Goal: Task Accomplishment & Management: Manage account settings

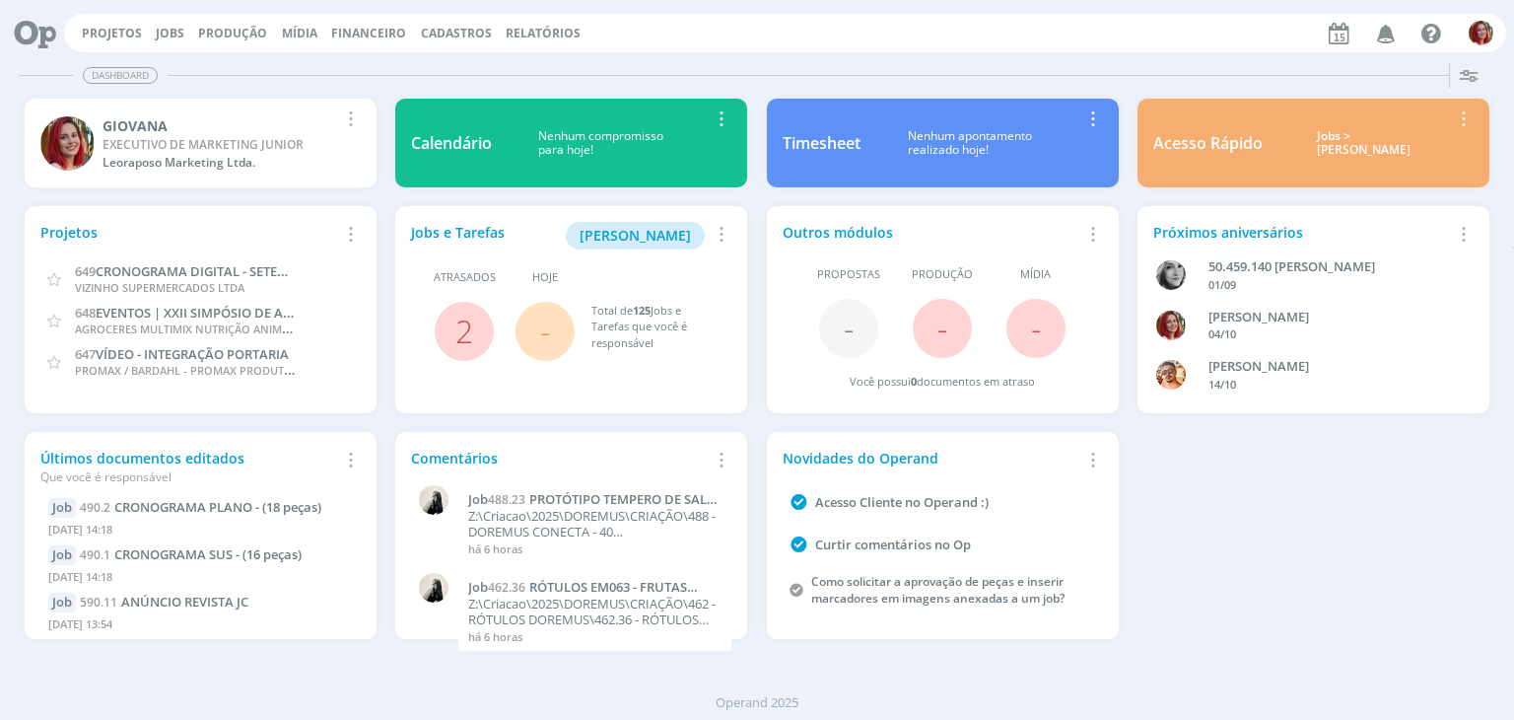
click at [87, 17] on div "Projetos Jobs Produção [GEOGRAPHIC_DATA] Financeiro Cadastros Relatórios Notifi…" at bounding box center [785, 33] width 1442 height 38
click at [109, 29] on link "Projetos" at bounding box center [112, 33] width 60 height 17
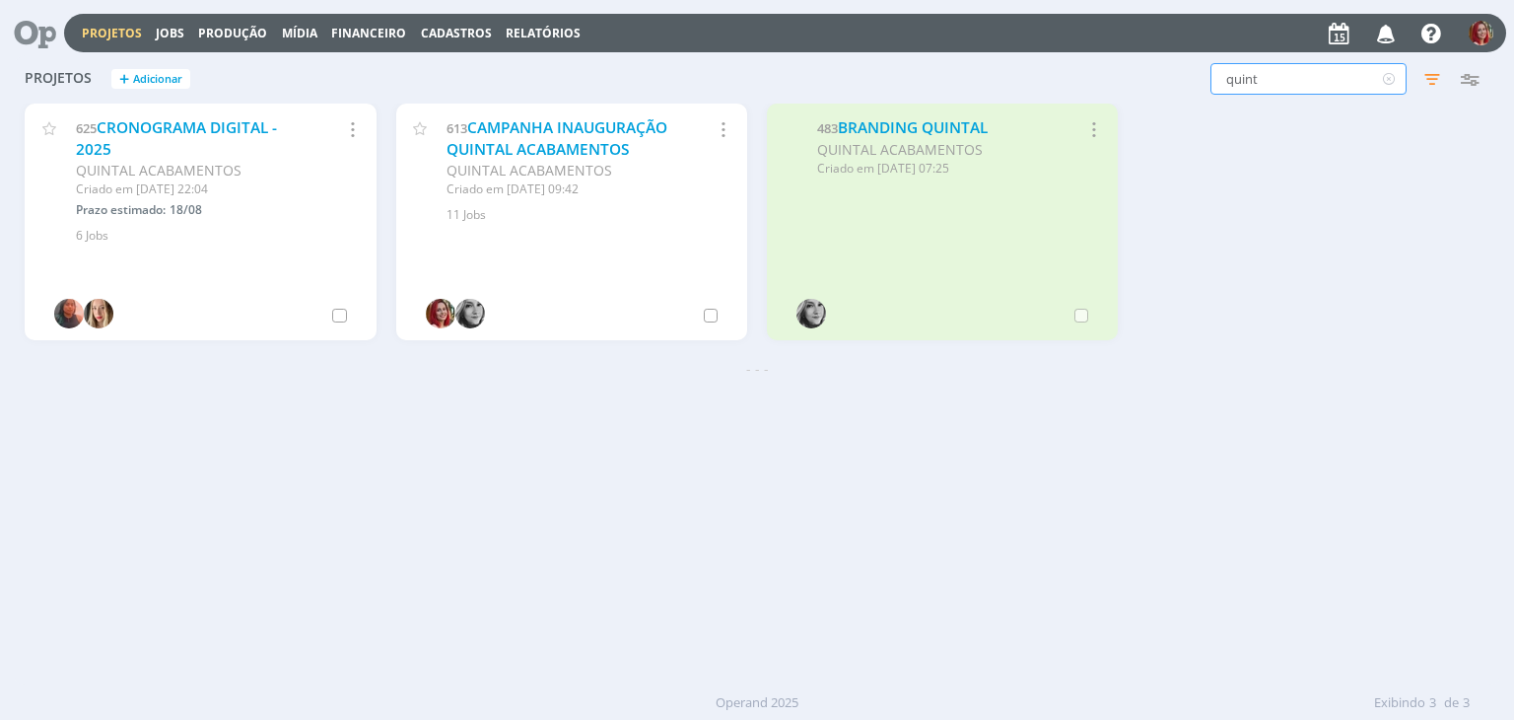
drag, startPoint x: 1278, startPoint y: 80, endPoint x: 1005, endPoint y: 76, distance: 273.1
click at [1005, 76] on div "quint Filtros Filtrar Limpar quint Status Clientes Selecione Data de criação a …" at bounding box center [1220, 79] width 536 height 32
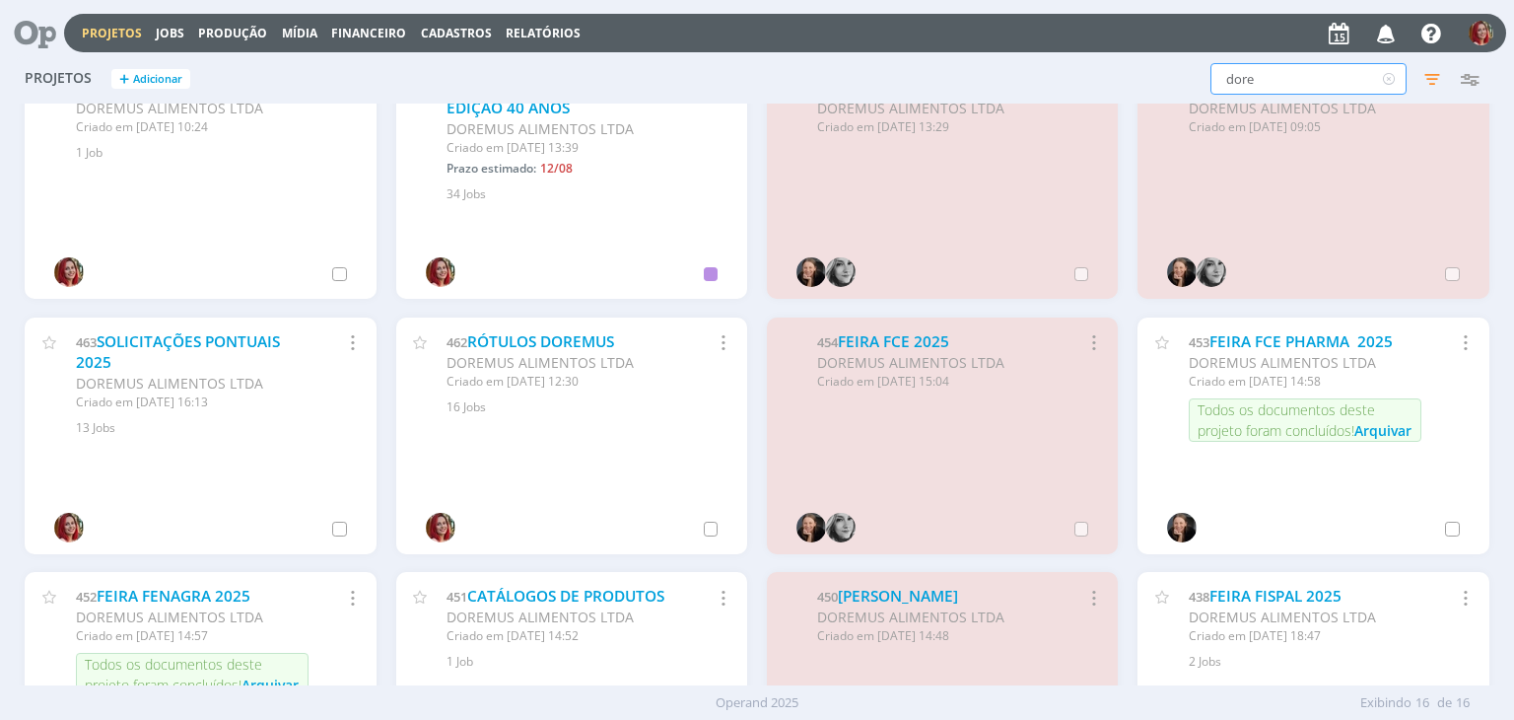
scroll to position [394, 0]
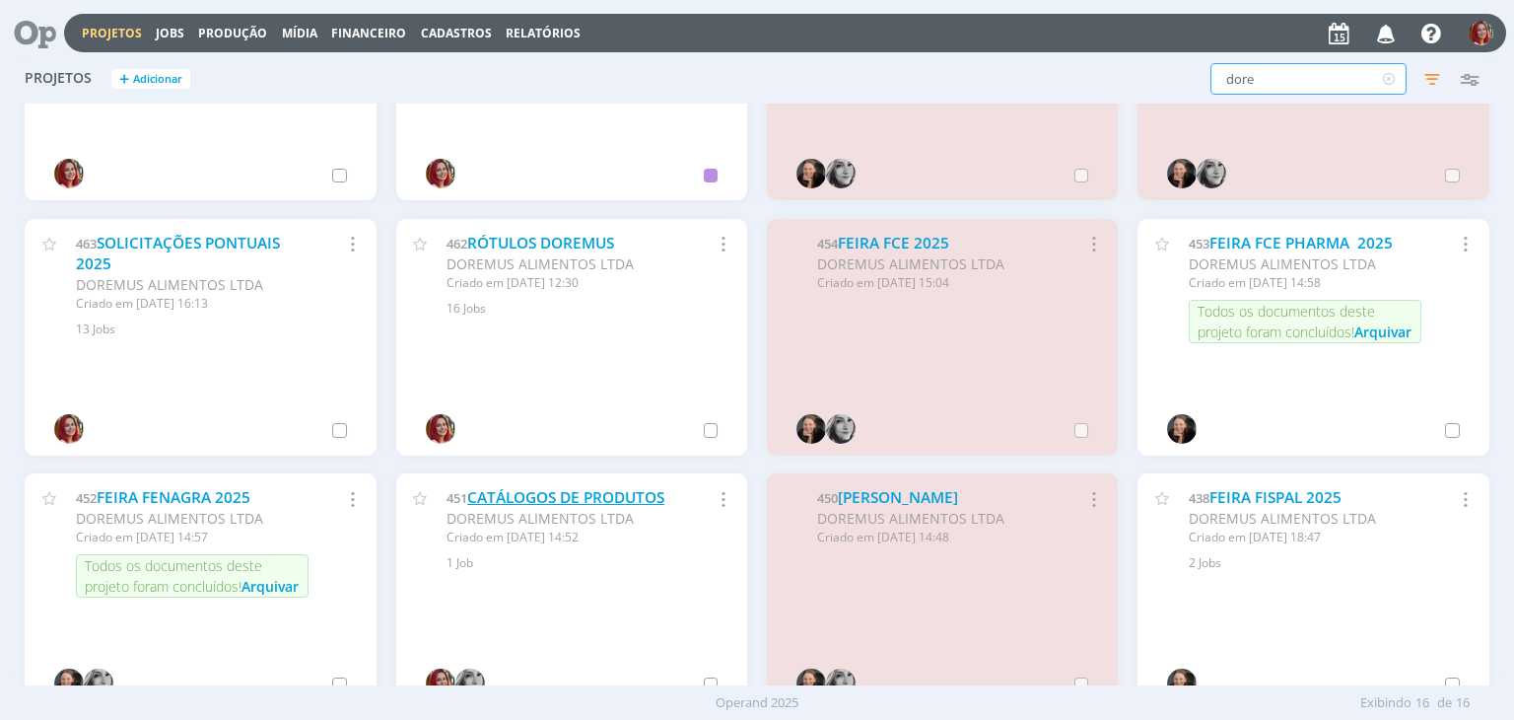
type input "dore"
click at [653, 494] on link "CATÁLOGOS DE PRODUTOS" at bounding box center [565, 497] width 197 height 21
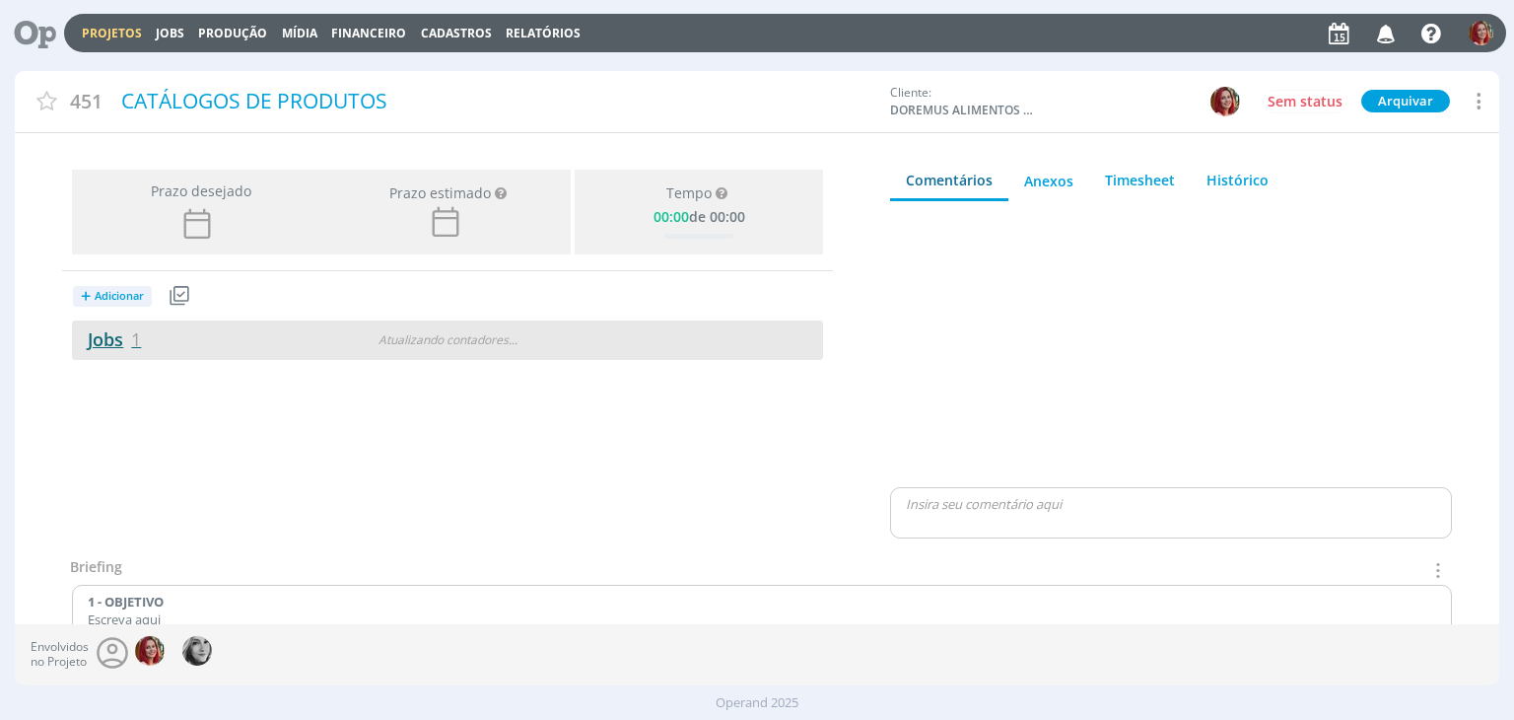
click at [105, 332] on link "Jobs 1" at bounding box center [106, 339] width 69 height 24
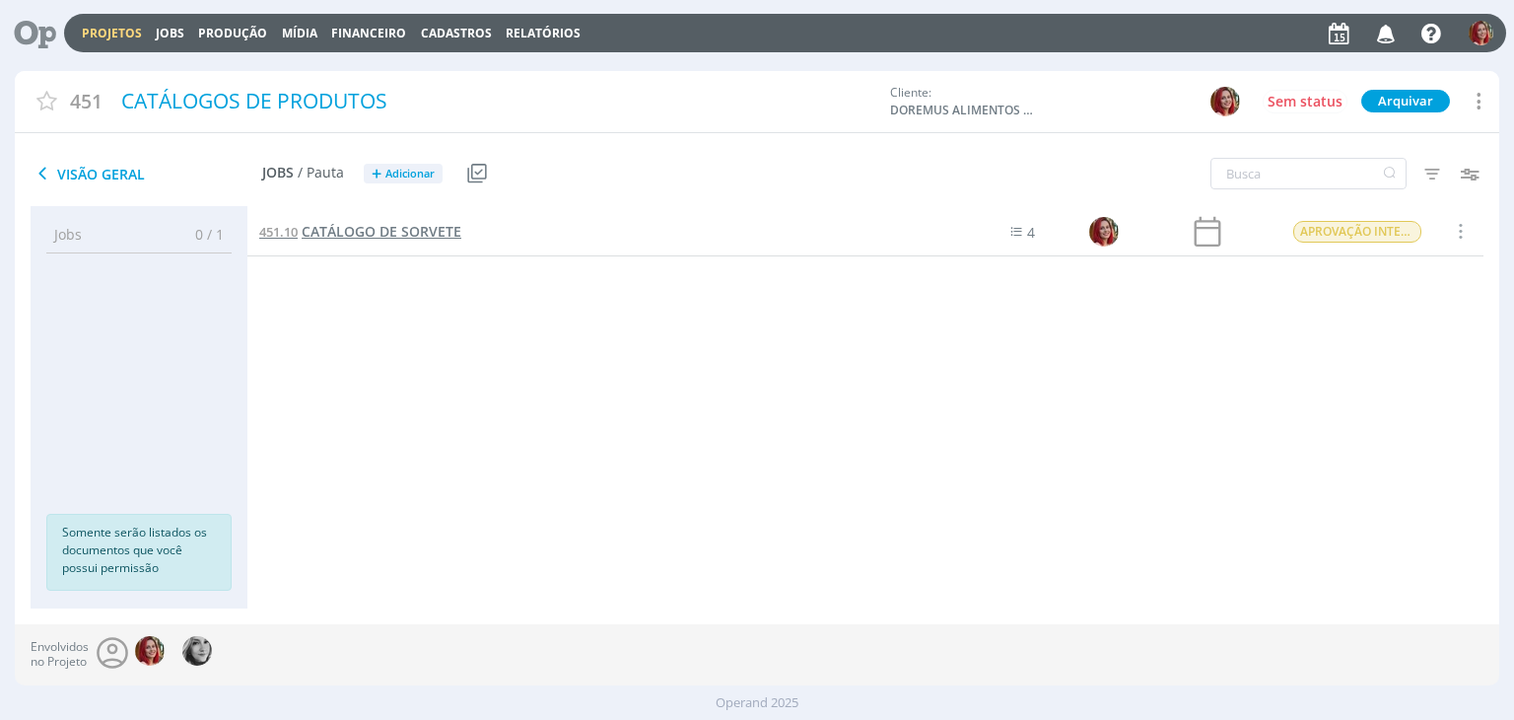
click at [440, 238] on span "CATÁLOGO DE SORVETE" at bounding box center [382, 231] width 160 height 19
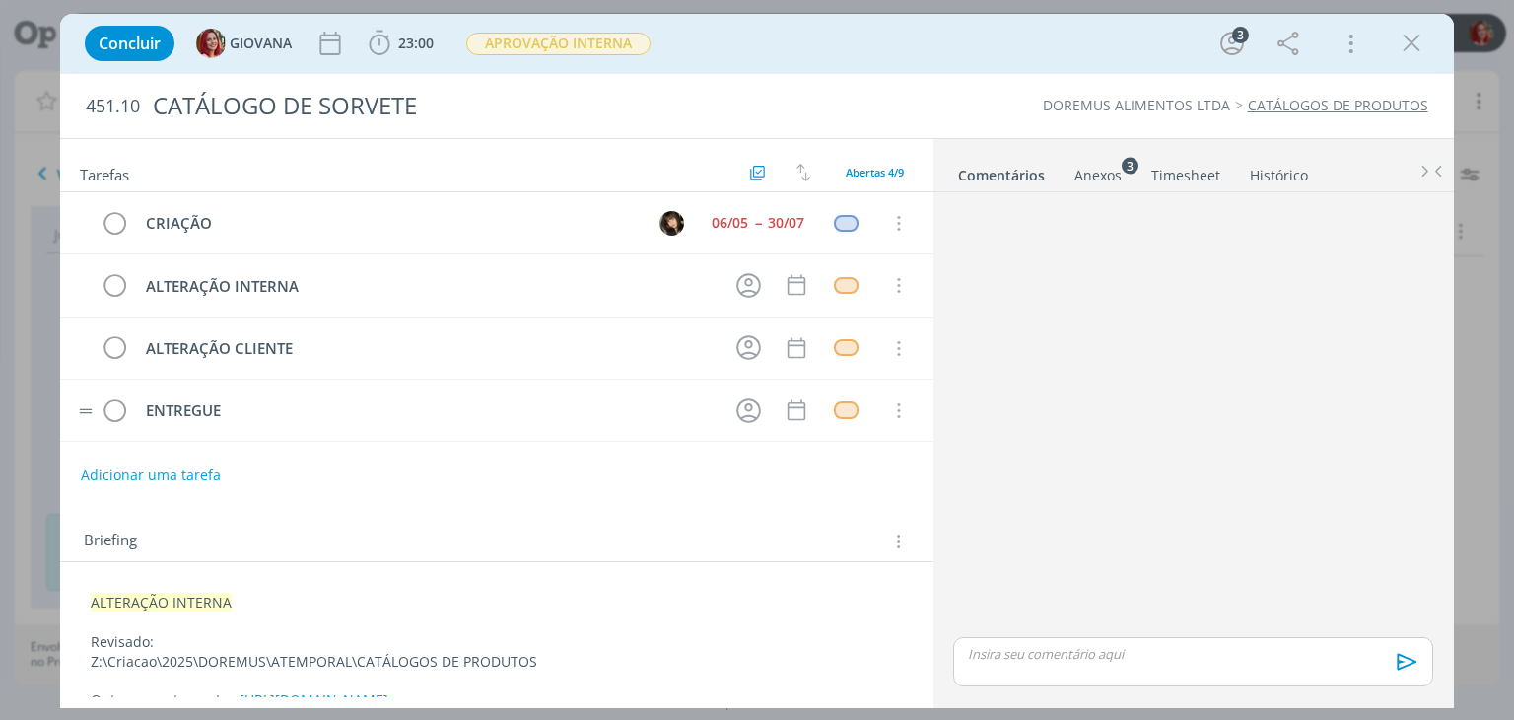
click at [87, 428] on tr "ENTREGUE Cancelar" at bounding box center [496, 411] width 873 height 62
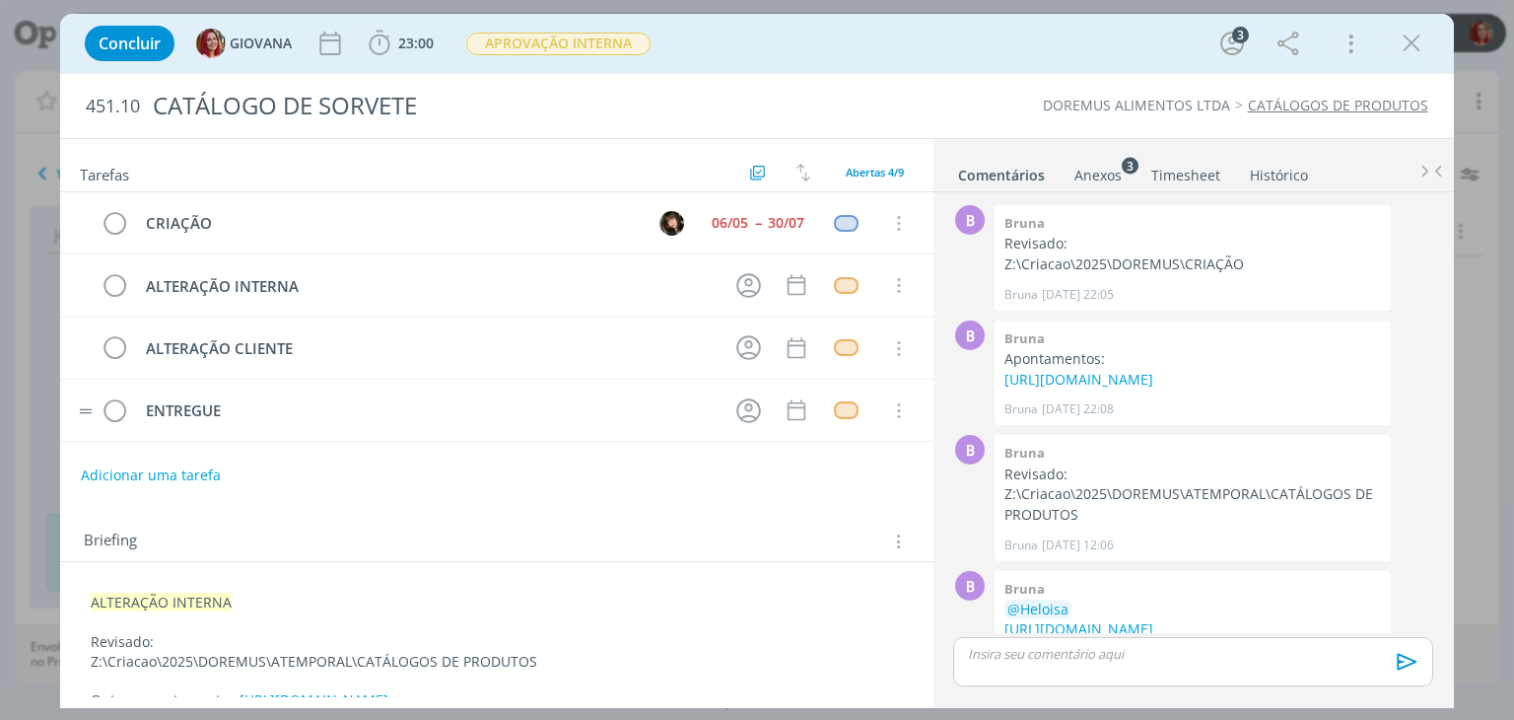
scroll to position [201, 0]
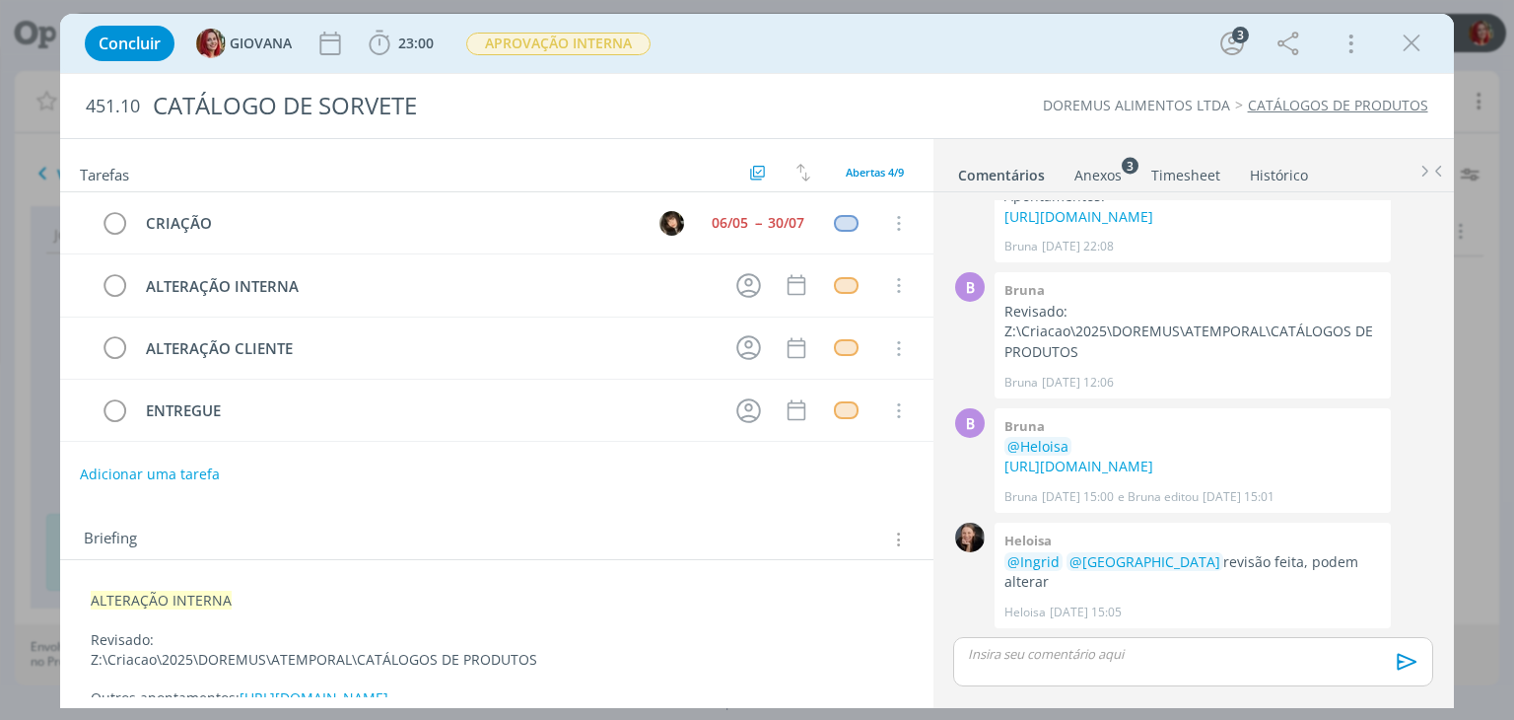
click at [185, 471] on button "Adicionar uma tarefa" at bounding box center [150, 474] width 140 height 34
type input "ALTERAÇÃO"
click at [884, 474] on icon "dialog" at bounding box center [890, 474] width 13 height 13
click at [91, 593] on p "ALTERAÇÃO INTERNA" at bounding box center [496, 603] width 811 height 20
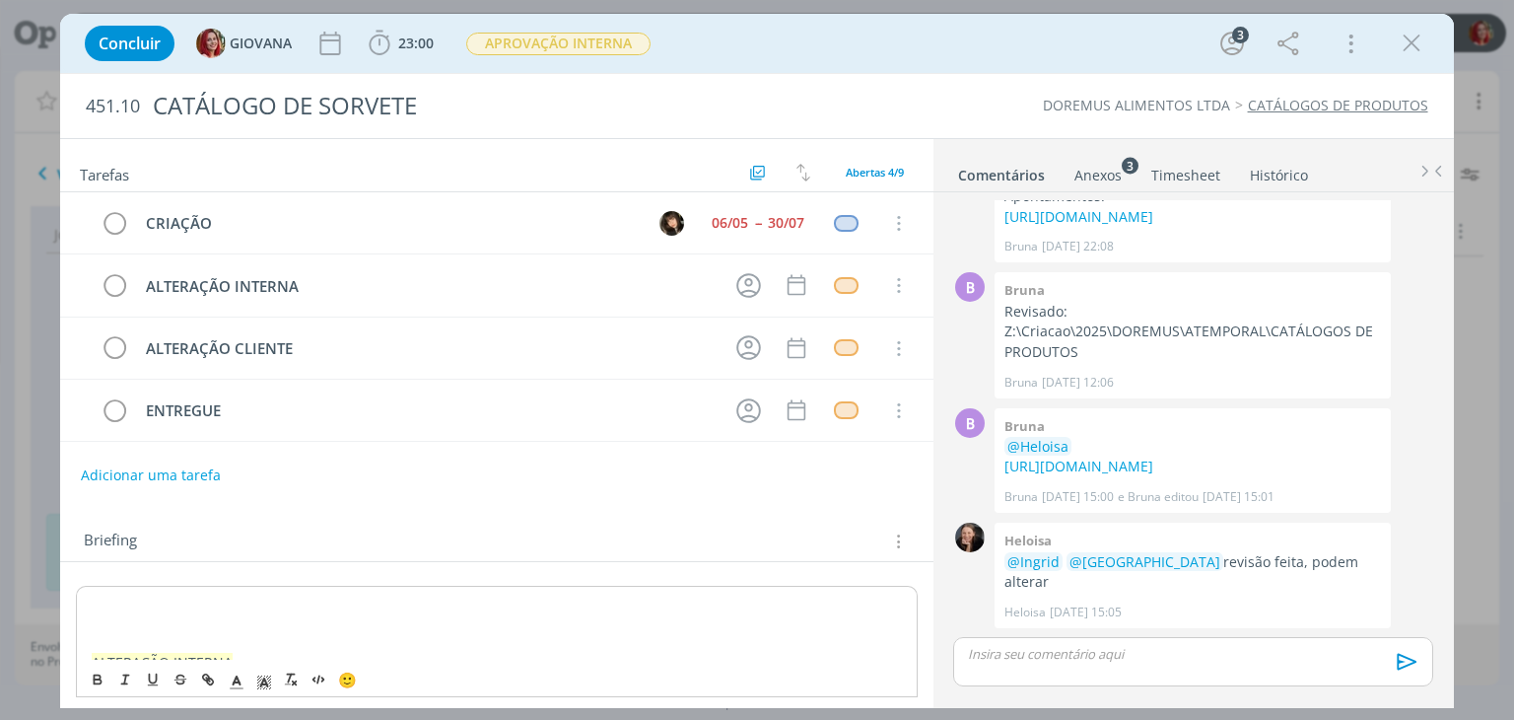
scroll to position [231, 0]
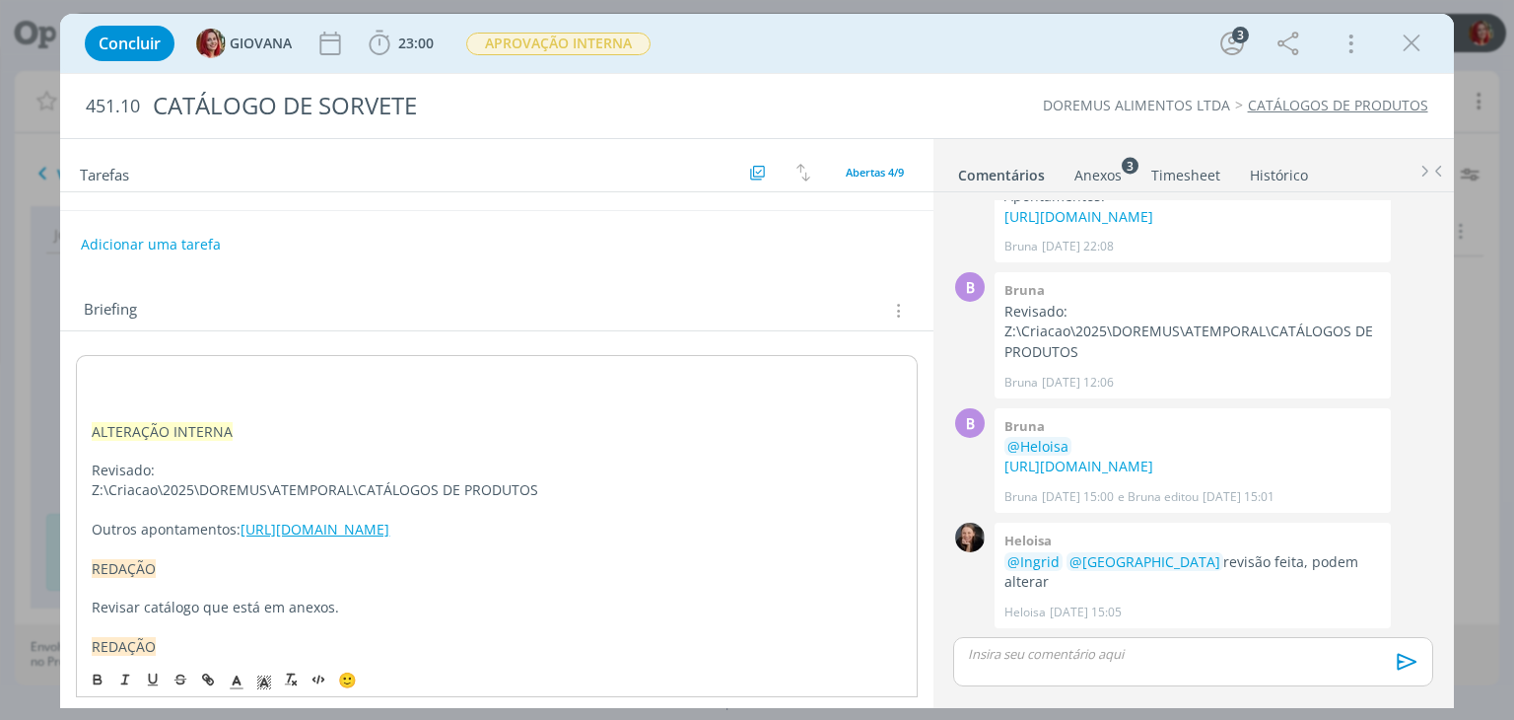
click at [107, 372] on p "dialog" at bounding box center [496, 373] width 809 height 20
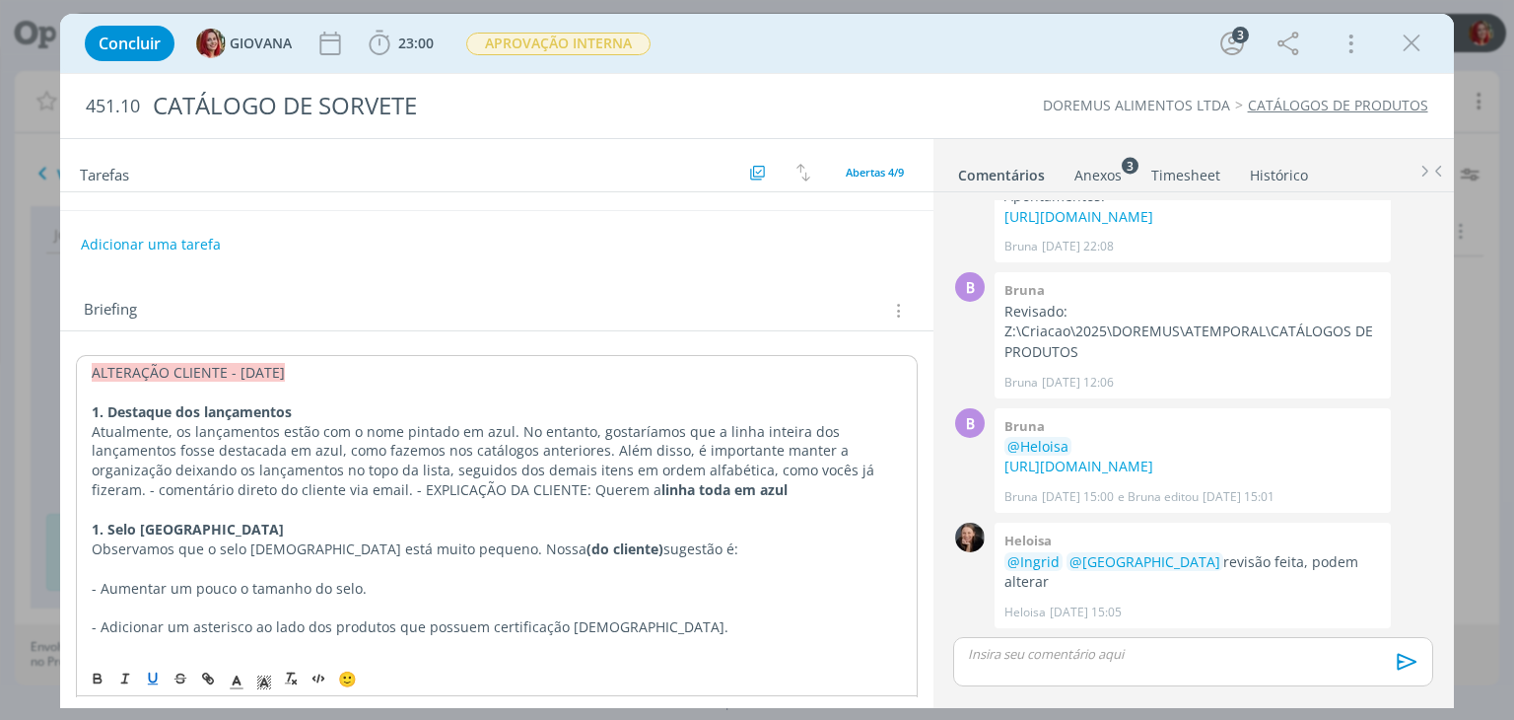
scroll to position [584, 0]
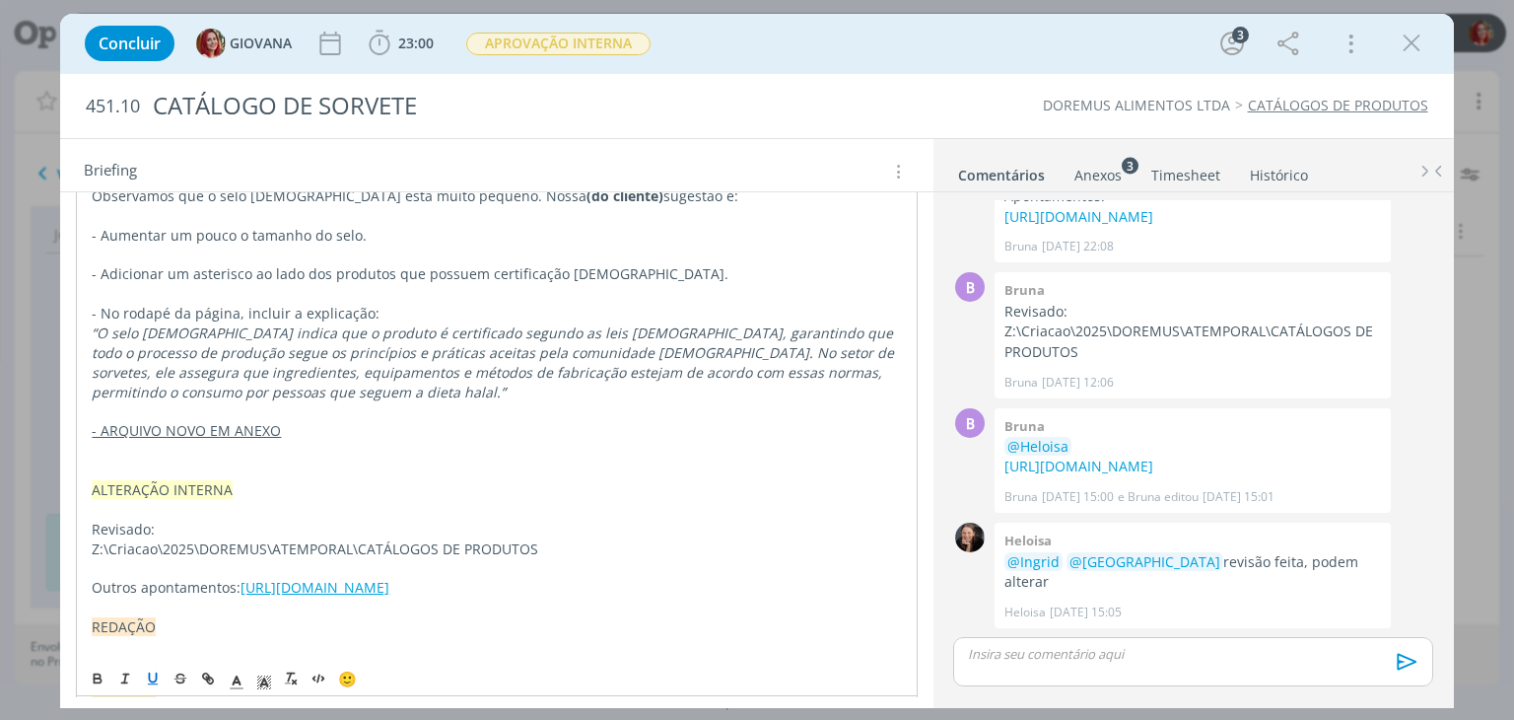
click at [216, 448] on p "dialog" at bounding box center [496, 451] width 809 height 20
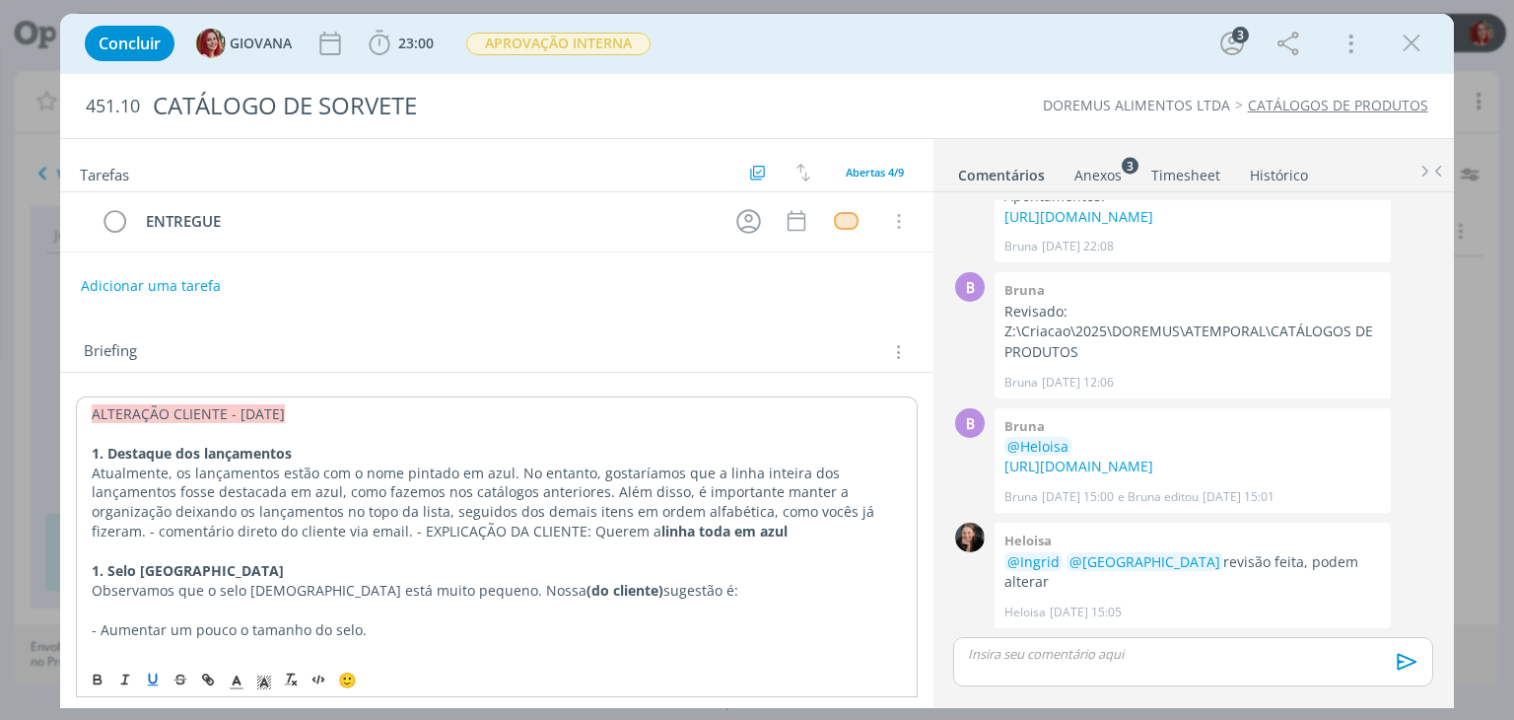
scroll to position [91, 0]
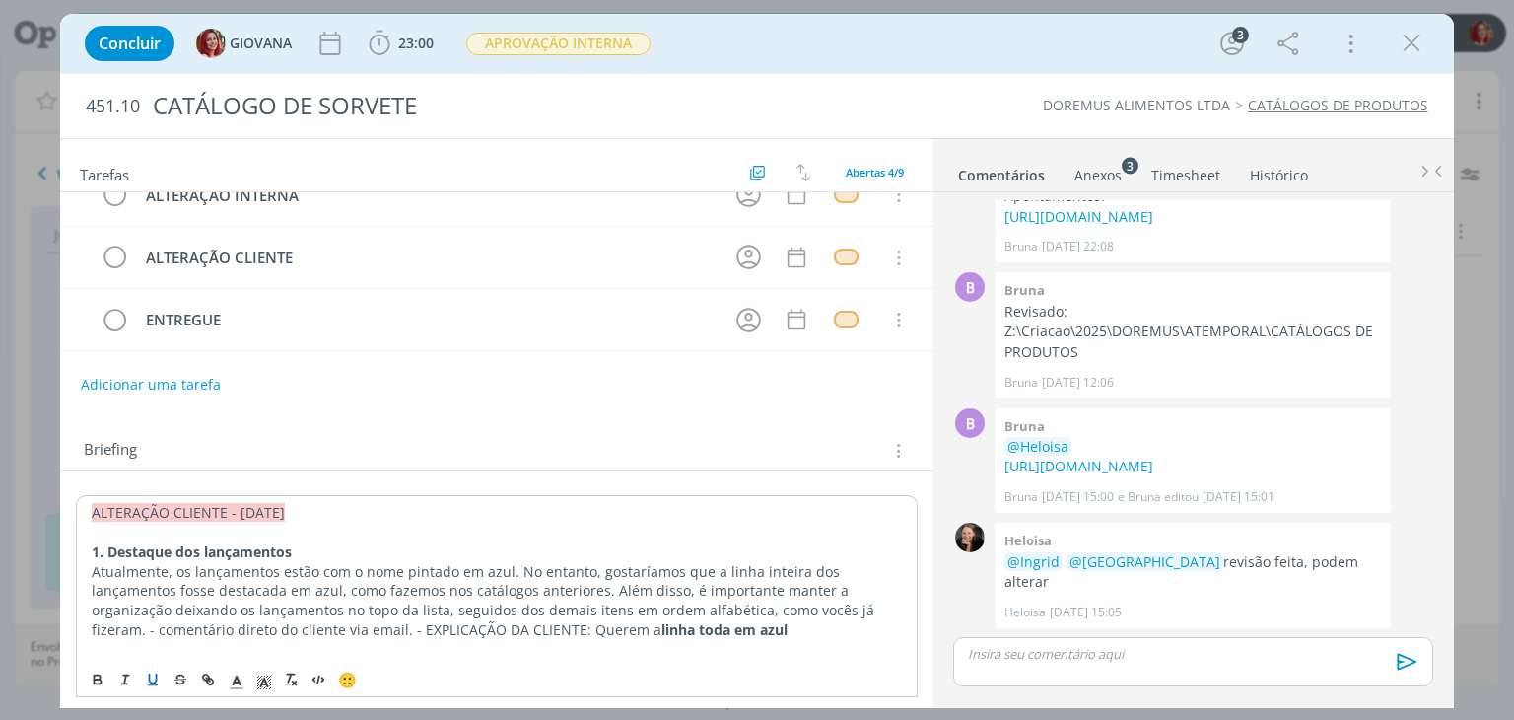
click at [1096, 175] on div "Anexos 3" at bounding box center [1098, 176] width 47 height 20
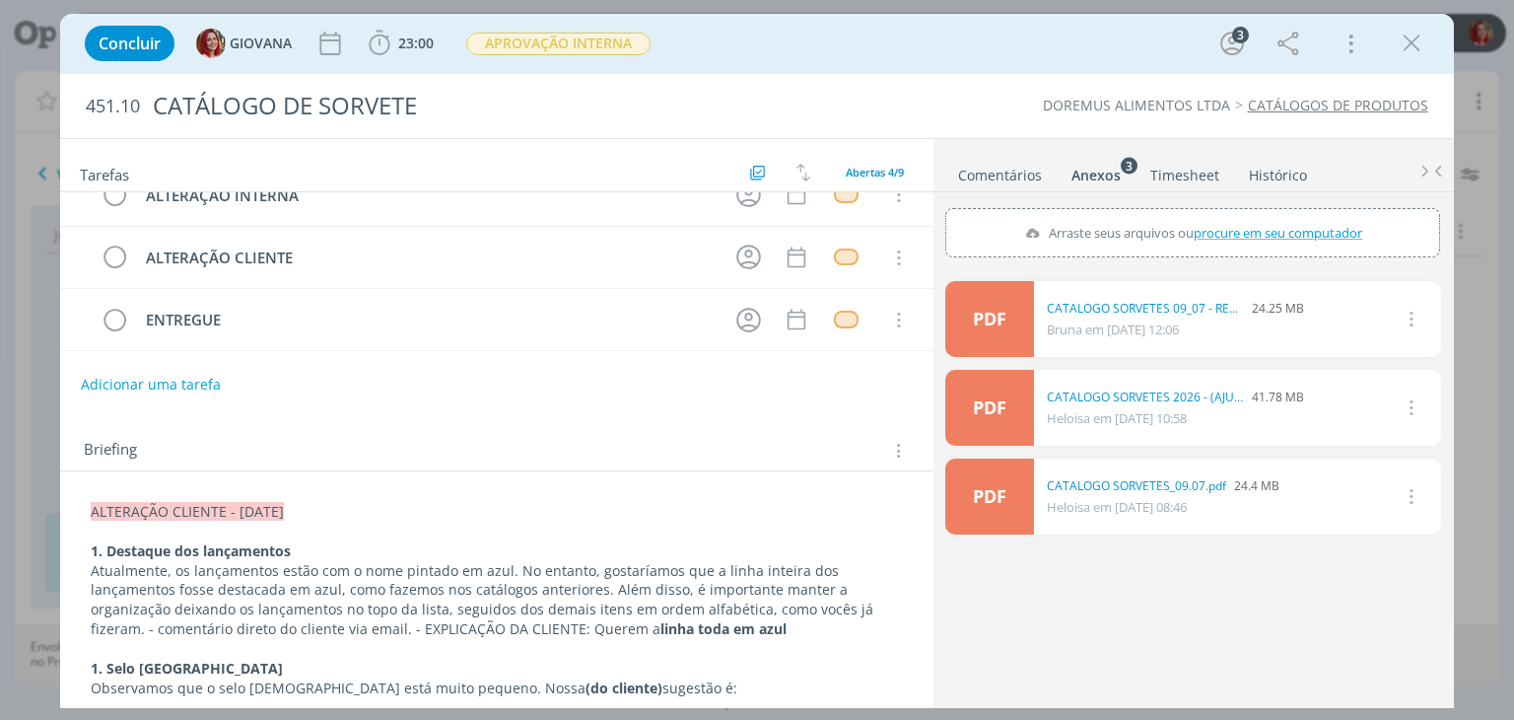
scroll to position [0, 0]
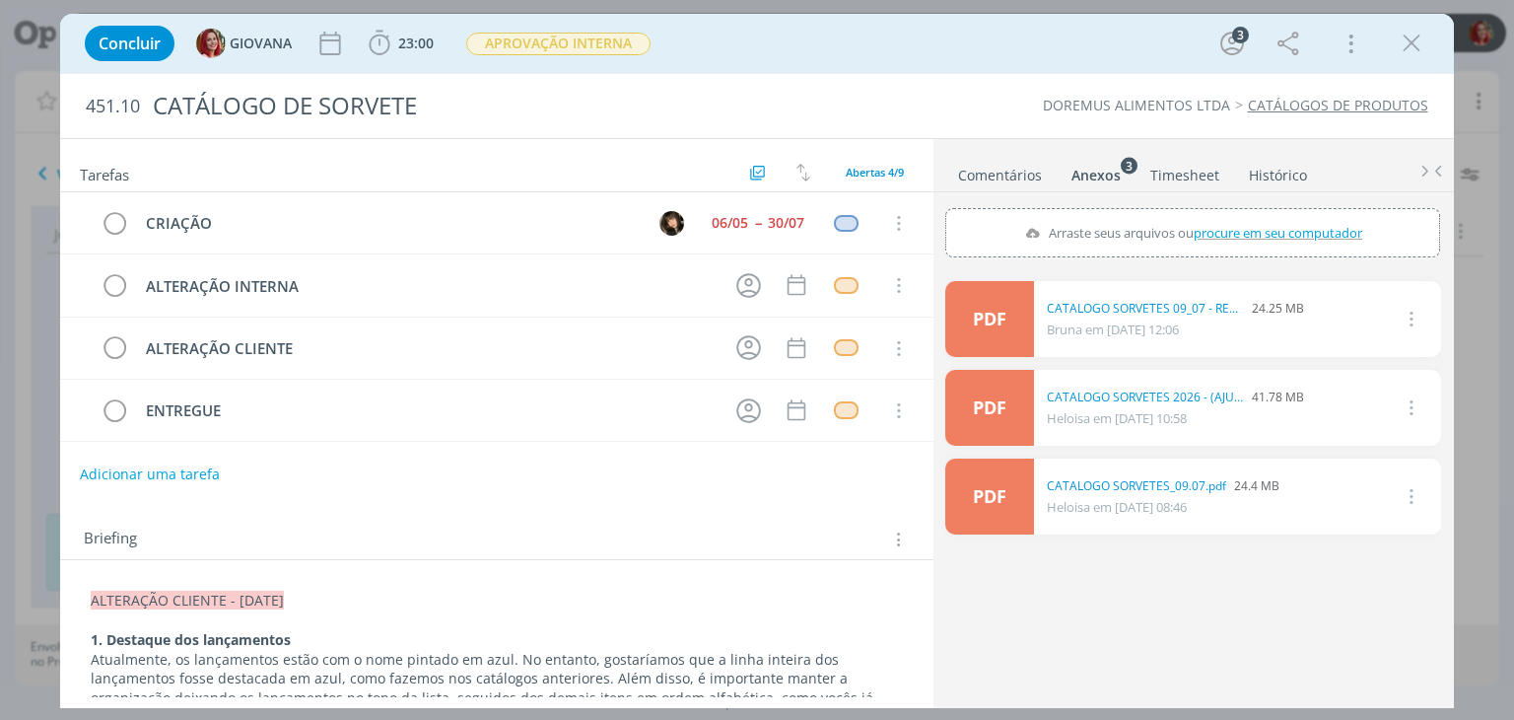
click at [183, 464] on button "Adicionar uma tarefa" at bounding box center [150, 474] width 140 height 34
type input "ALTERAÇÃO CLIENTE"
click at [849, 474] on button "Ok" at bounding box center [853, 473] width 40 height 25
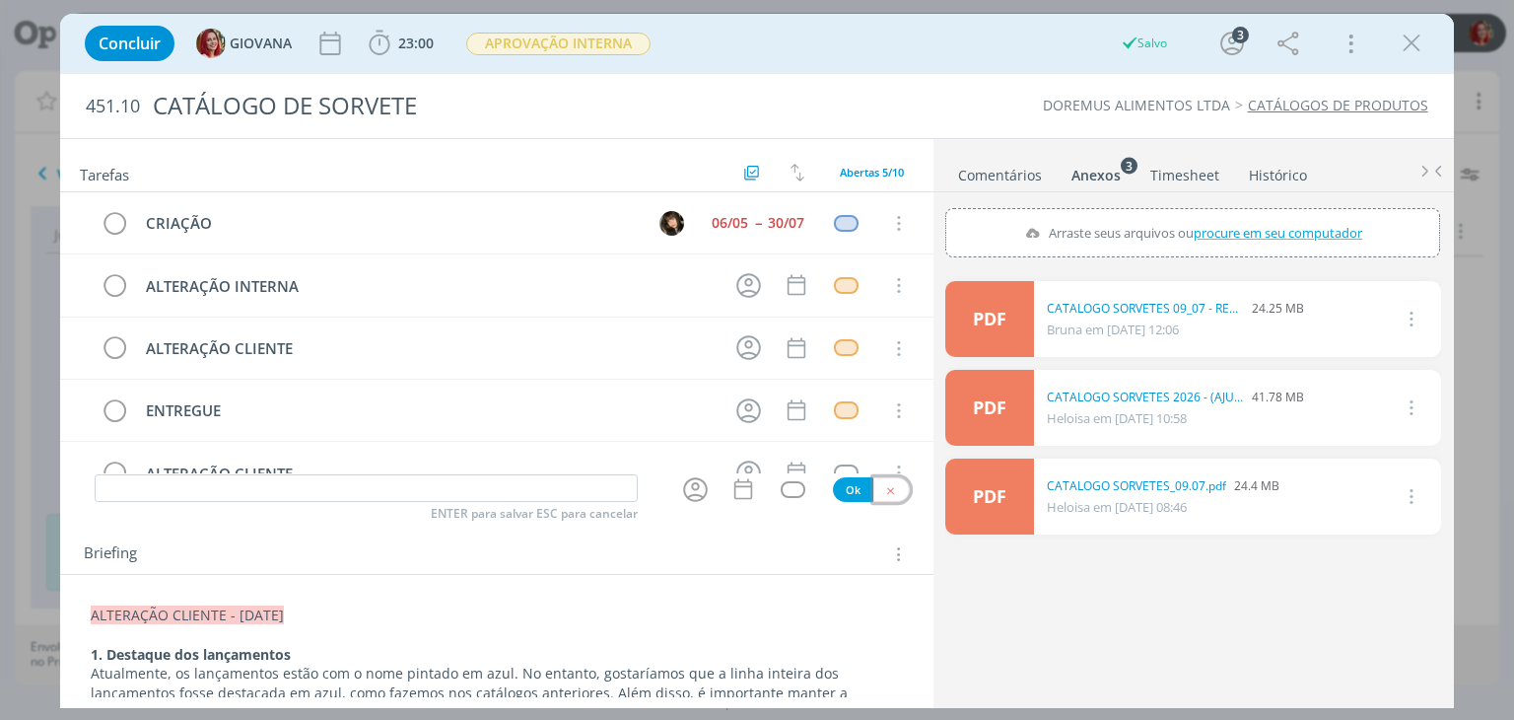
click at [883, 495] on button "dialog" at bounding box center [892, 489] width 36 height 25
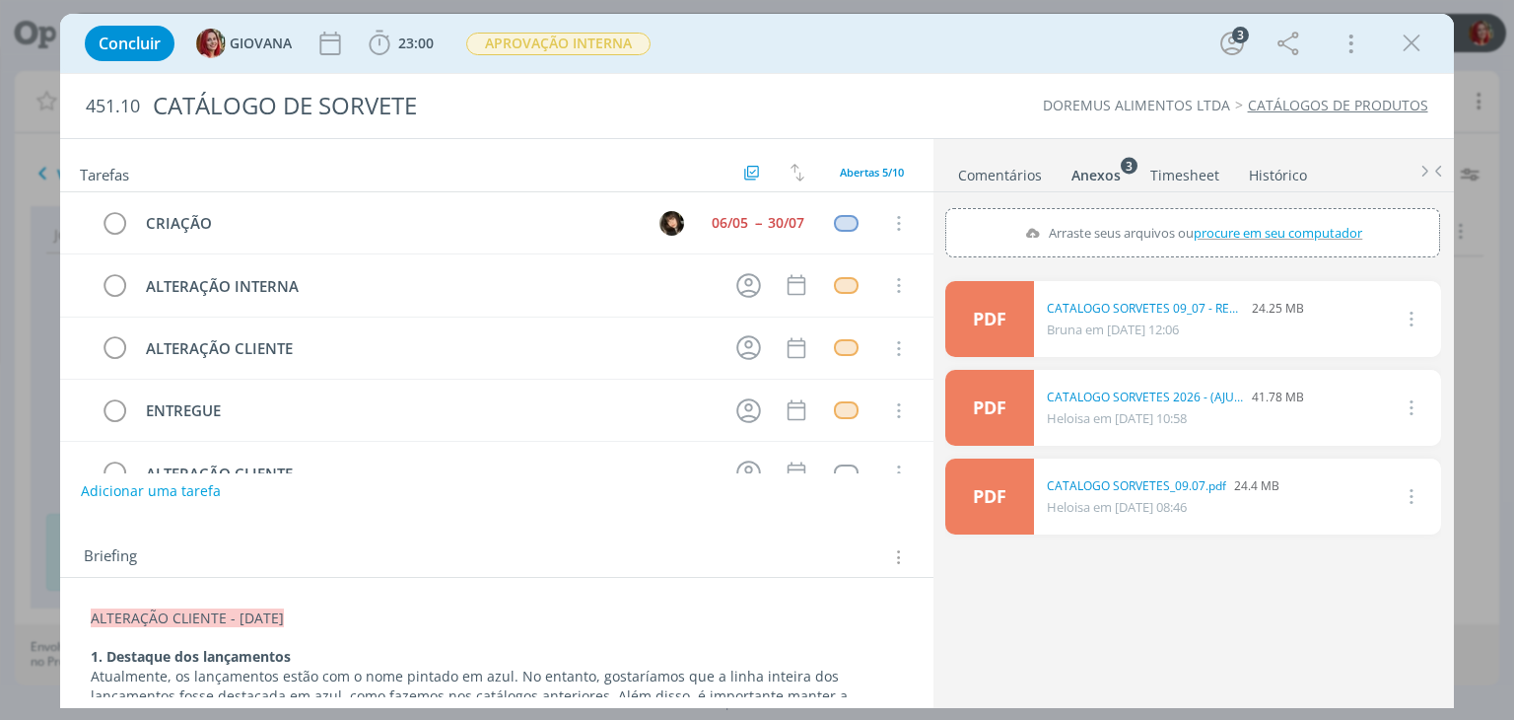
scroll to position [43, 0]
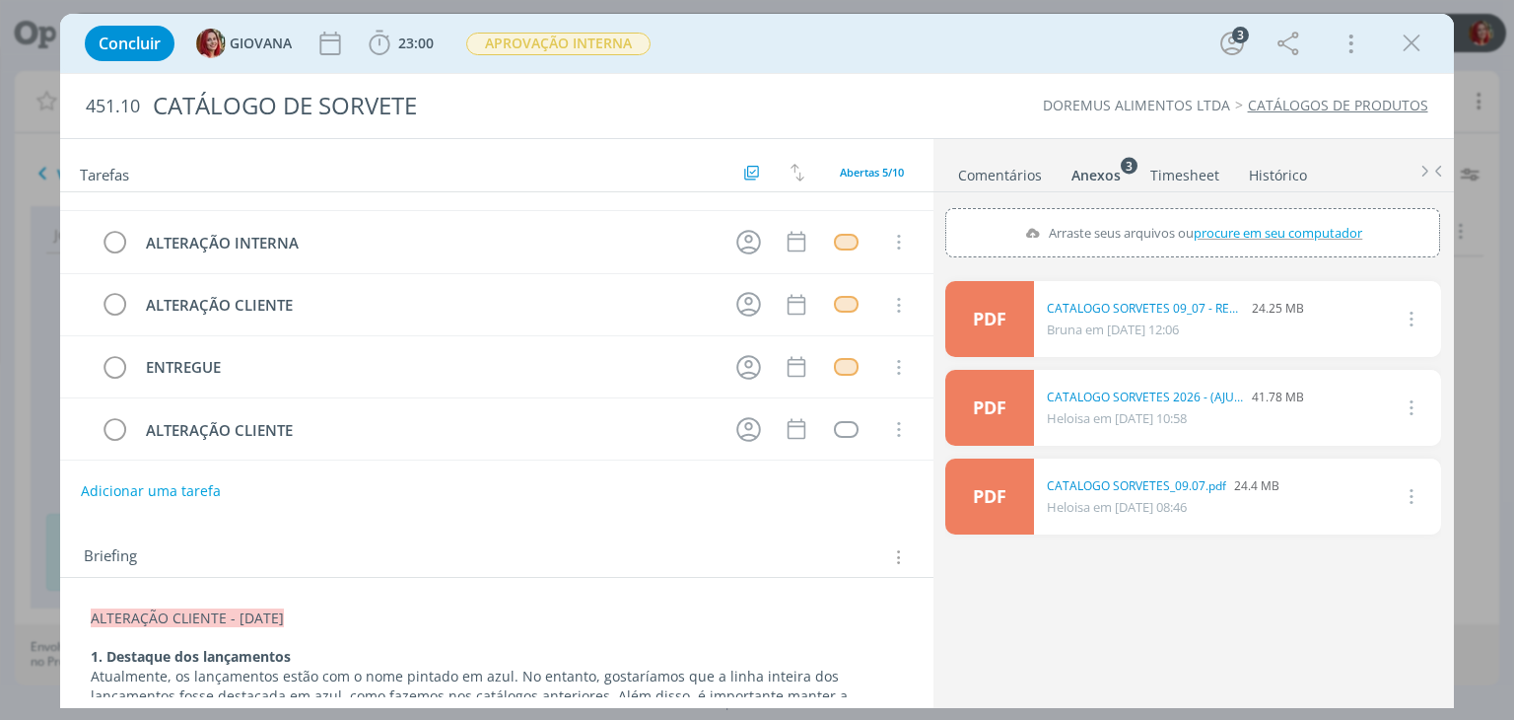
drag, startPoint x: 93, startPoint y: 464, endPoint x: 103, endPoint y: 457, distance: 12.0
click at [105, 466] on div "CRIAÇÃO 06/05 -- 30/07 Cancelar ALTERAÇÃO INTERNA Cancelar ALTERAÇÃO CLIENTE Ca…" at bounding box center [496, 332] width 873 height 281
click at [92, 427] on img "dialog" at bounding box center [86, 430] width 14 height 6
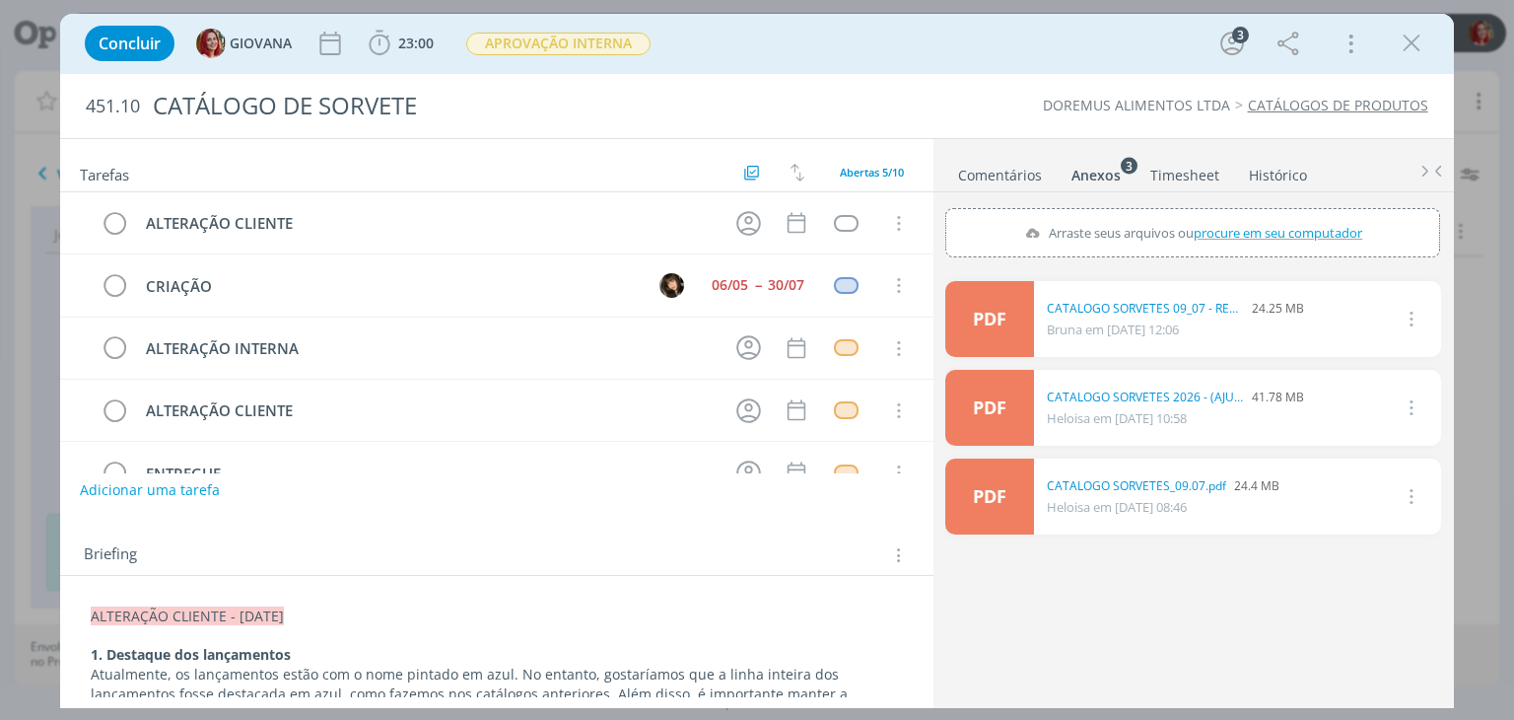
click at [174, 487] on button "Adicionar uma tarefa" at bounding box center [150, 490] width 140 height 34
type input "APROVAÇÃO CLIENTE"
click at [837, 488] on button "Ok" at bounding box center [853, 489] width 40 height 25
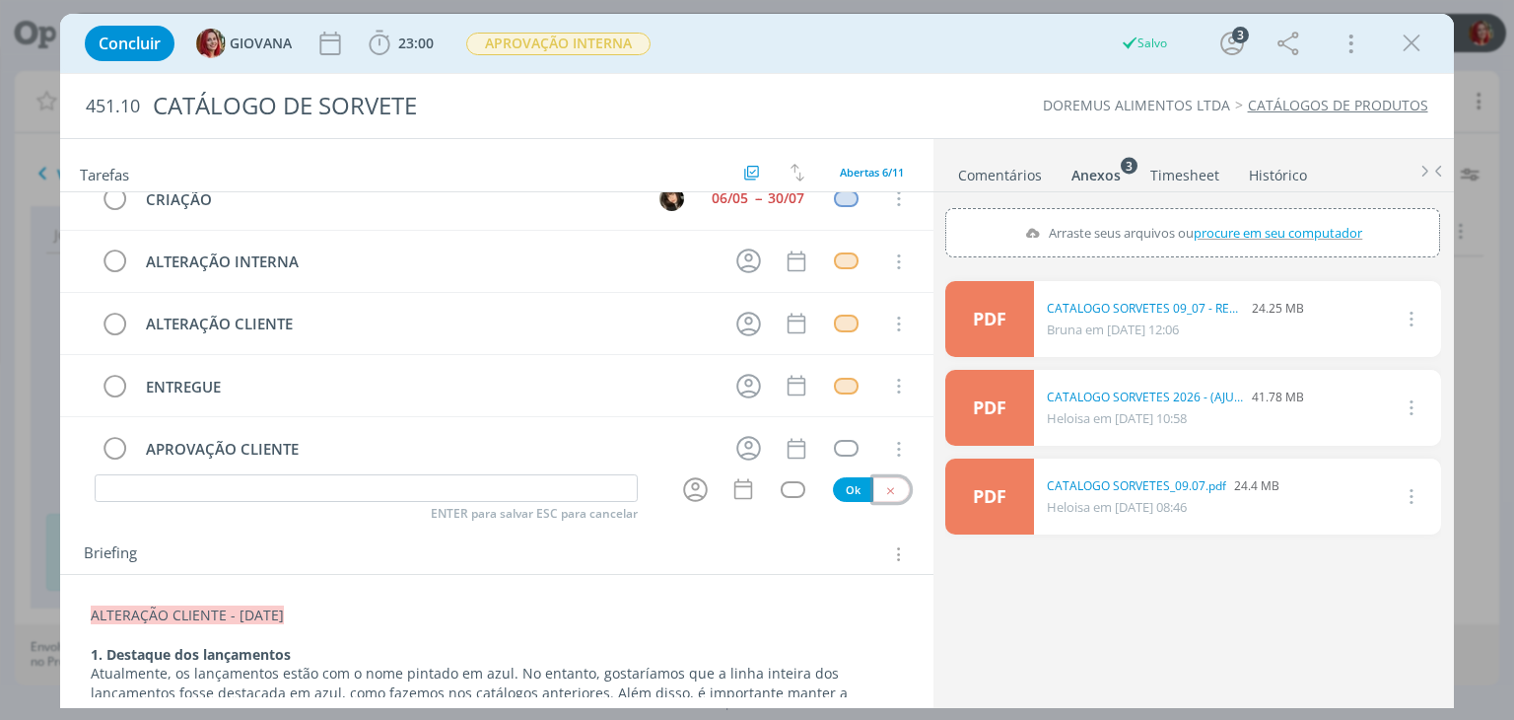
click at [884, 489] on icon "dialog" at bounding box center [890, 490] width 13 height 13
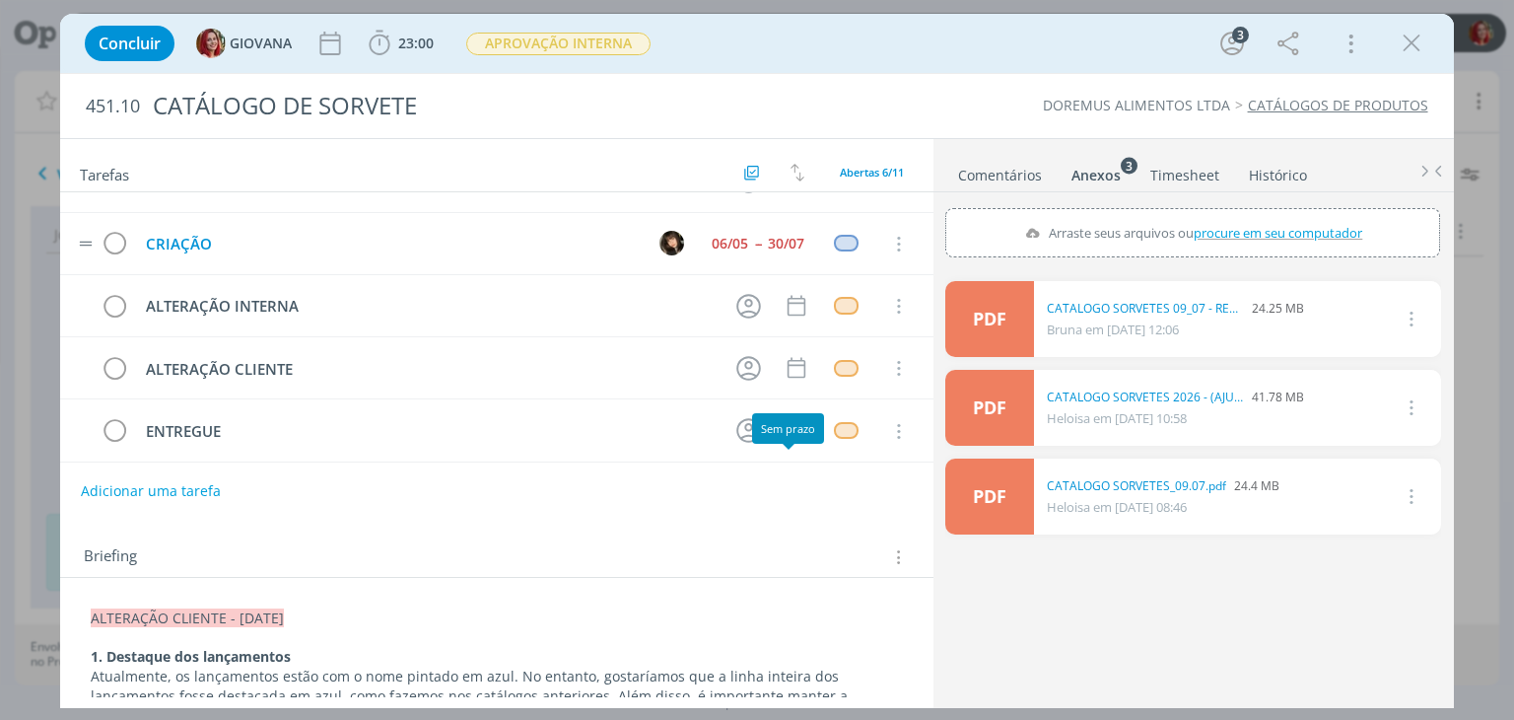
scroll to position [0, 0]
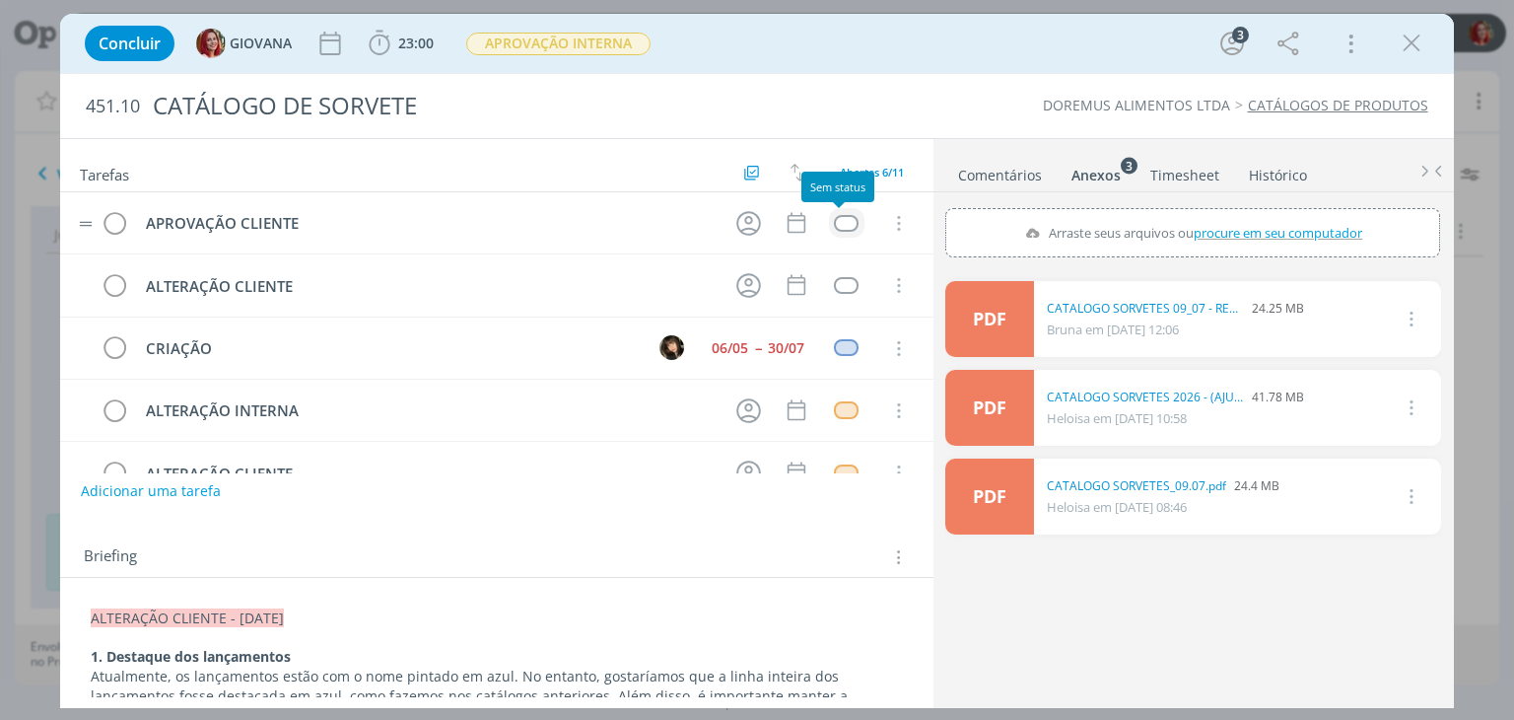
click at [840, 215] on div "dialog" at bounding box center [846, 223] width 25 height 17
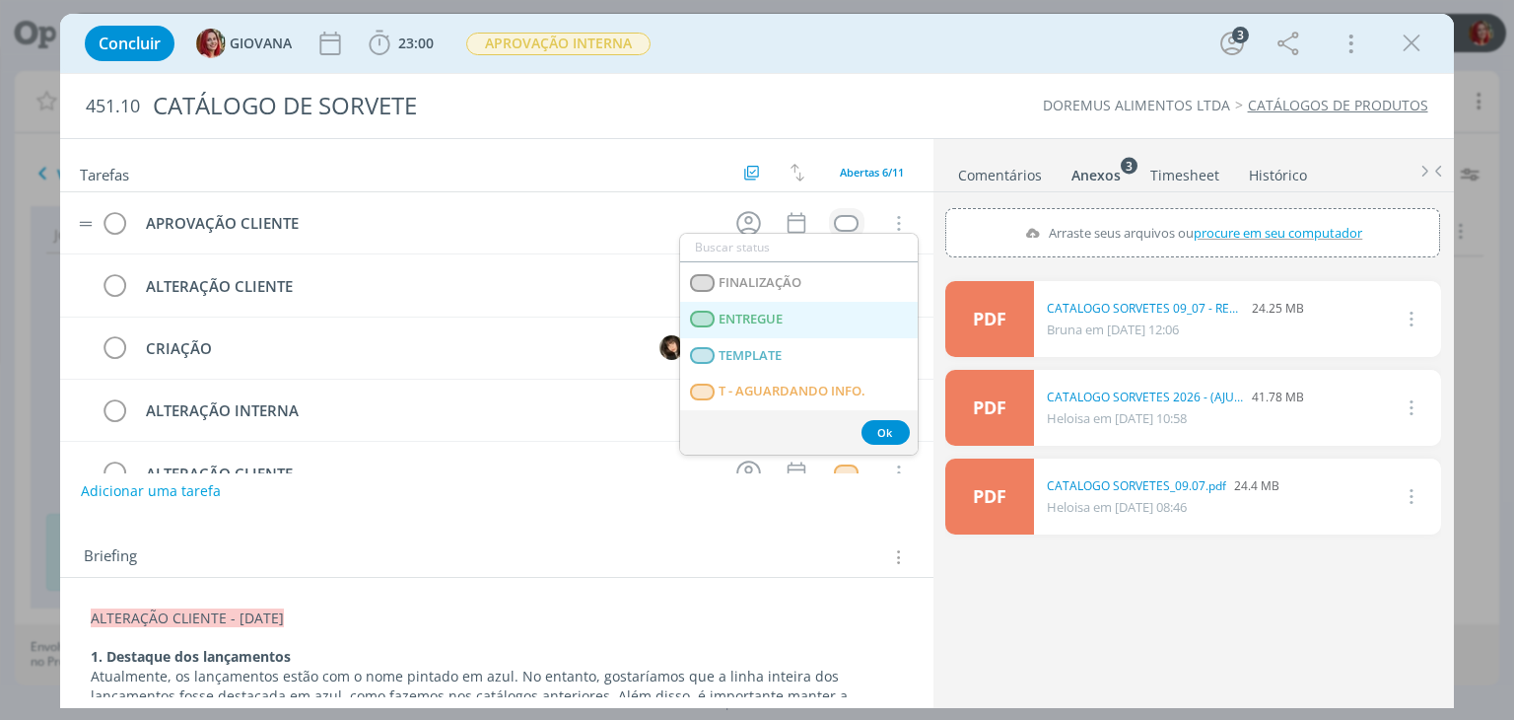
scroll to position [296, 0]
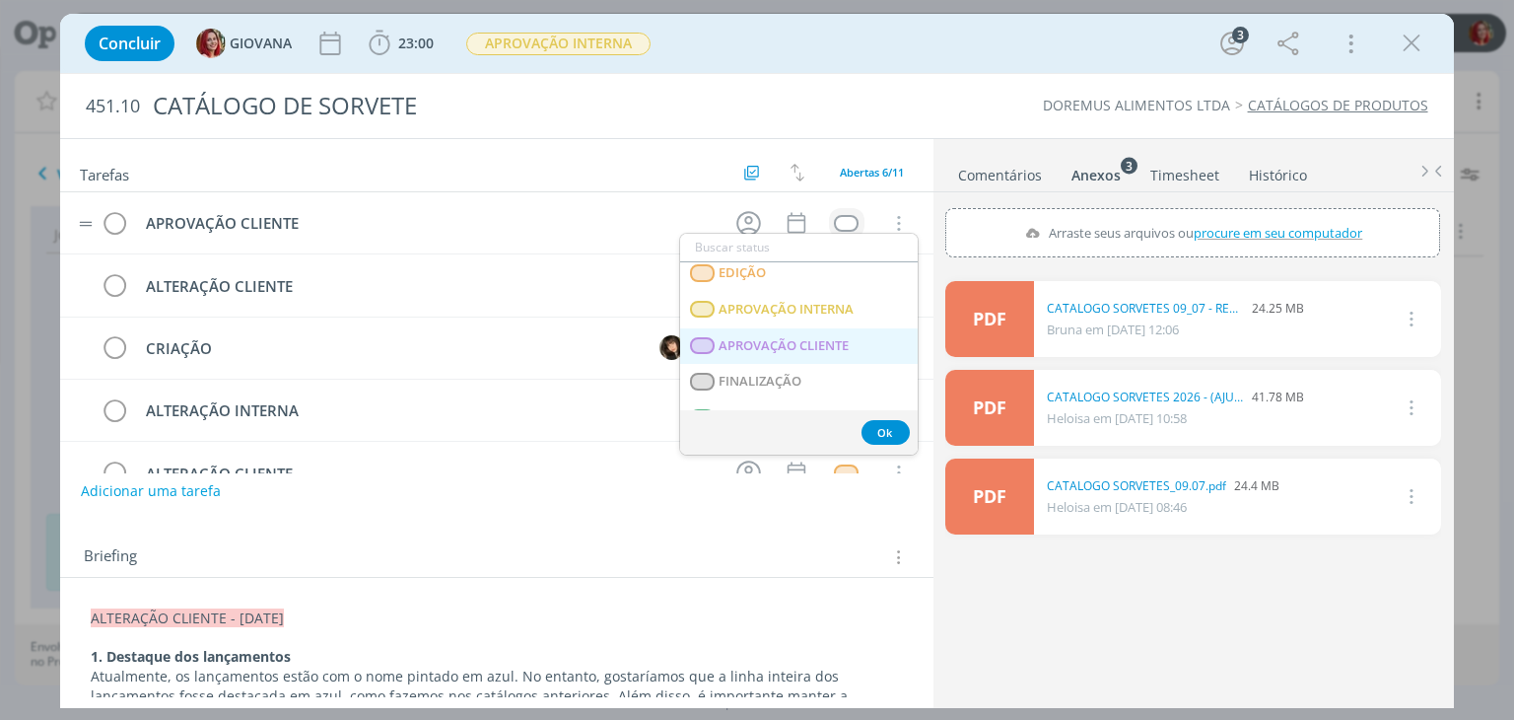
click at [779, 333] on CLIENTE "APROVAÇÃO CLIENTE" at bounding box center [799, 346] width 238 height 36
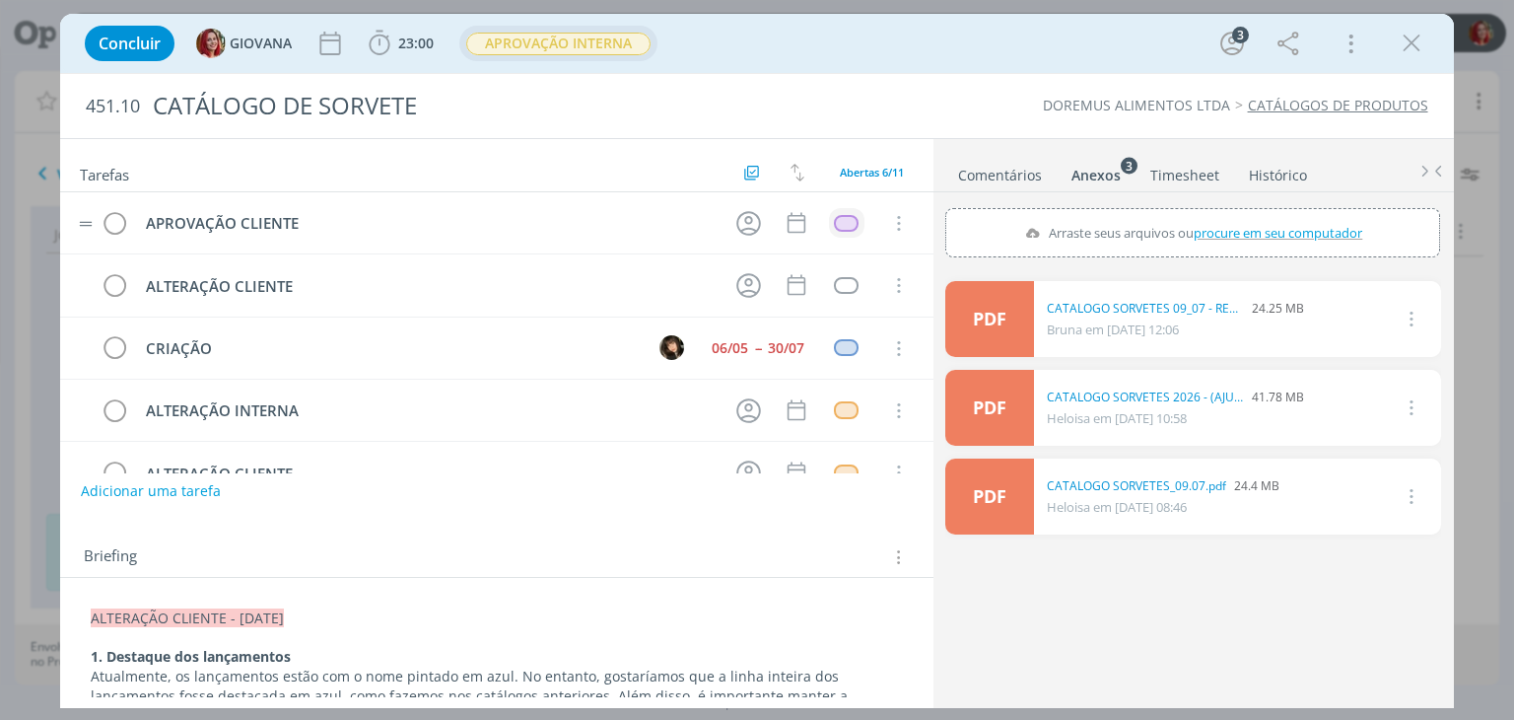
click at [605, 48] on span "APROVAÇÃO INTERNA" at bounding box center [558, 44] width 184 height 23
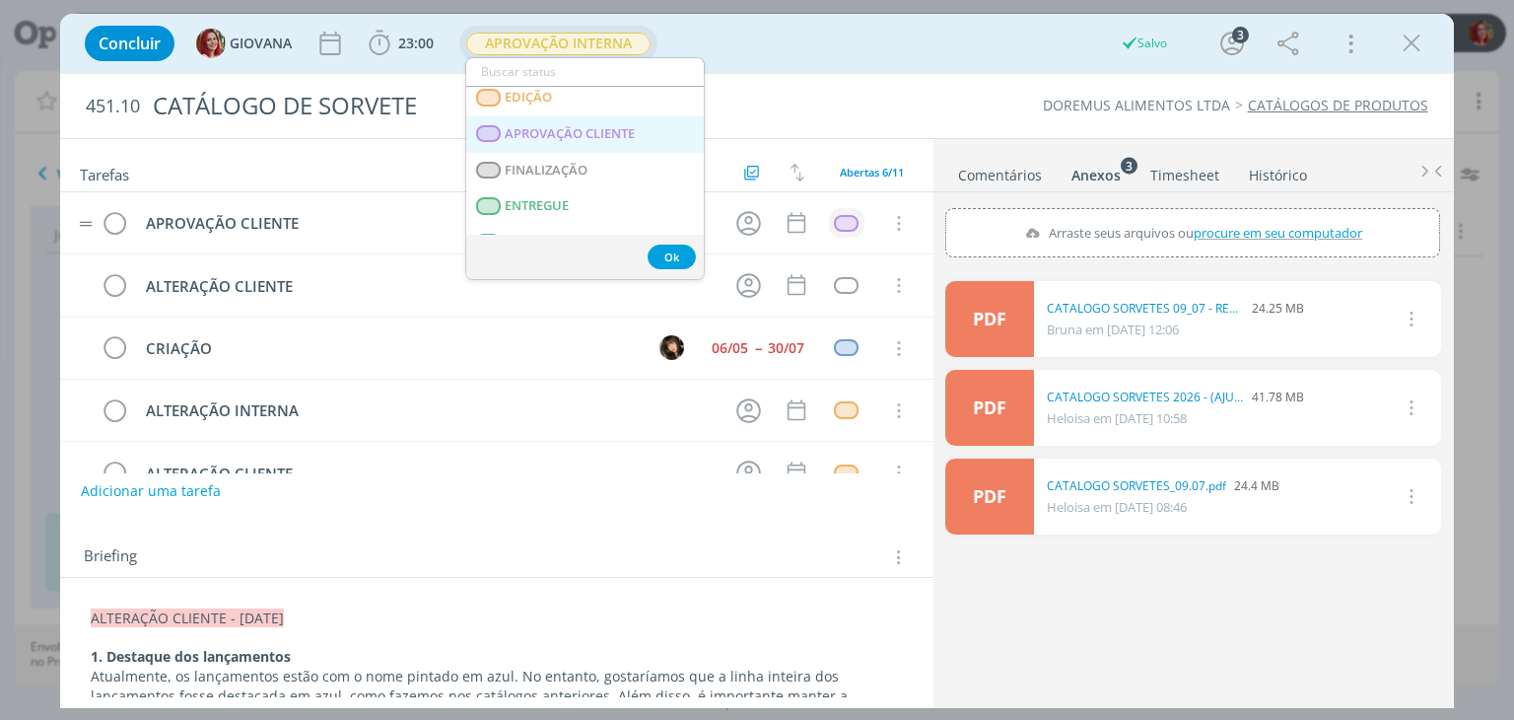
click at [624, 130] on span "APROVAÇÃO CLIENTE" at bounding box center [571, 134] width 130 height 16
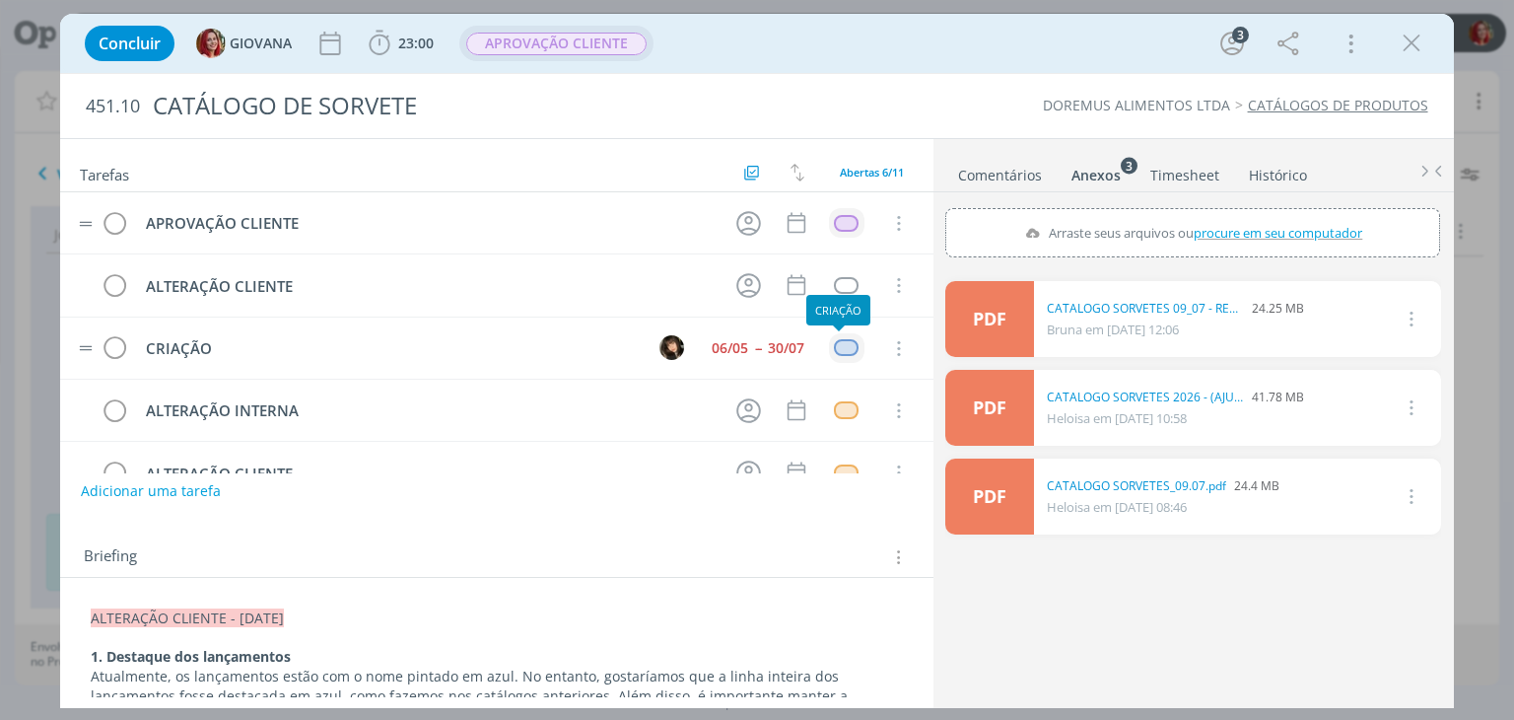
click at [834, 342] on div "dialog" at bounding box center [846, 347] width 25 height 17
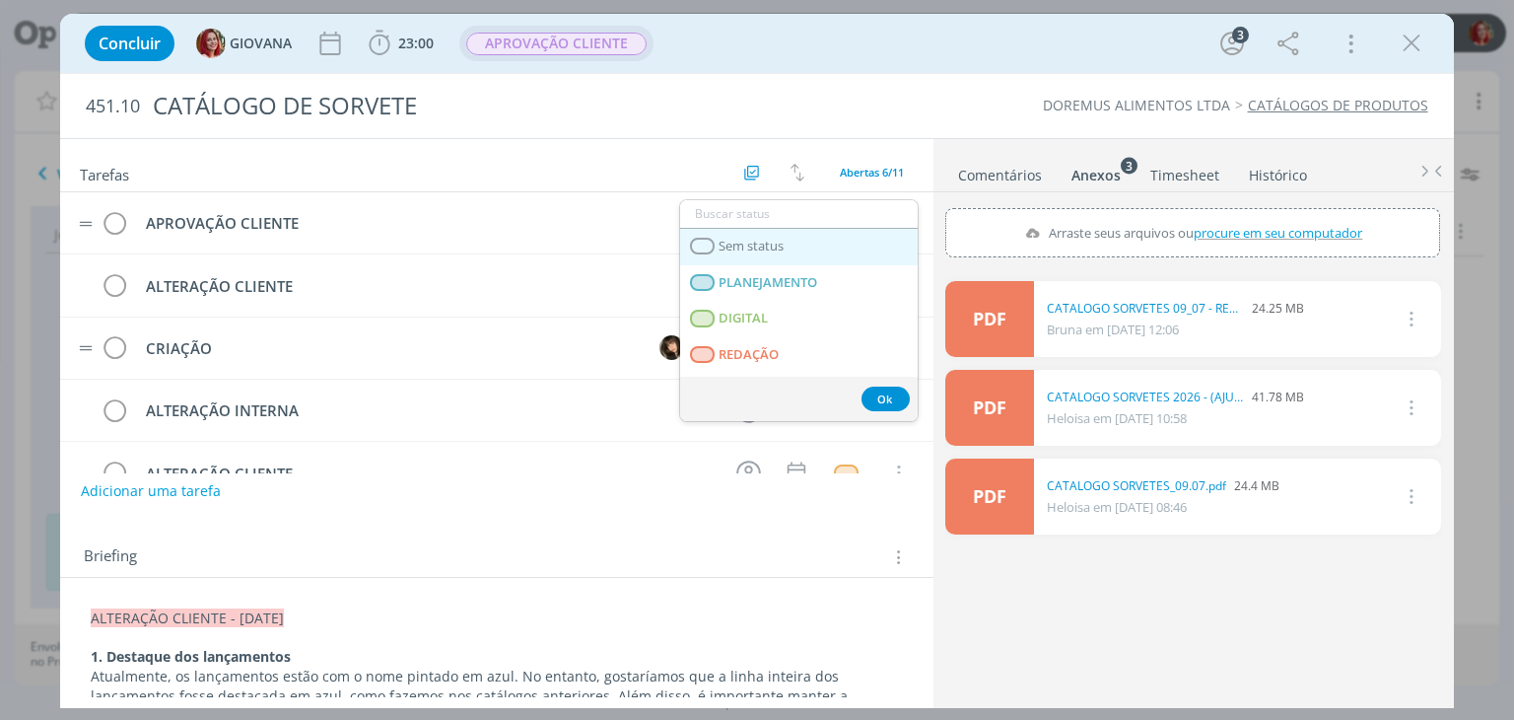
click at [819, 245] on link "Sem status" at bounding box center [799, 247] width 238 height 36
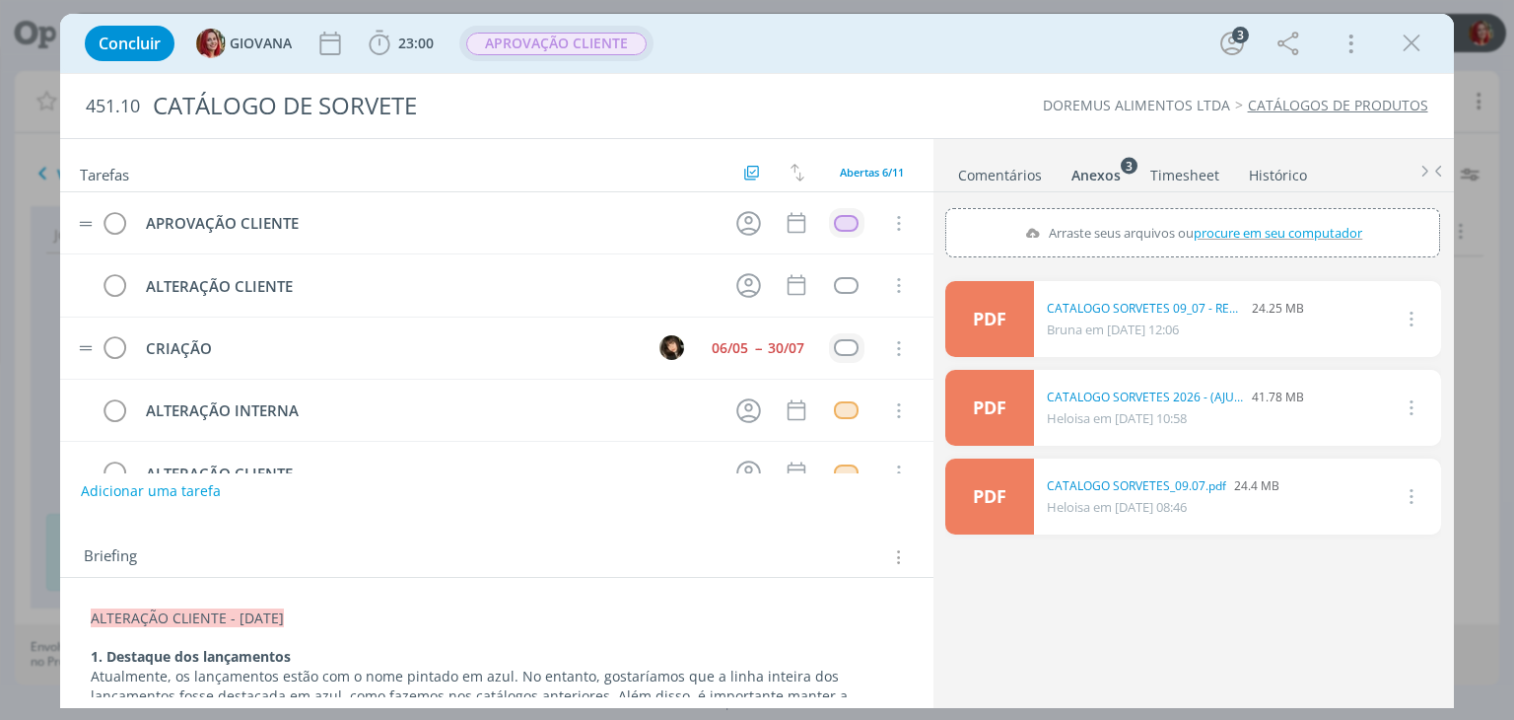
click at [1017, 169] on link "Comentários" at bounding box center [1000, 171] width 86 height 29
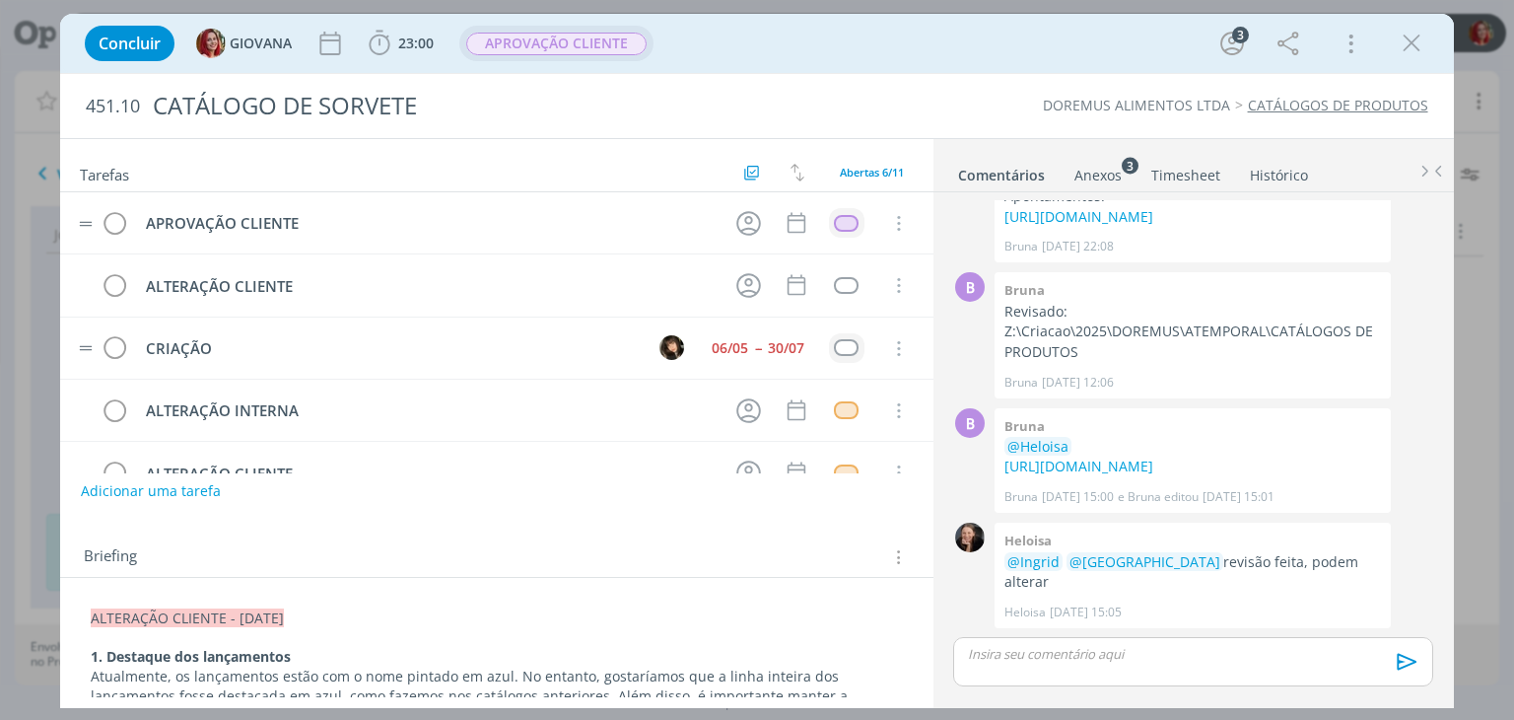
click at [1017, 662] on p "dialog" at bounding box center [1193, 654] width 448 height 18
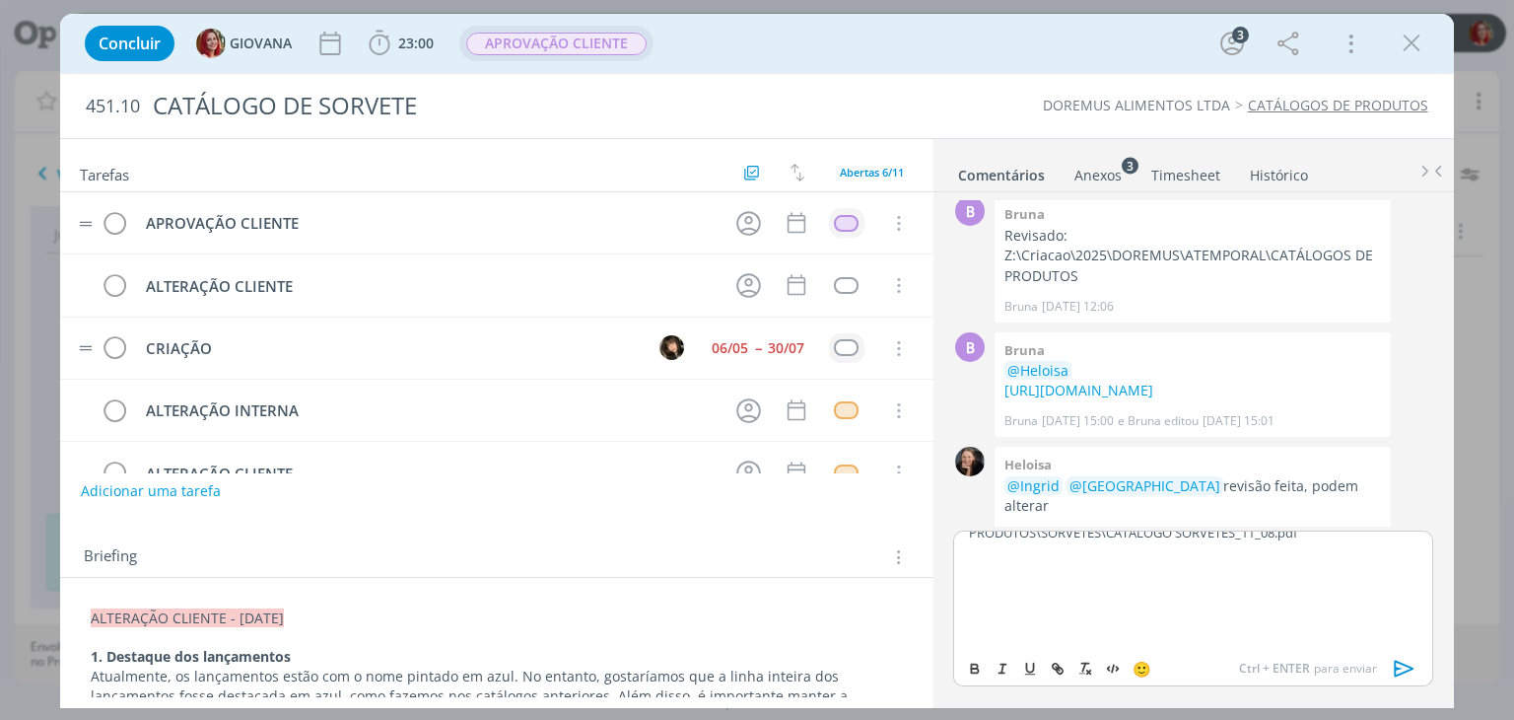
scroll to position [0, 0]
click at [1003, 634] on p "dialog" at bounding box center [1193, 639] width 448 height 18
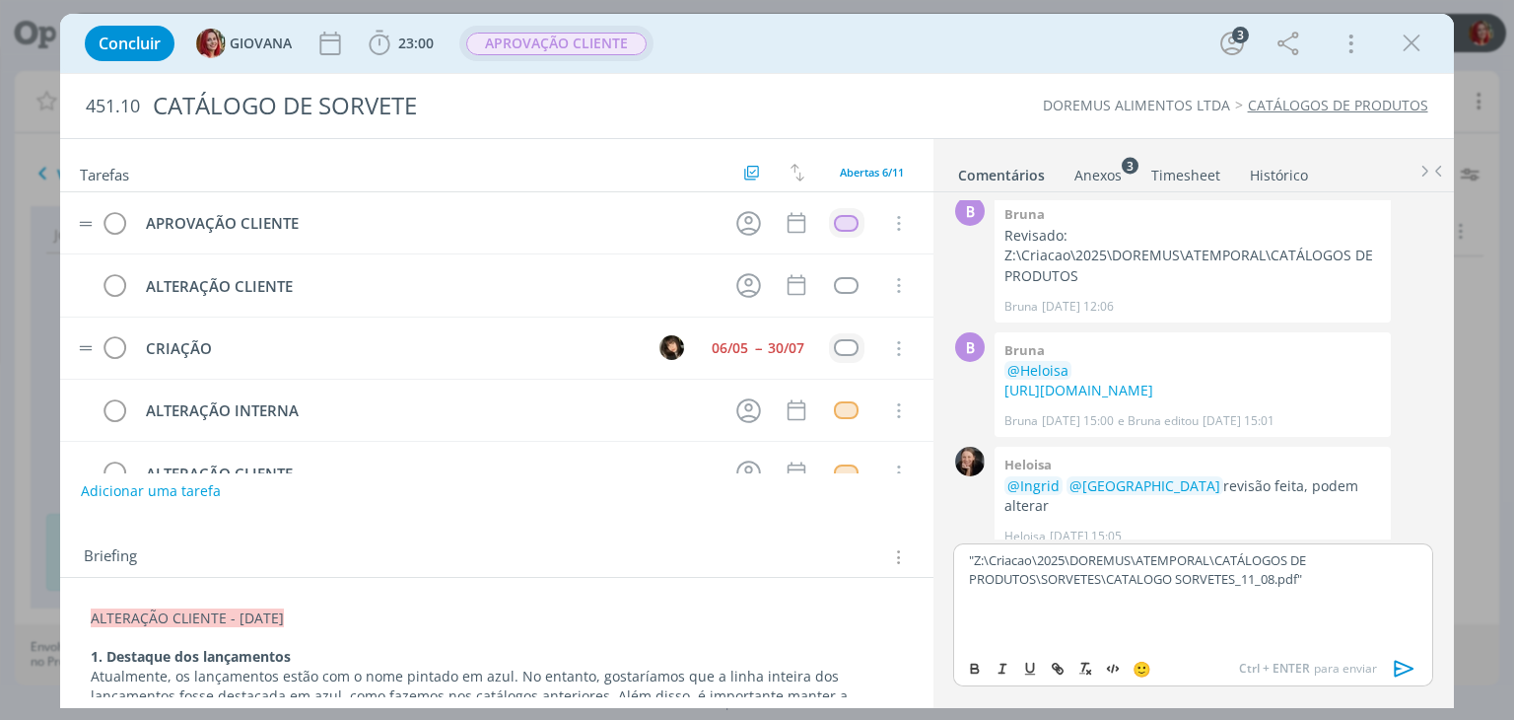
click at [966, 638] on div ""Z:\Criacao\2025\DOREMUS\ATEMPORAL\CATÁLOGOS DE PRODUTOS\SORVETES\CATALOGO SORV…" at bounding box center [1192, 595] width 479 height 105
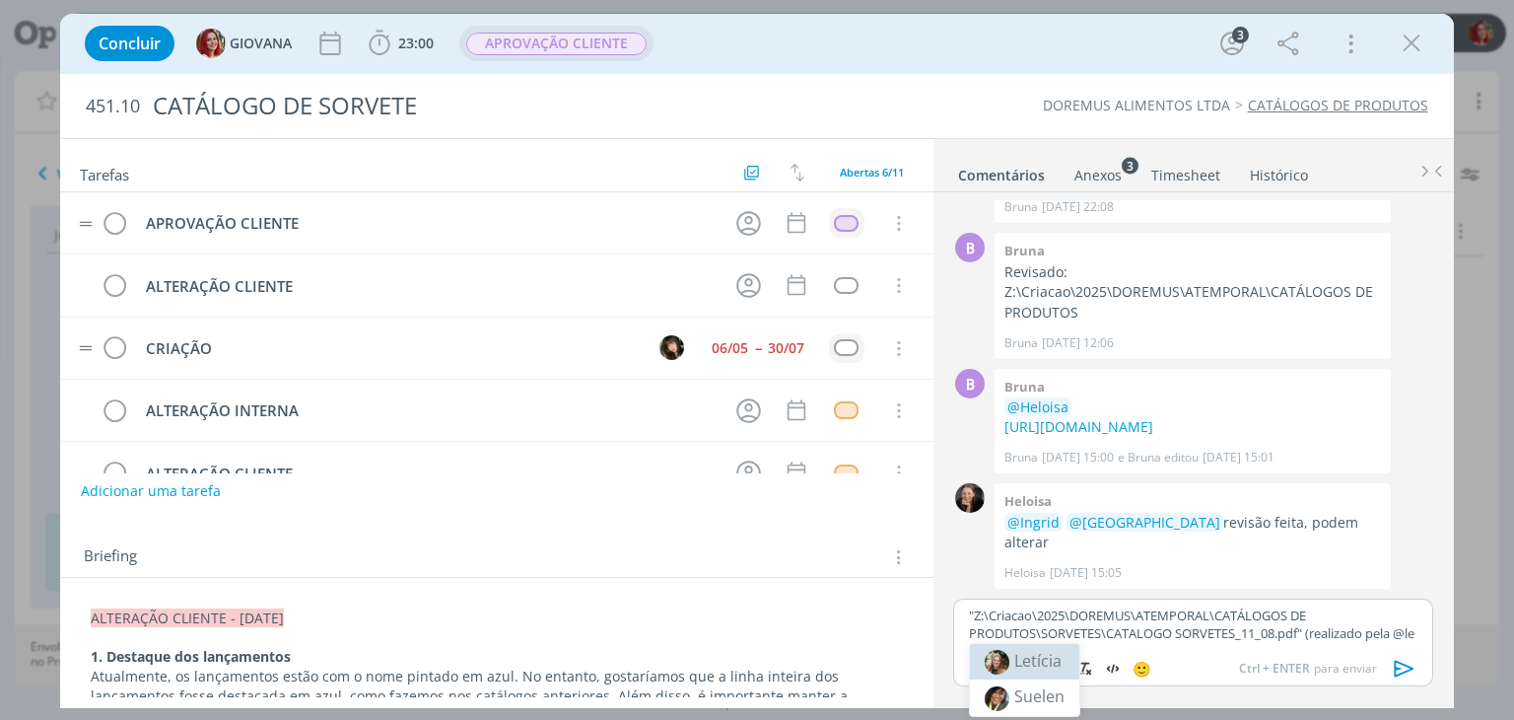
click at [1023, 657] on span "Letícia" at bounding box center [1038, 661] width 47 height 22
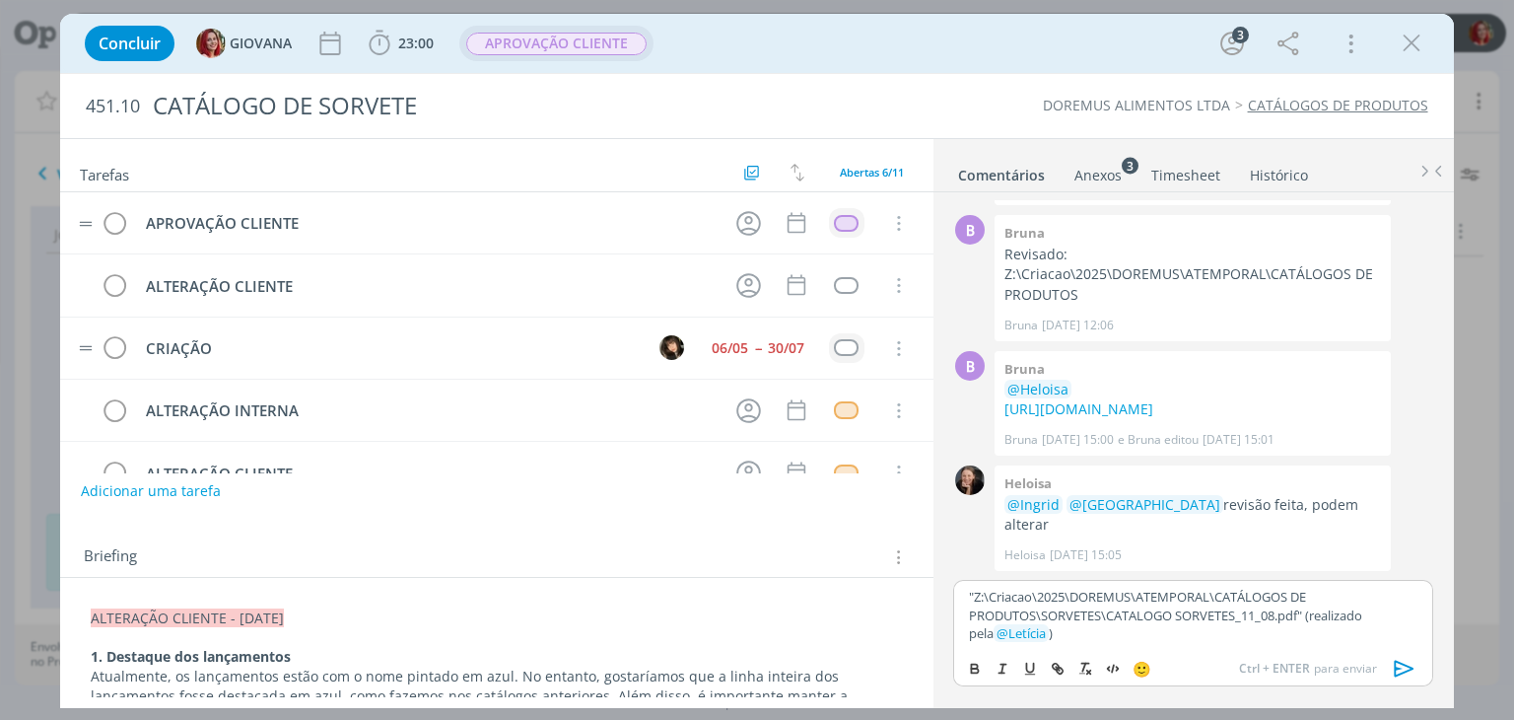
click at [1406, 666] on icon "dialog" at bounding box center [1404, 669] width 20 height 17
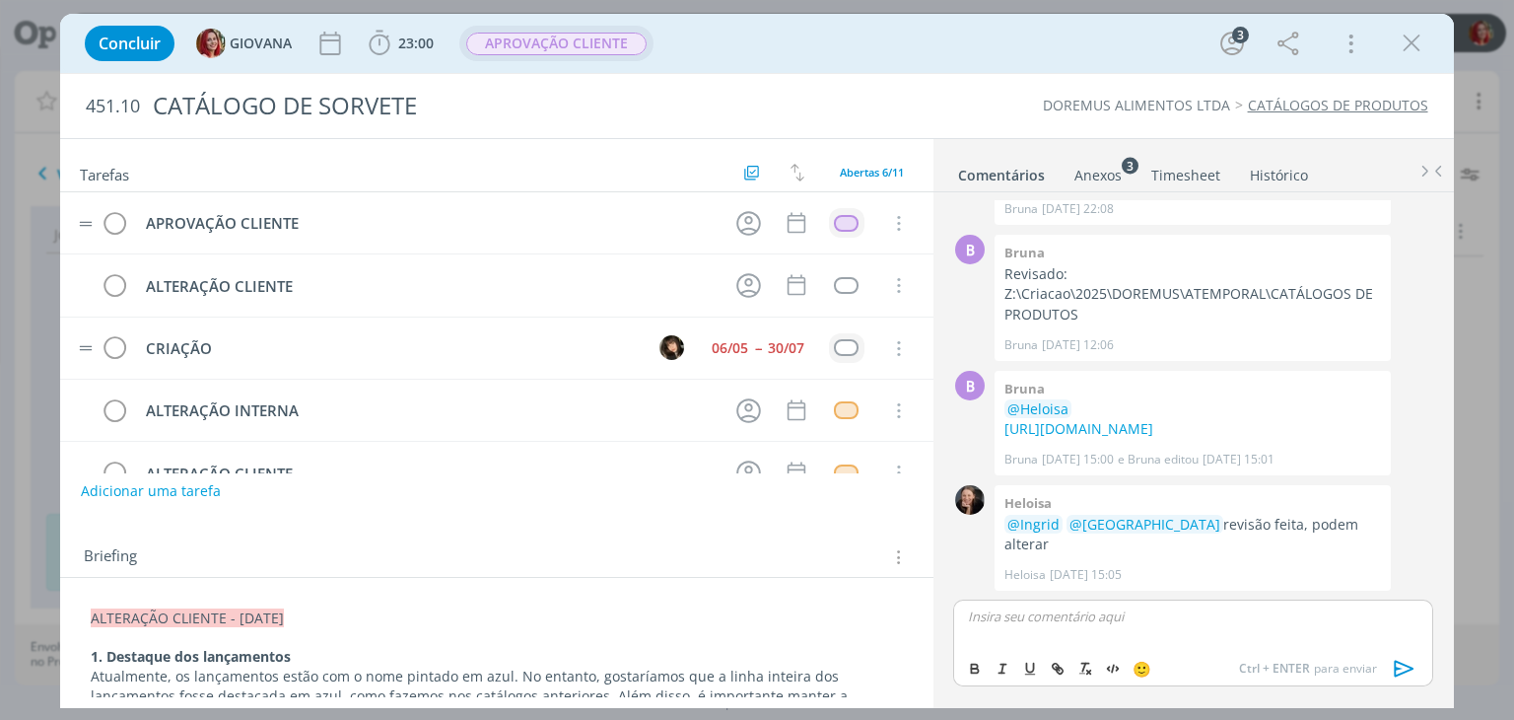
scroll to position [353, 0]
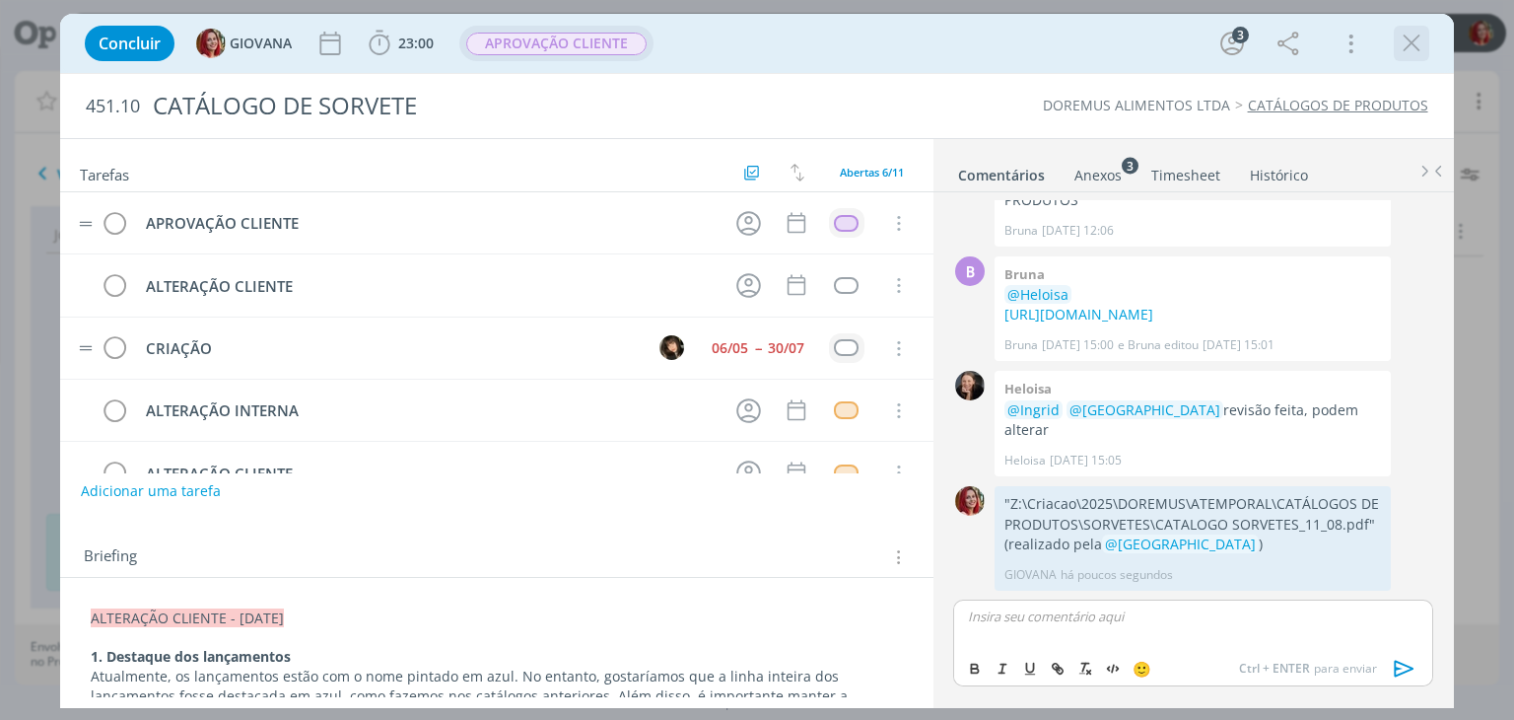
click at [1411, 34] on icon "dialog" at bounding box center [1412, 44] width 30 height 30
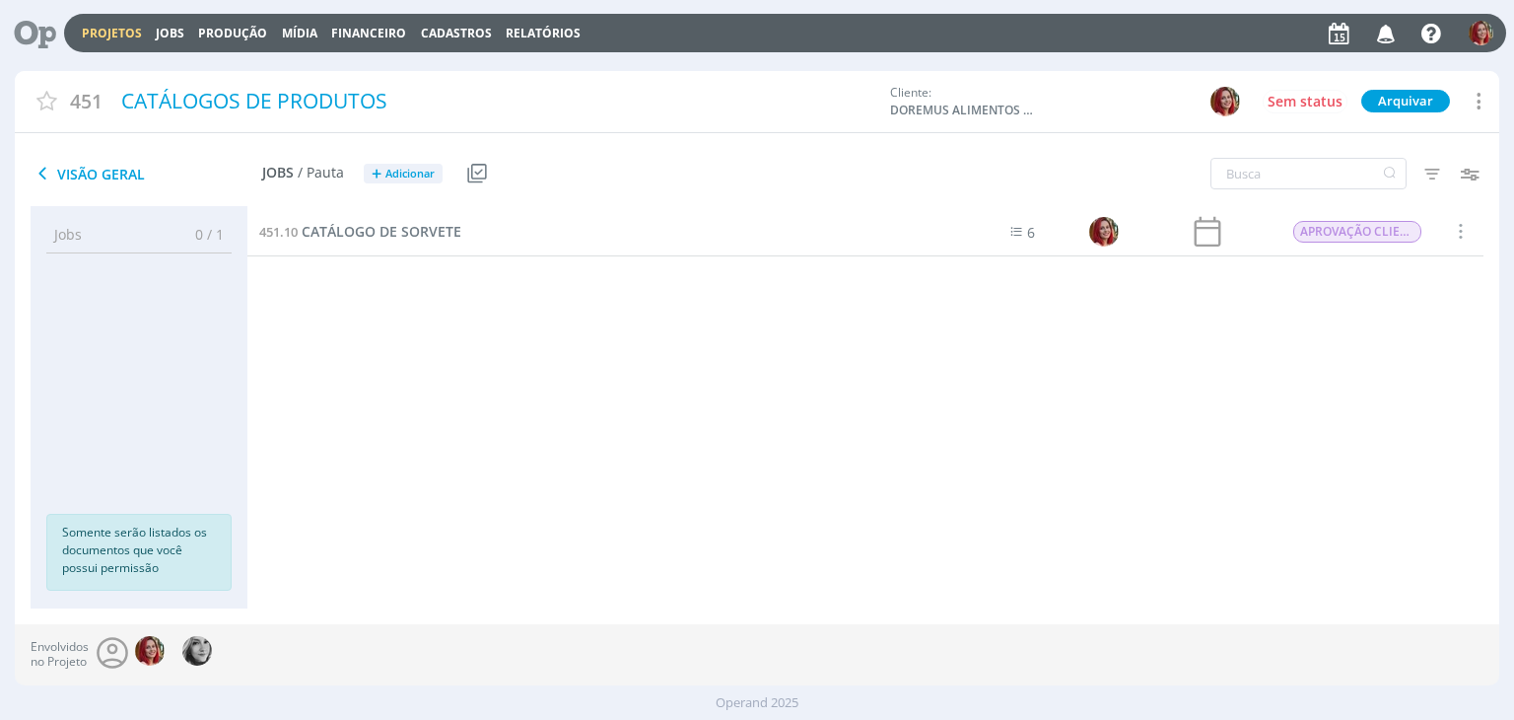
click at [29, 30] on icon at bounding box center [28, 33] width 40 height 38
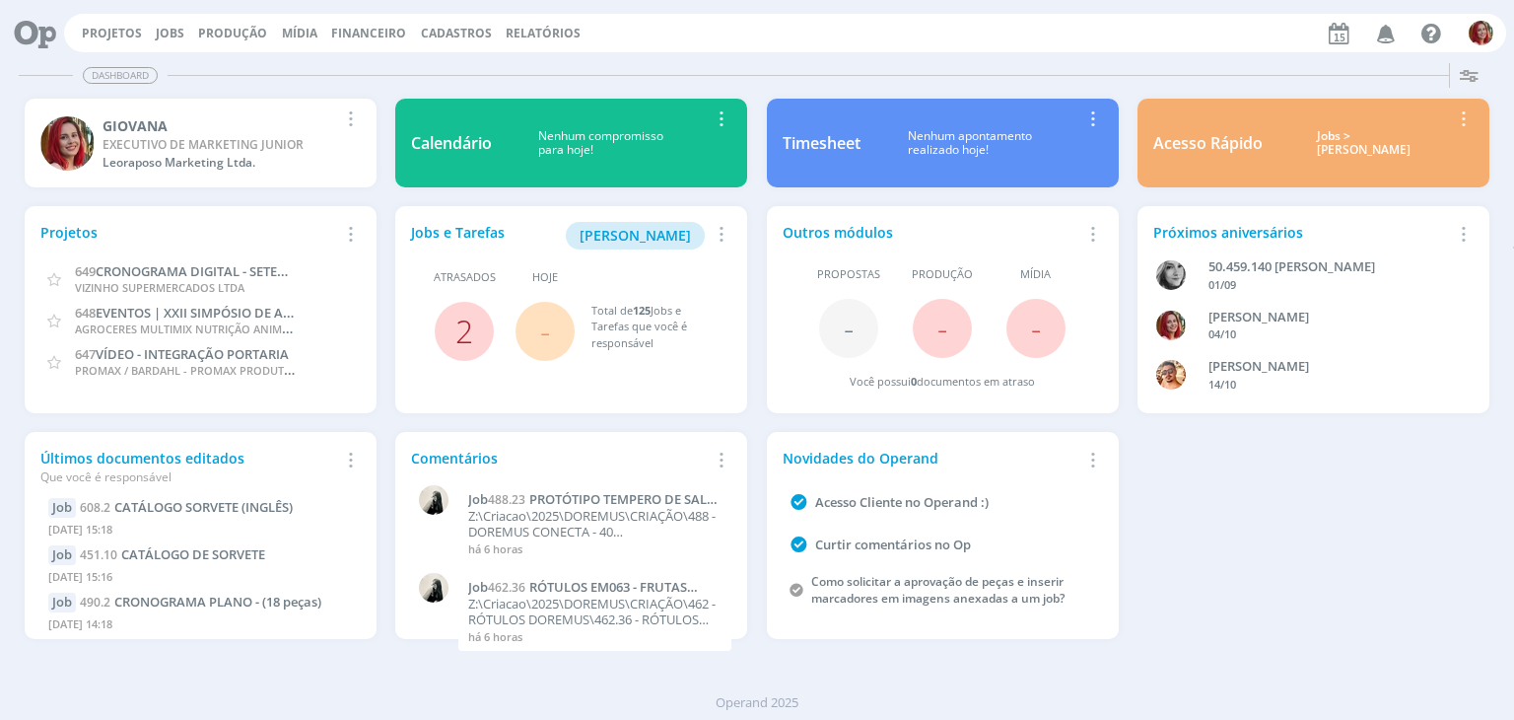
click at [469, 317] on link "2" at bounding box center [465, 331] width 18 height 42
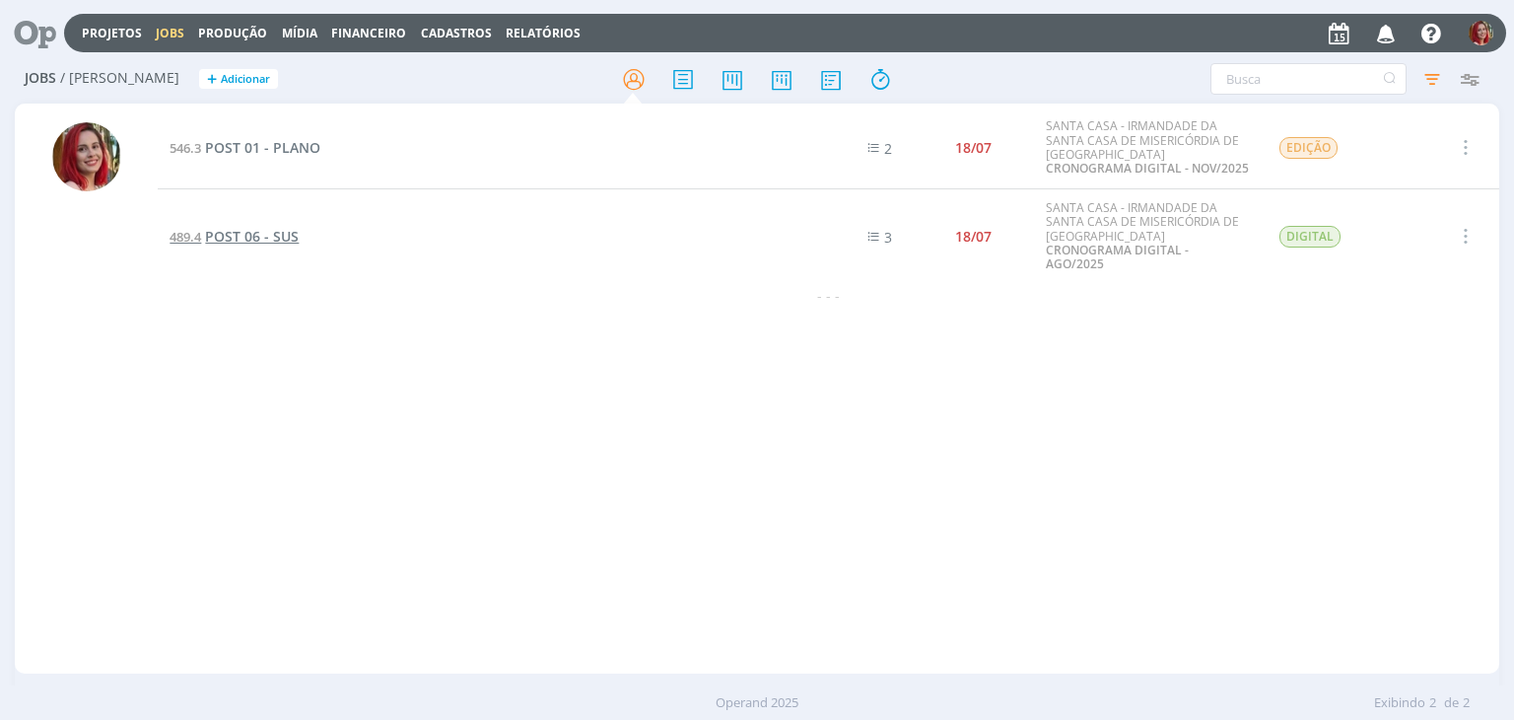
click at [241, 231] on span "POST 06 - SUS" at bounding box center [252, 236] width 94 height 19
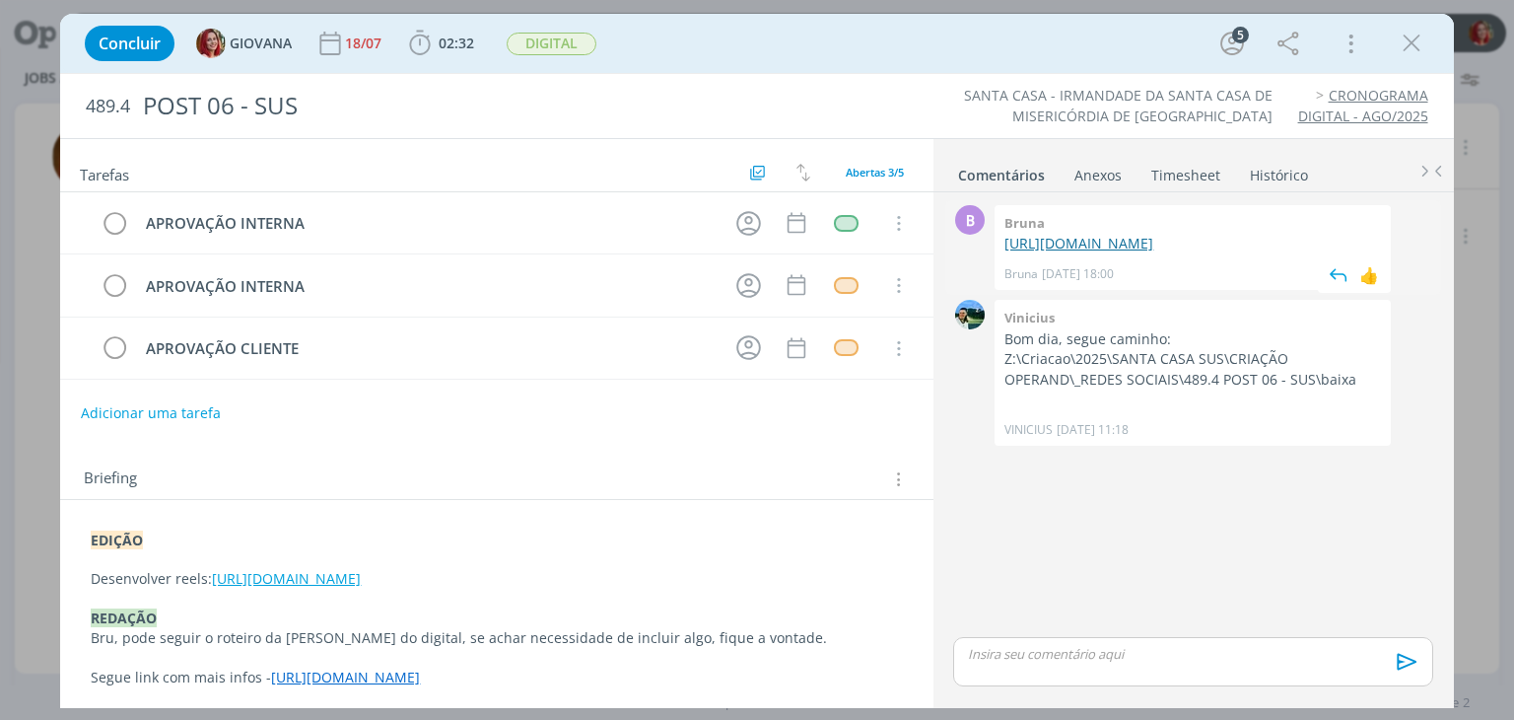
click at [1154, 252] on link "https://docs.google.com/document/d/13a9t4WROHi4MC-1kgtOIC4F-0mfHfuwuOz4WFHBiOac…" at bounding box center [1079, 243] width 149 height 19
click at [563, 40] on span "DIGITAL" at bounding box center [552, 44] width 90 height 23
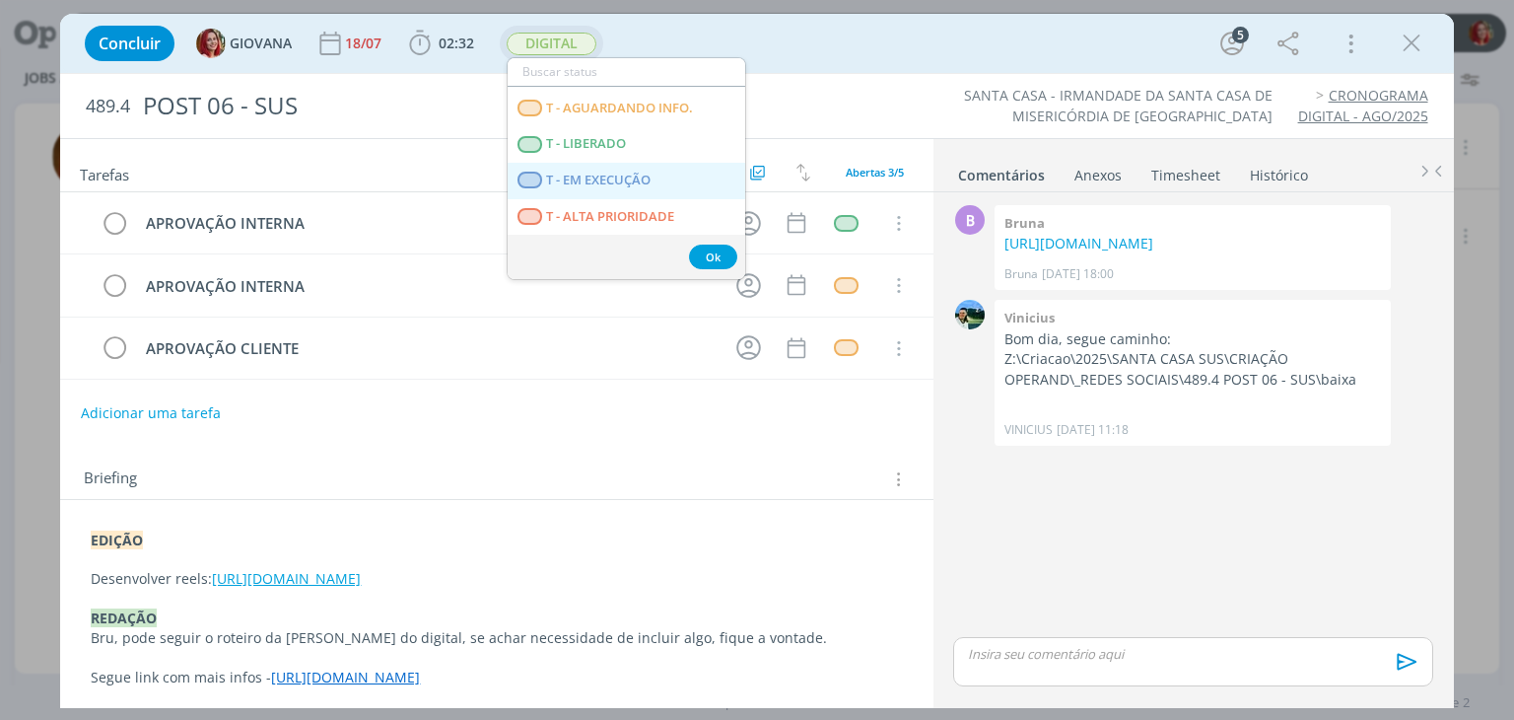
scroll to position [368, 0]
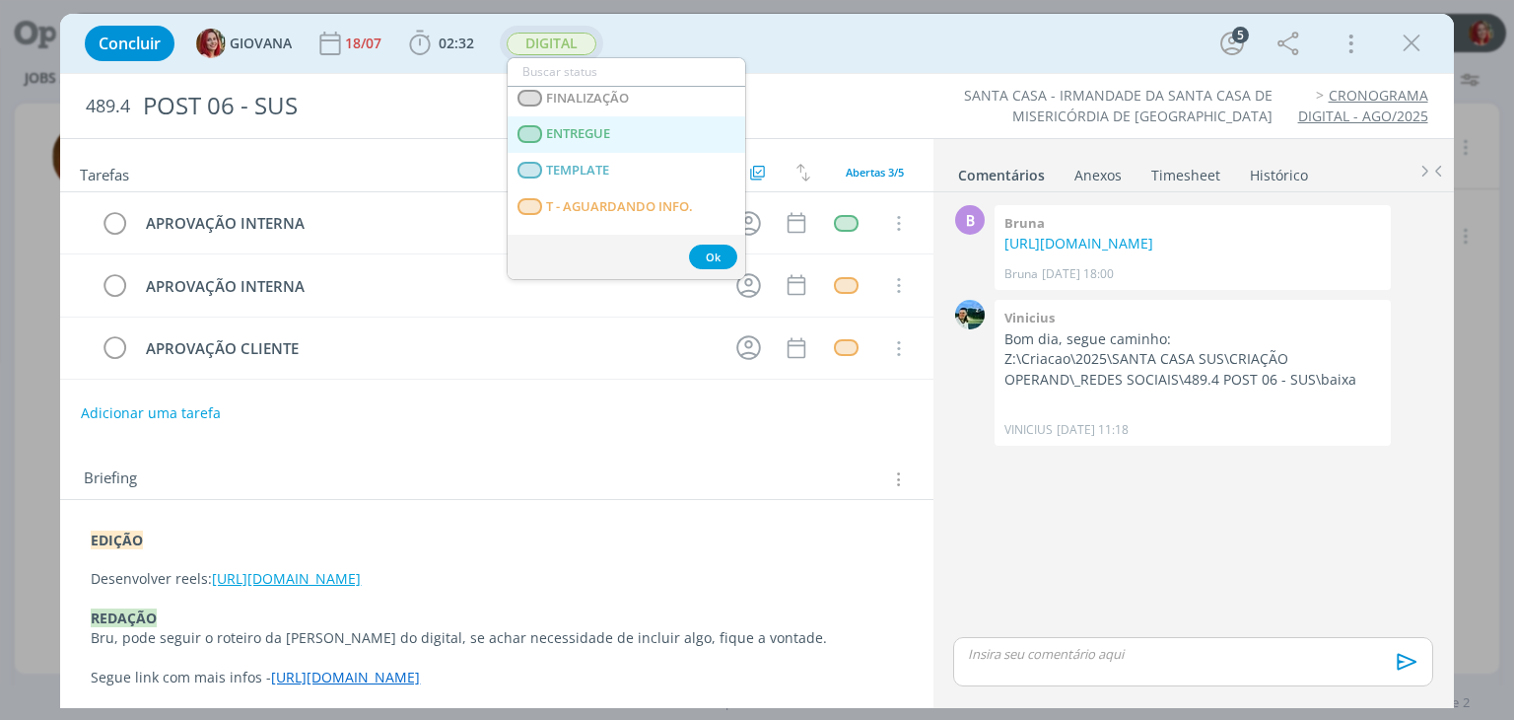
click at [646, 142] on link "ENTREGUE" at bounding box center [627, 134] width 238 height 36
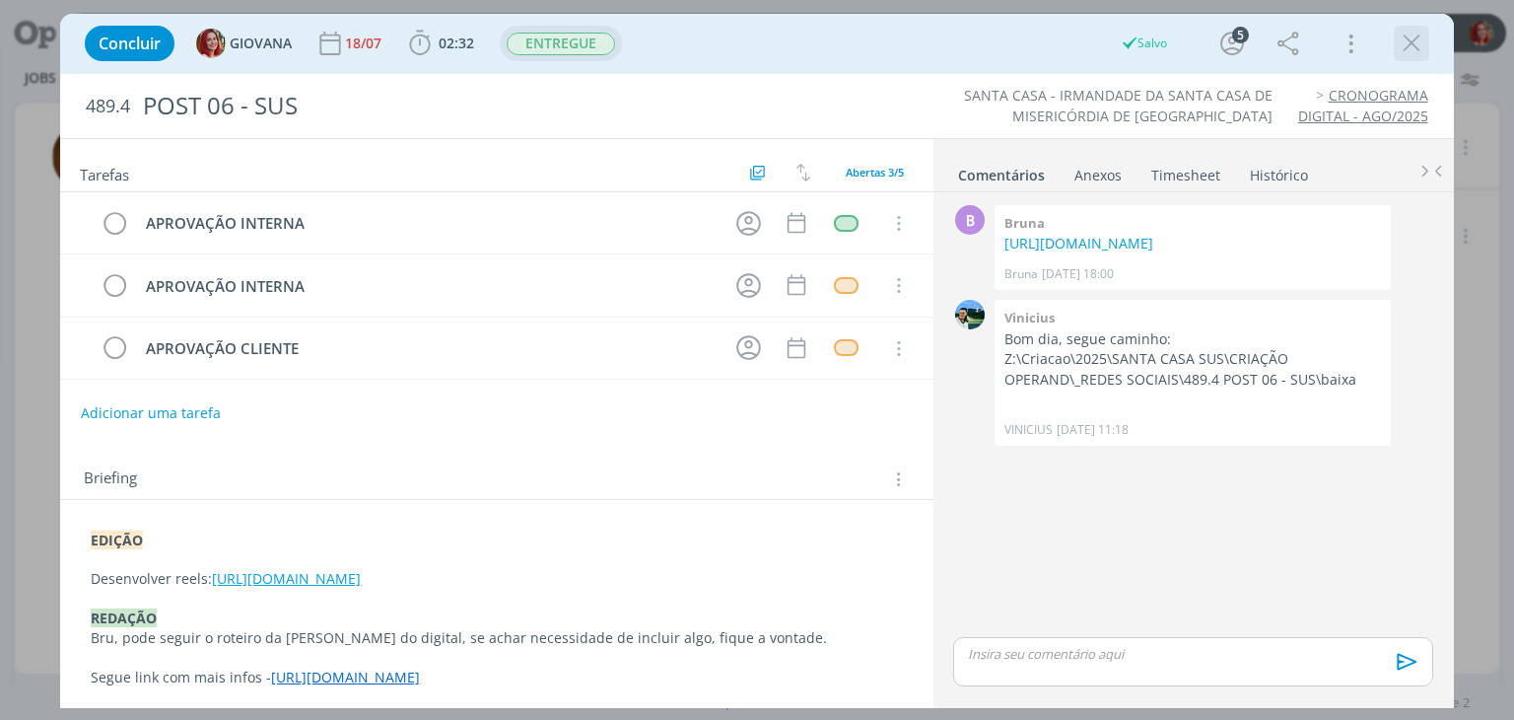
click at [1416, 50] on icon "dialog" at bounding box center [1412, 44] width 30 height 30
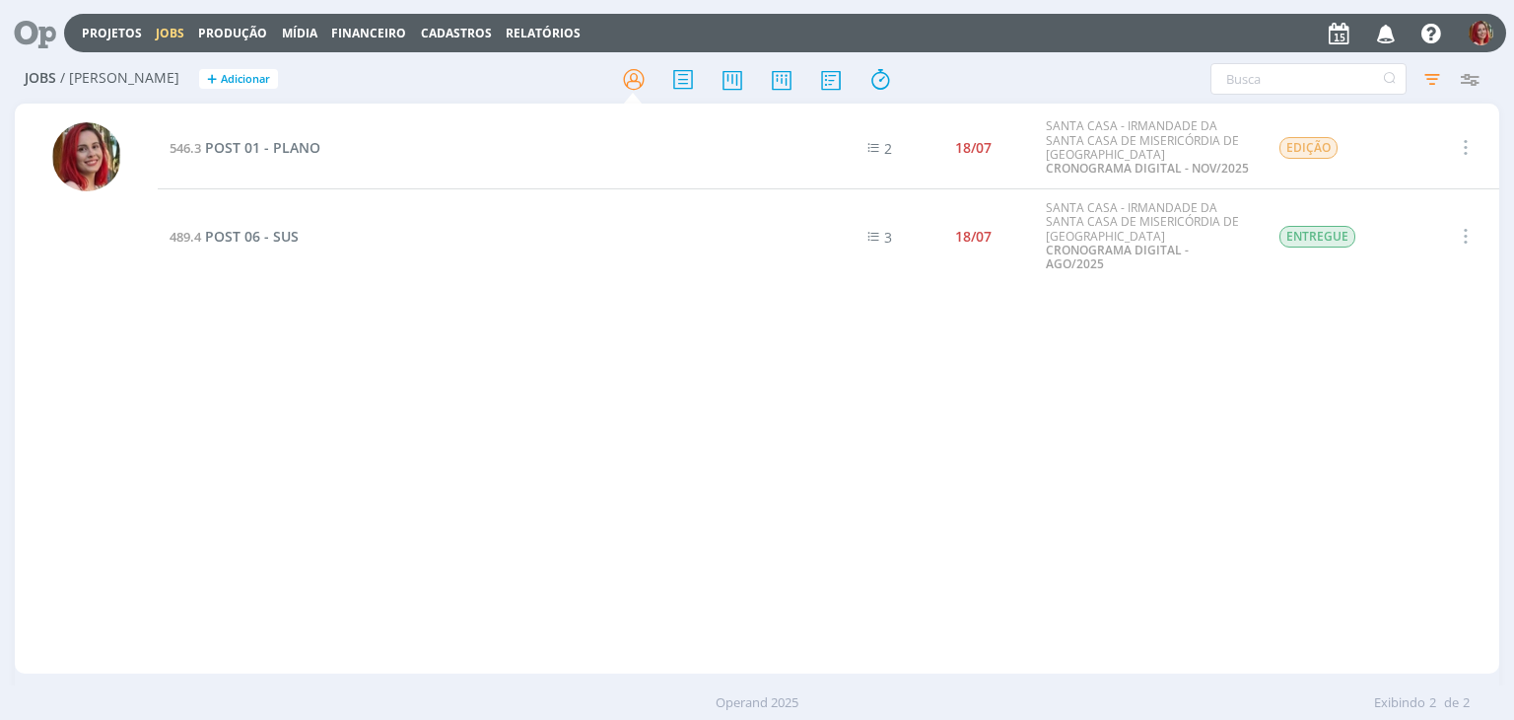
click at [43, 35] on icon at bounding box center [28, 33] width 40 height 38
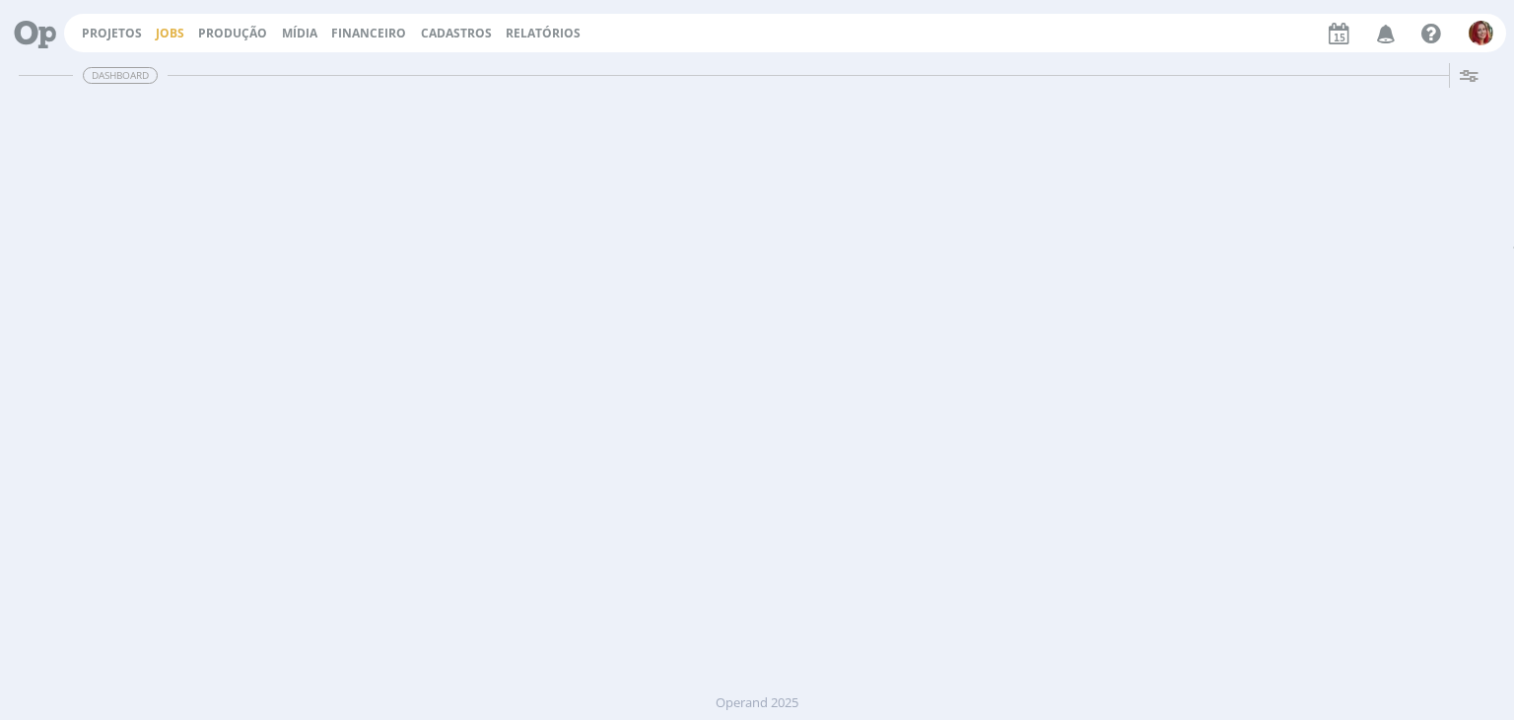
click at [156, 26] on link "Jobs" at bounding box center [170, 33] width 29 height 17
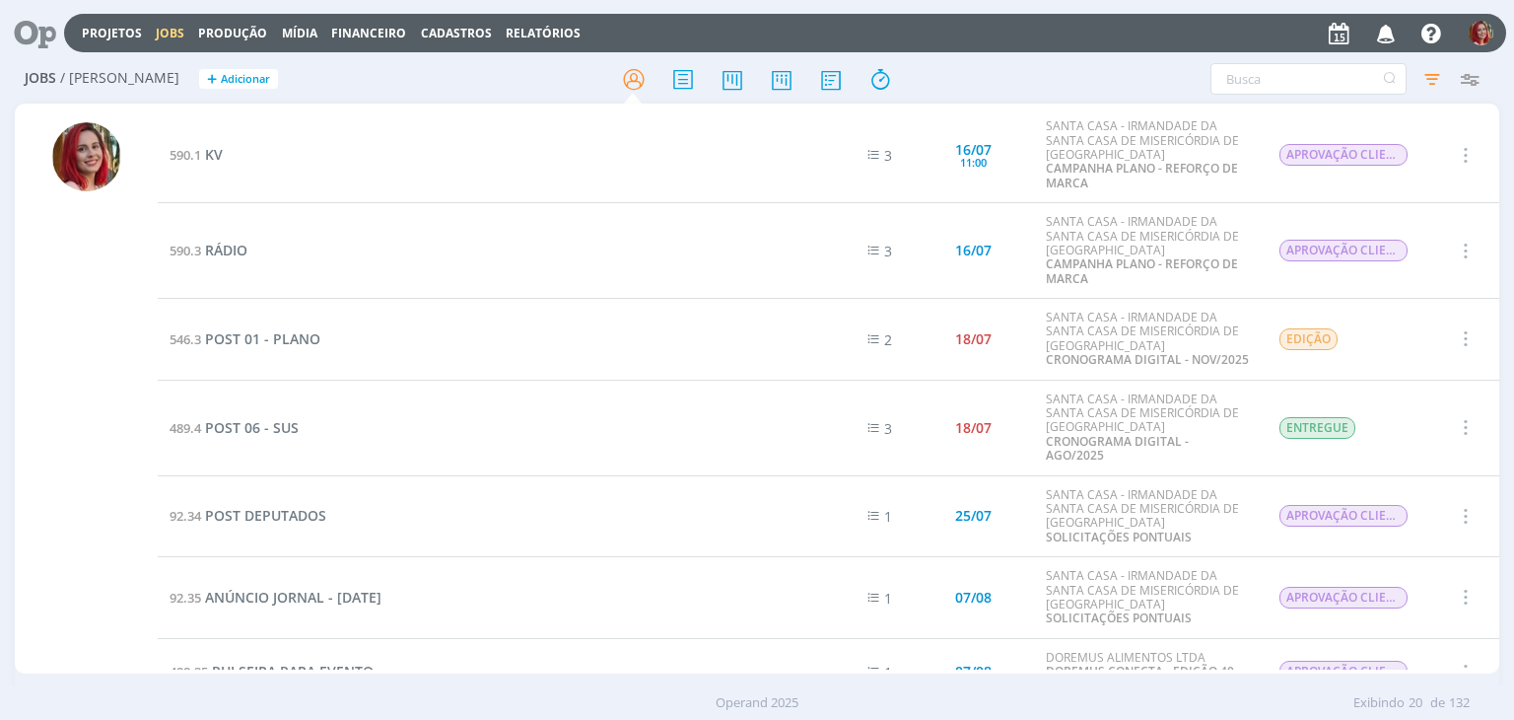
click at [46, 33] on icon at bounding box center [28, 33] width 40 height 38
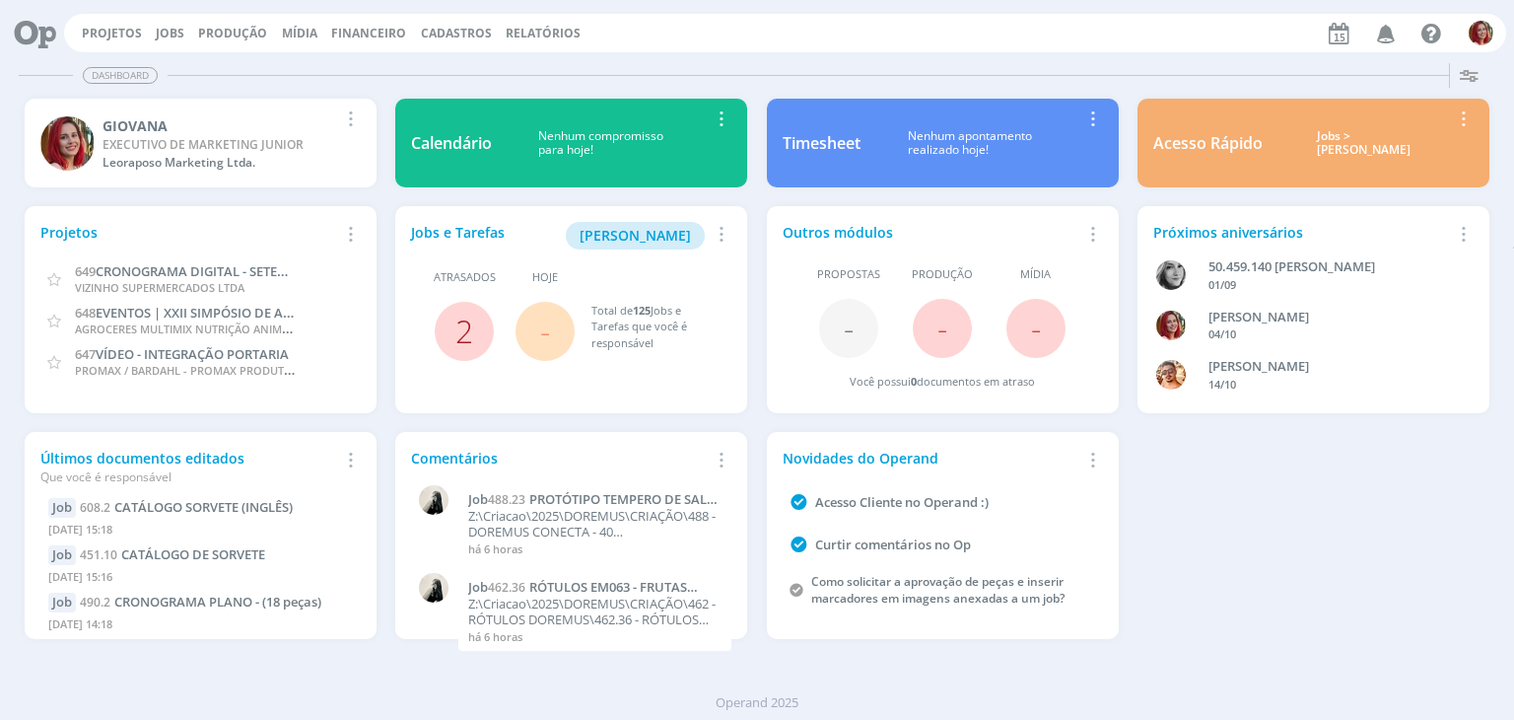
click at [471, 330] on link "2" at bounding box center [465, 331] width 18 height 42
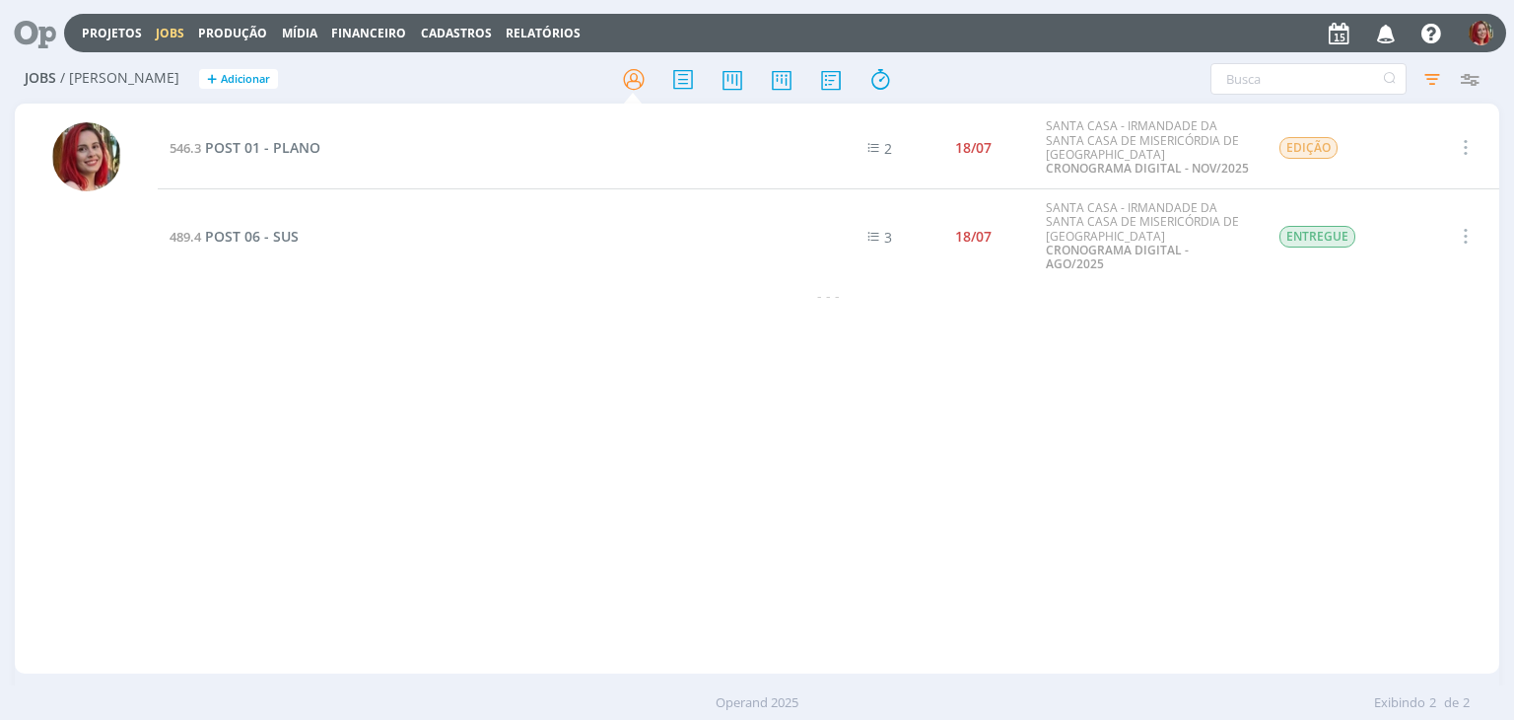
click at [1459, 224] on icon "button" at bounding box center [1464, 236] width 22 height 24
click at [254, 227] on span "POST 06 - SUS" at bounding box center [252, 236] width 94 height 19
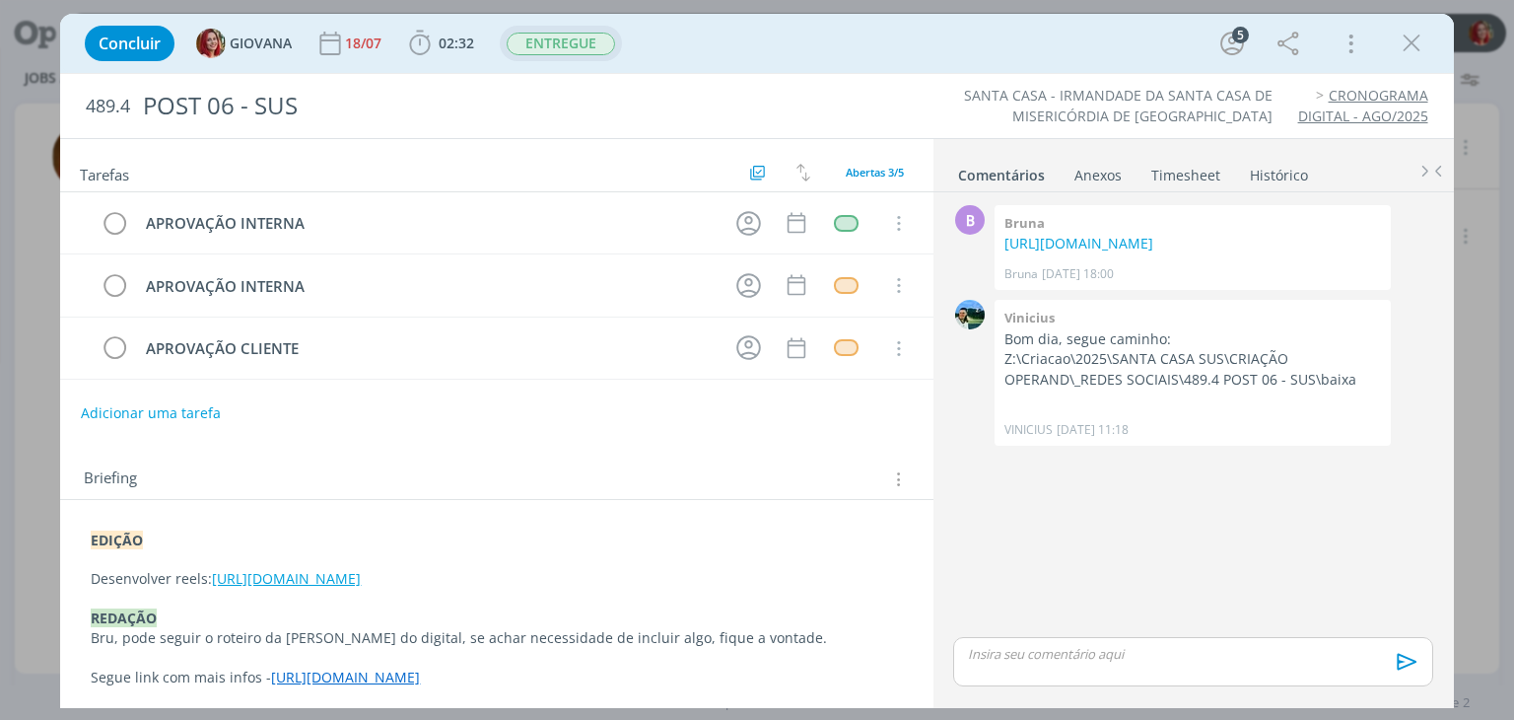
click at [589, 46] on span "ENTREGUE" at bounding box center [561, 44] width 108 height 23
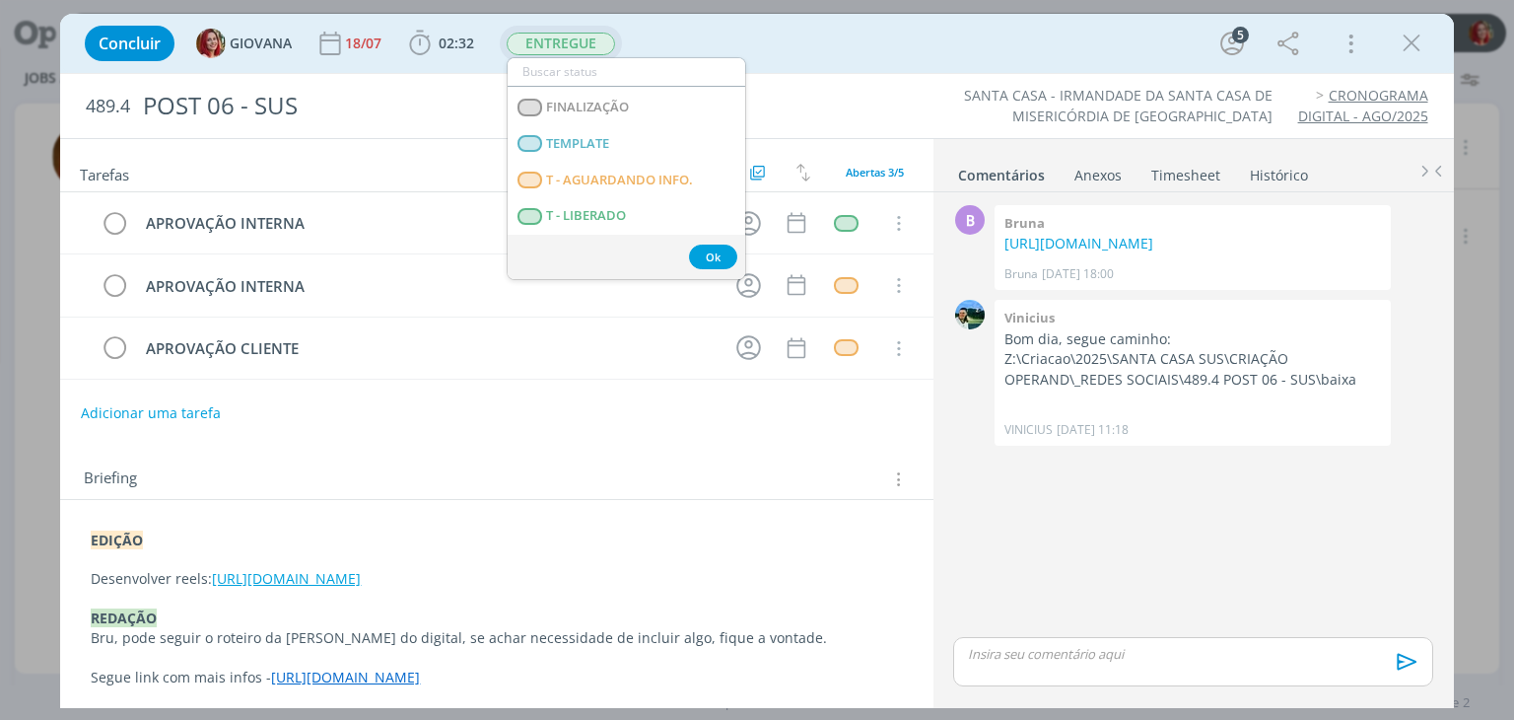
scroll to position [466, 0]
click at [878, 70] on div "Concluir GIOVANA 18/07 02:32 Iniciar Apontar Data * 15/08/2025 Horas * 00:00 Ta…" at bounding box center [756, 43] width 1393 height 59
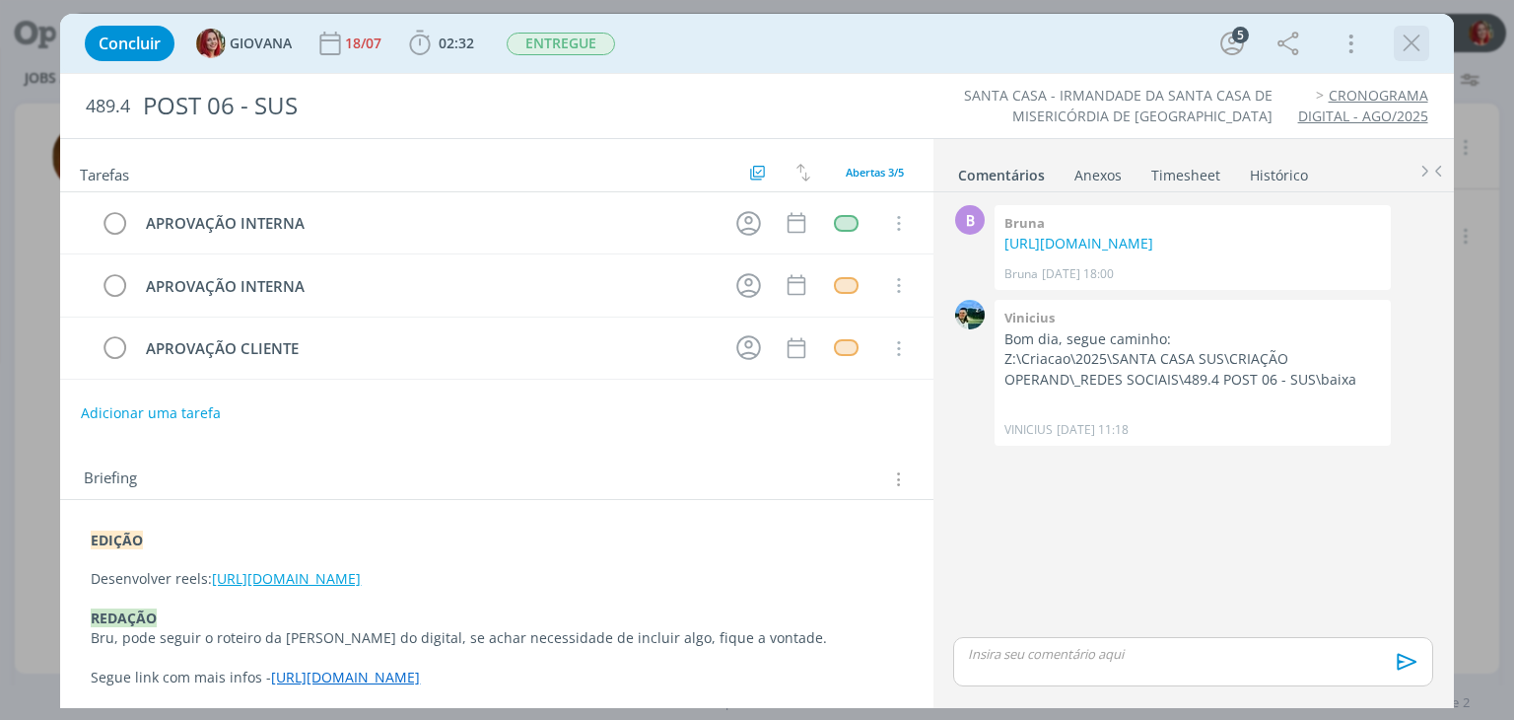
click at [1412, 44] on icon "dialog" at bounding box center [1412, 44] width 30 height 30
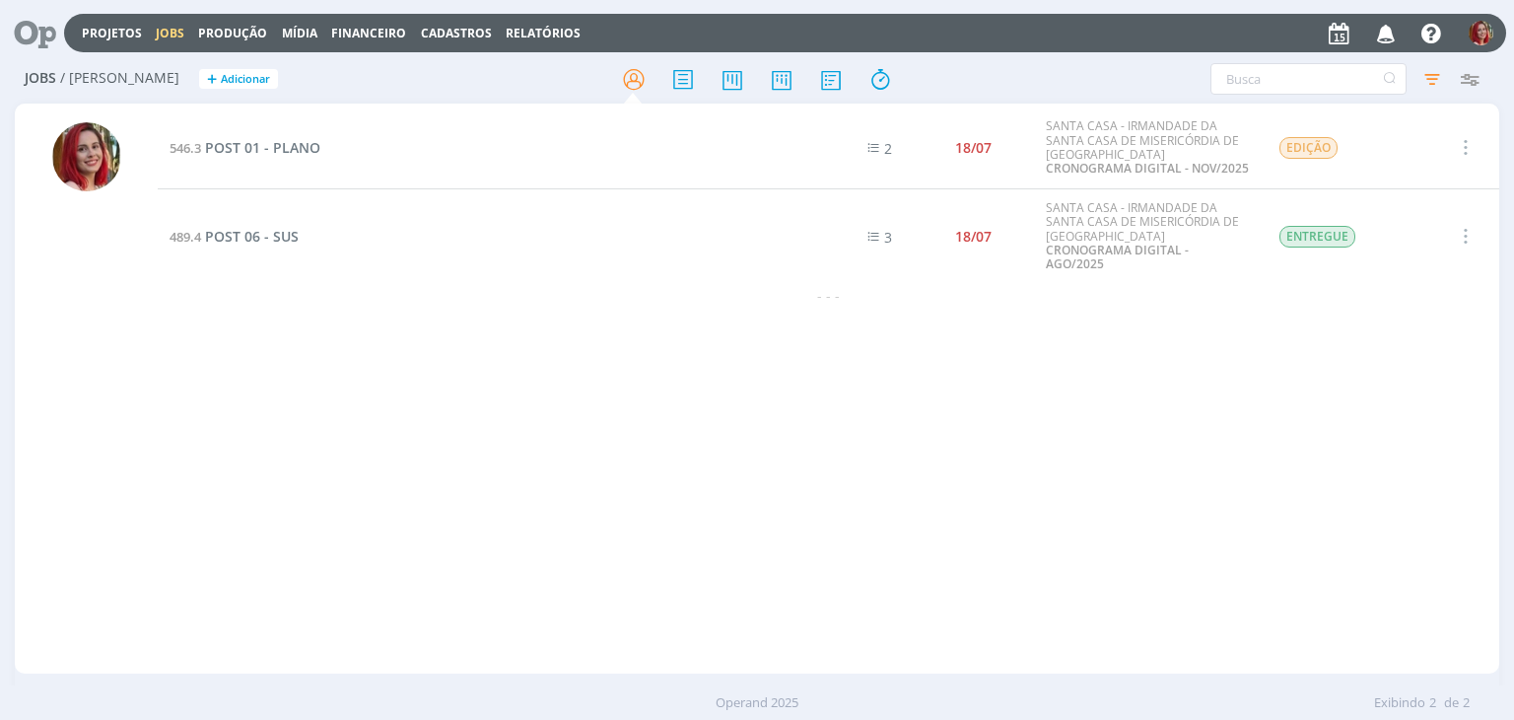
click at [43, 25] on icon at bounding box center [28, 33] width 40 height 38
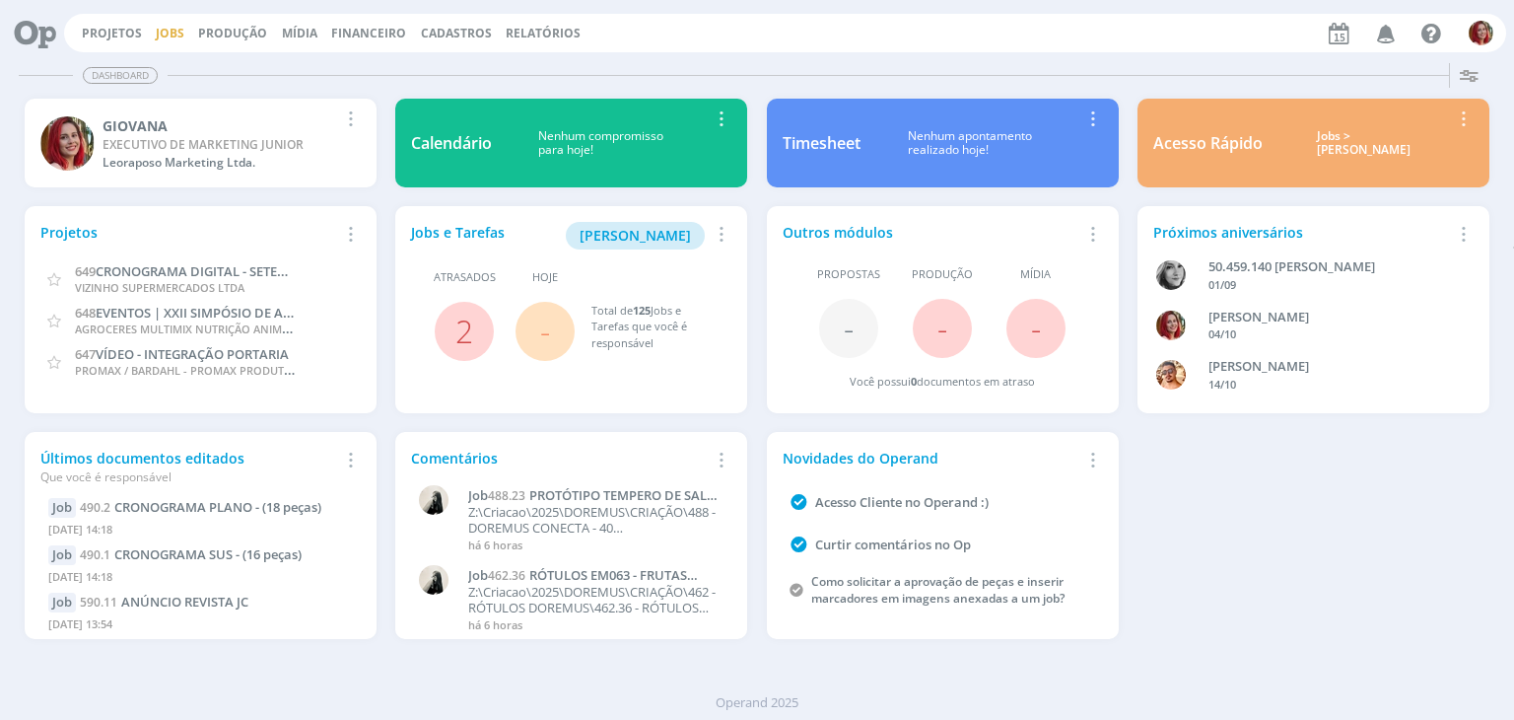
click at [178, 28] on link "Jobs" at bounding box center [170, 33] width 29 height 17
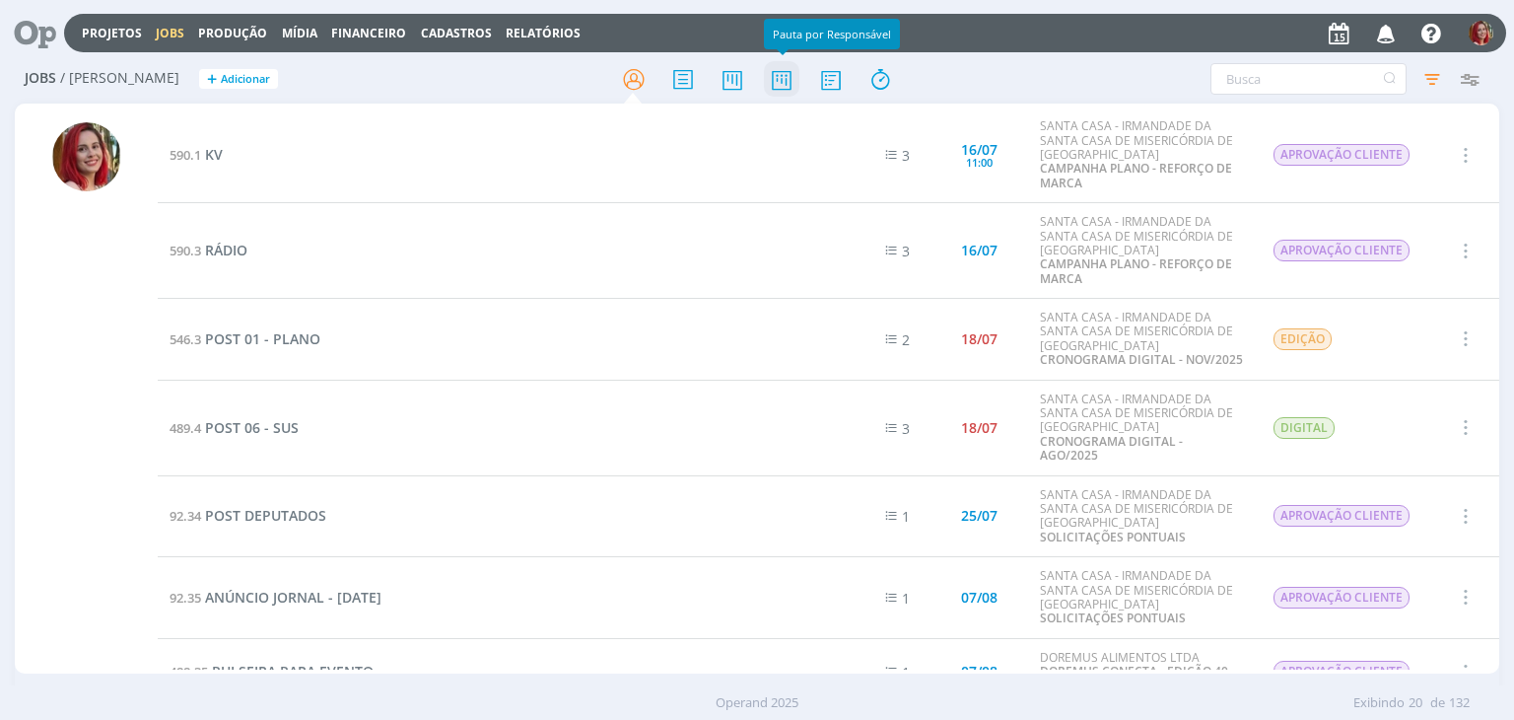
click at [790, 75] on icon at bounding box center [781, 79] width 35 height 38
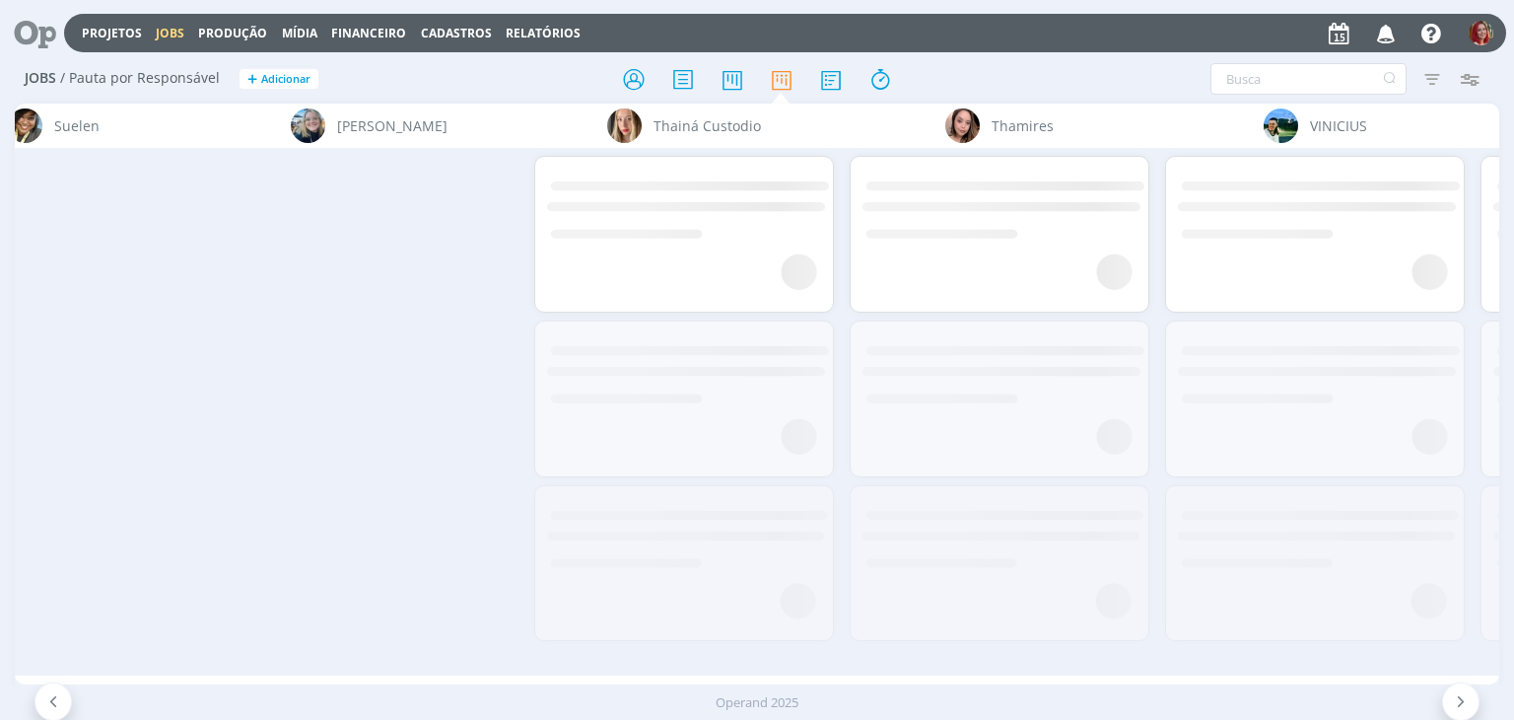
scroll to position [0, 7049]
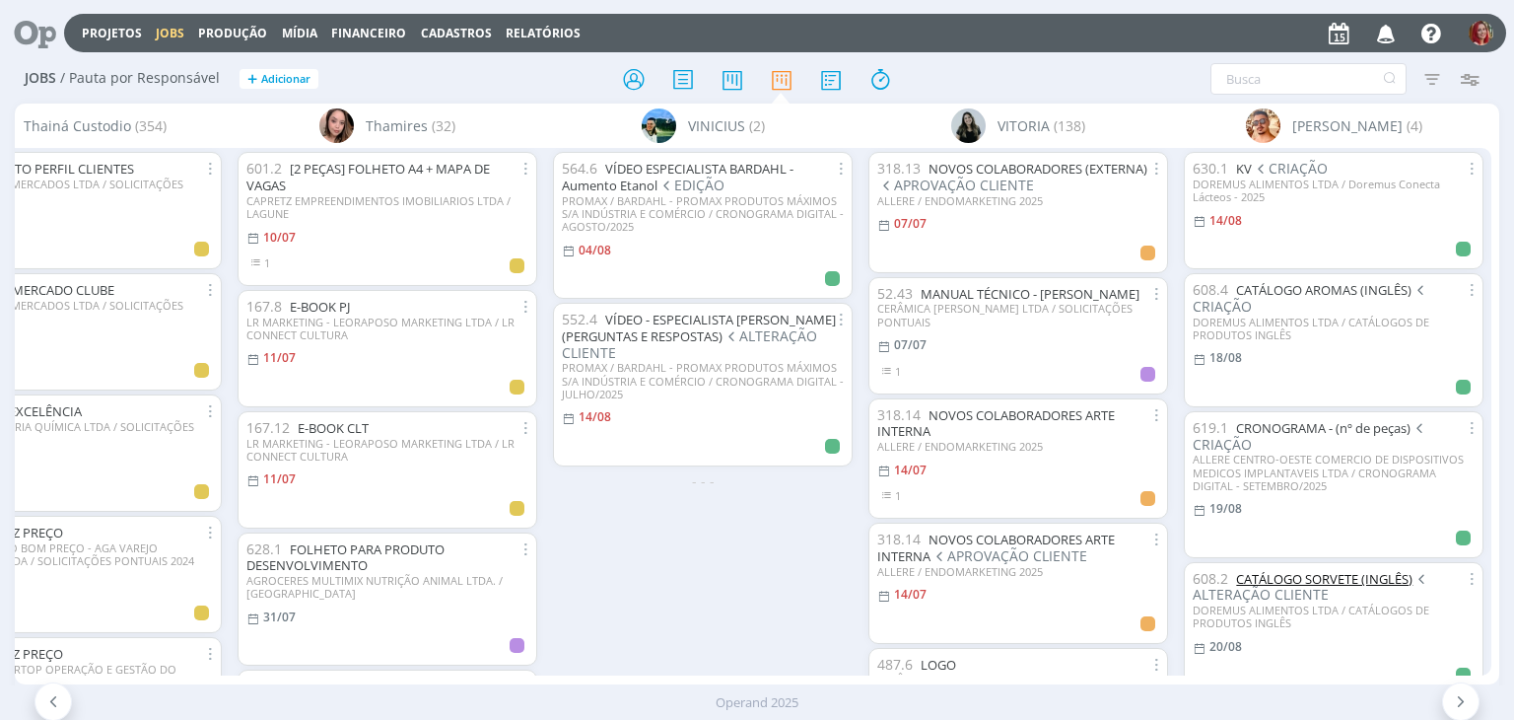
click at [1394, 586] on link "CATÁLOGO SORVETE (INGLÊS)" at bounding box center [1324, 579] width 176 height 18
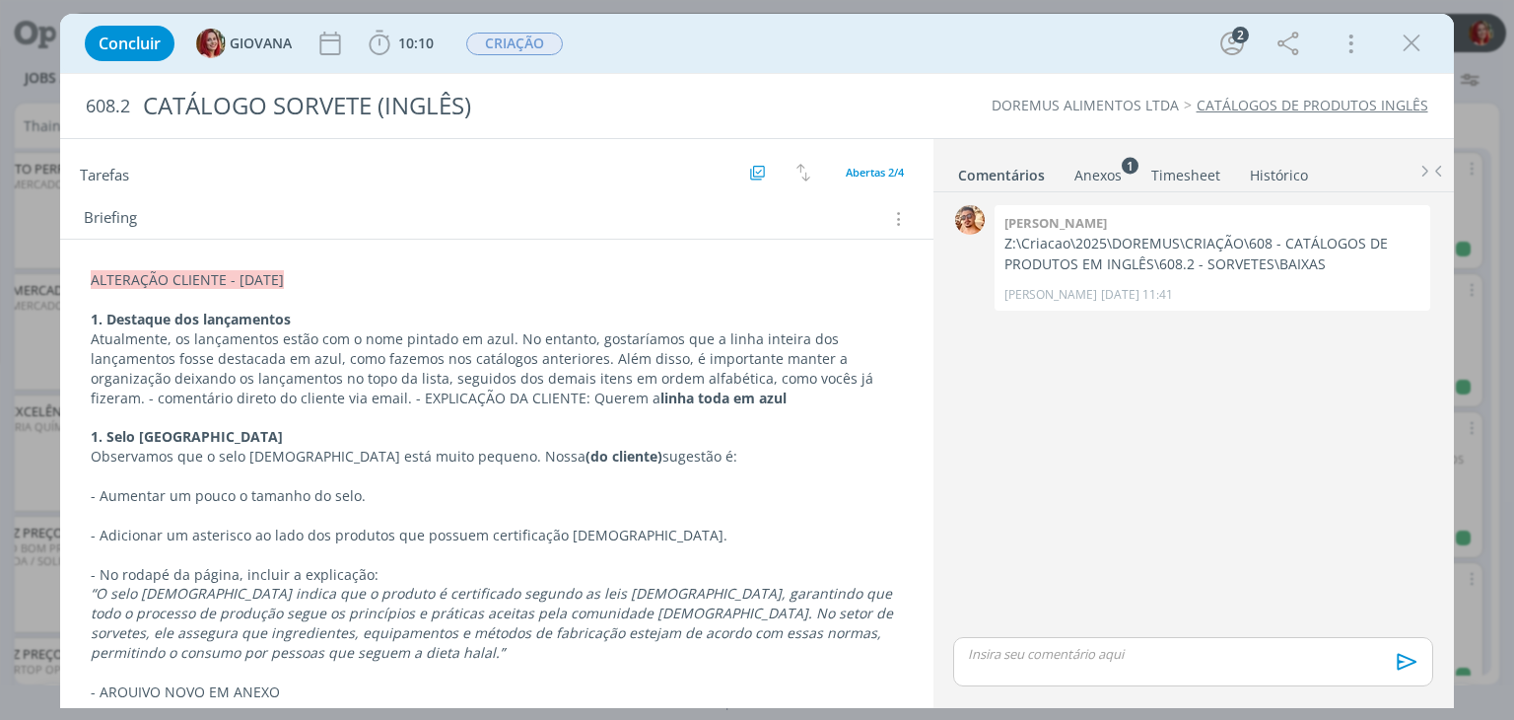
scroll to position [296, 0]
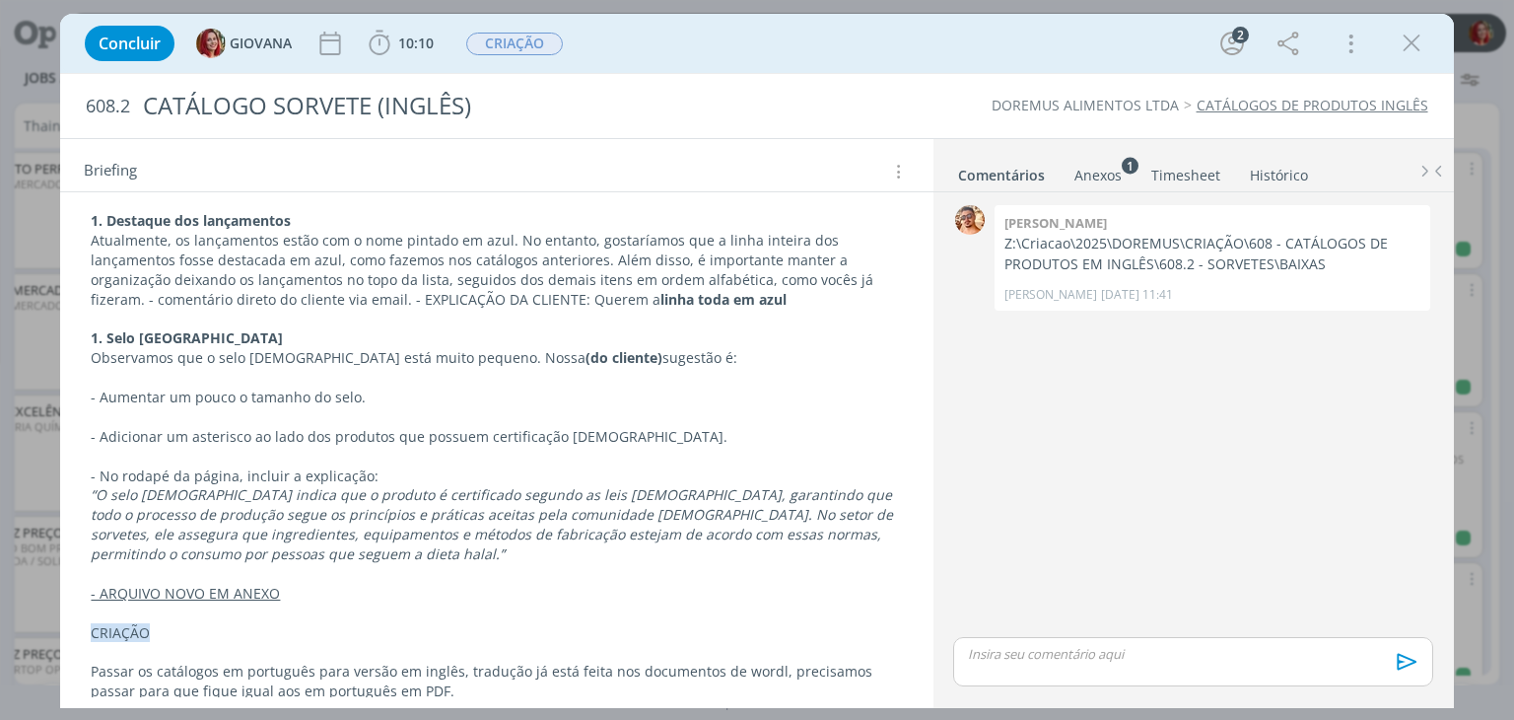
click at [1124, 171] on sup "1" at bounding box center [1130, 165] width 17 height 17
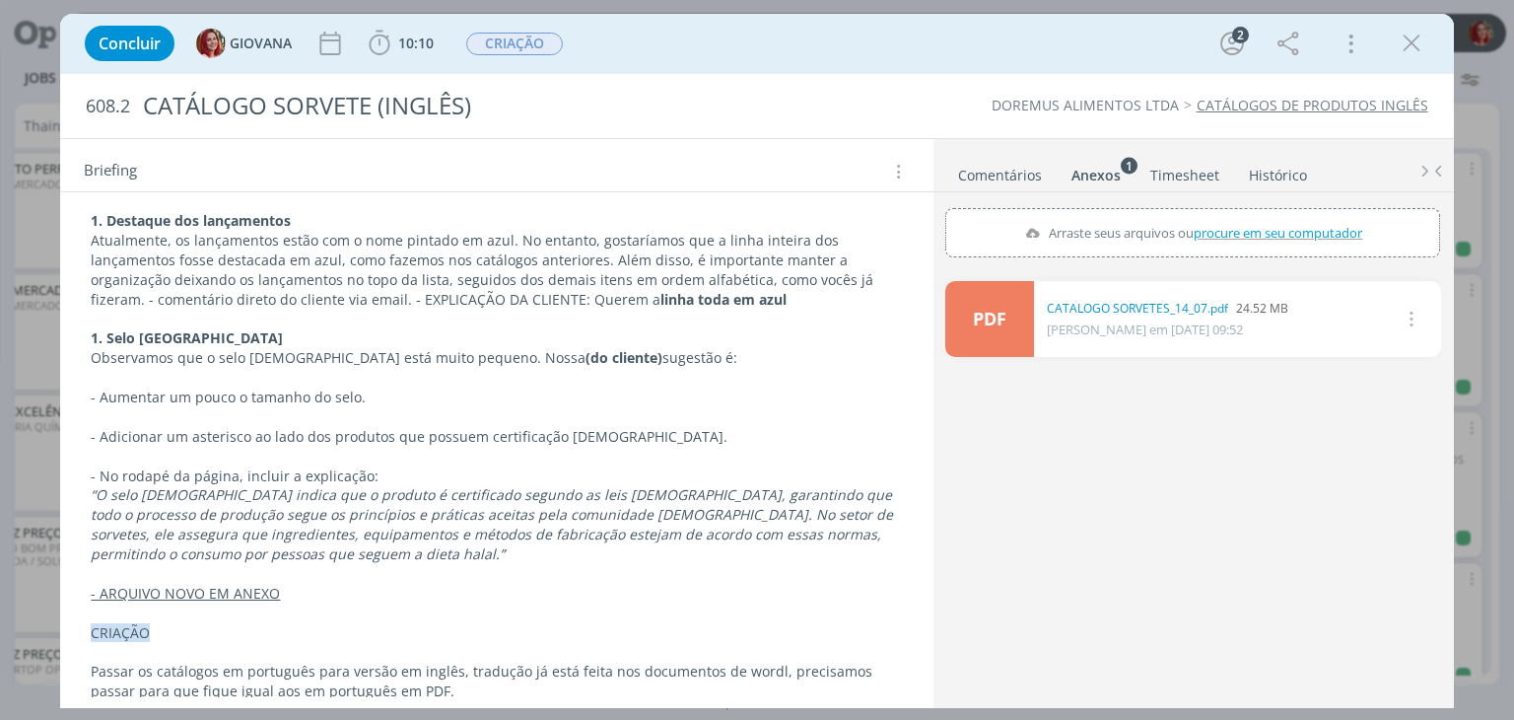
click at [1417, 320] on icon "dialog" at bounding box center [1410, 319] width 22 height 24
click at [1355, 348] on link "Excluir" at bounding box center [1355, 352] width 156 height 32
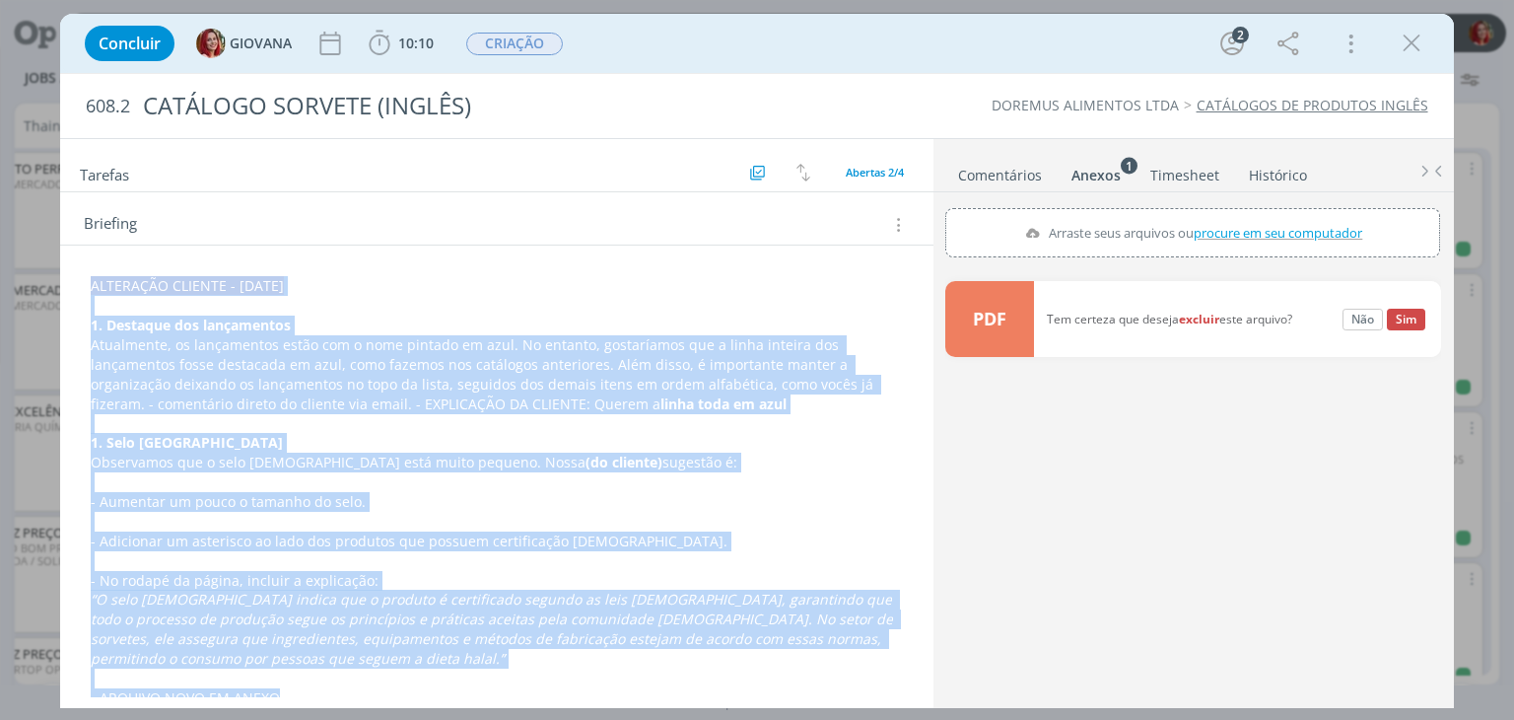
scroll to position [0, 0]
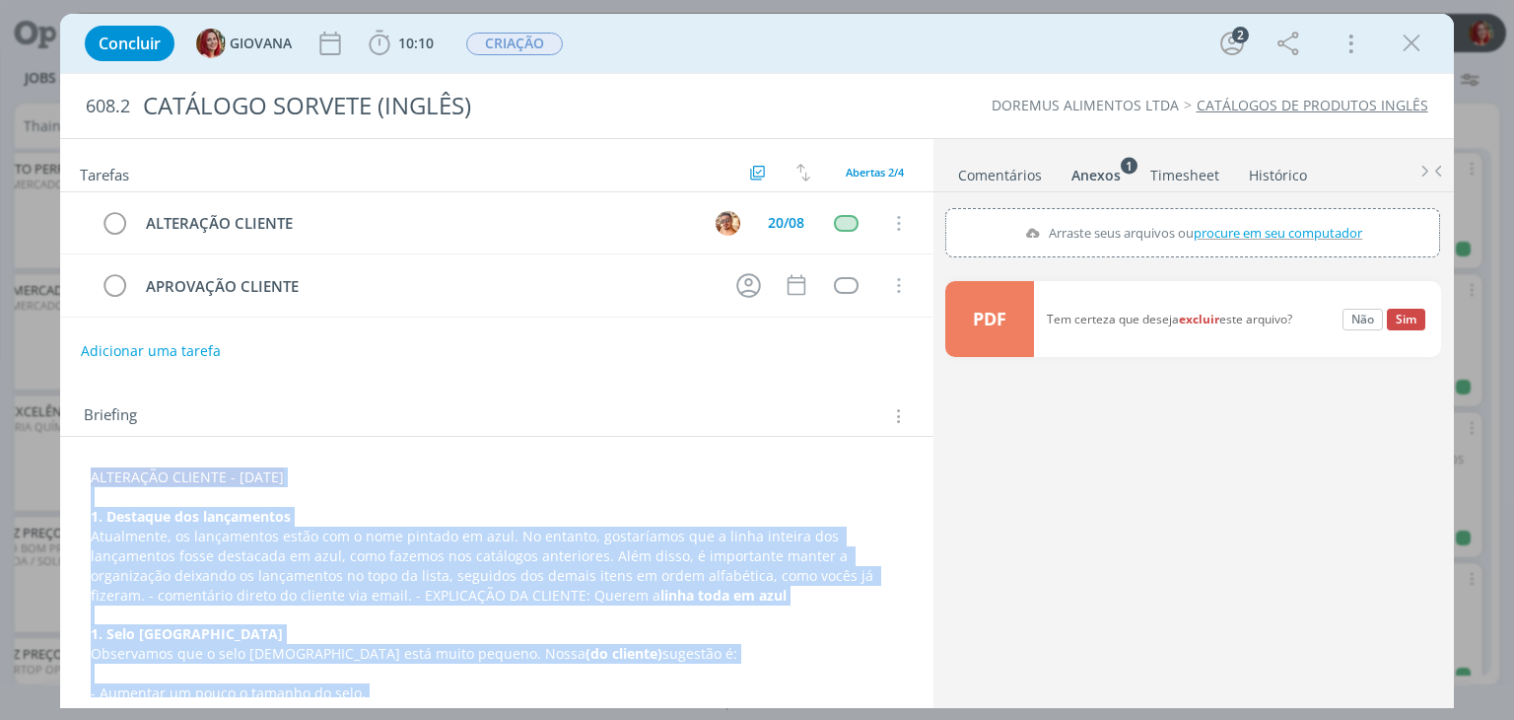
drag, startPoint x: 315, startPoint y: 598, endPoint x: 59, endPoint y: 465, distance: 288.0
click at [59, 465] on div "Concluir GIOVANA 10:10 Iniciar Apontar Data * [DATE] Horas * 00:00 Tarefa Selec…" at bounding box center [757, 360] width 1514 height 720
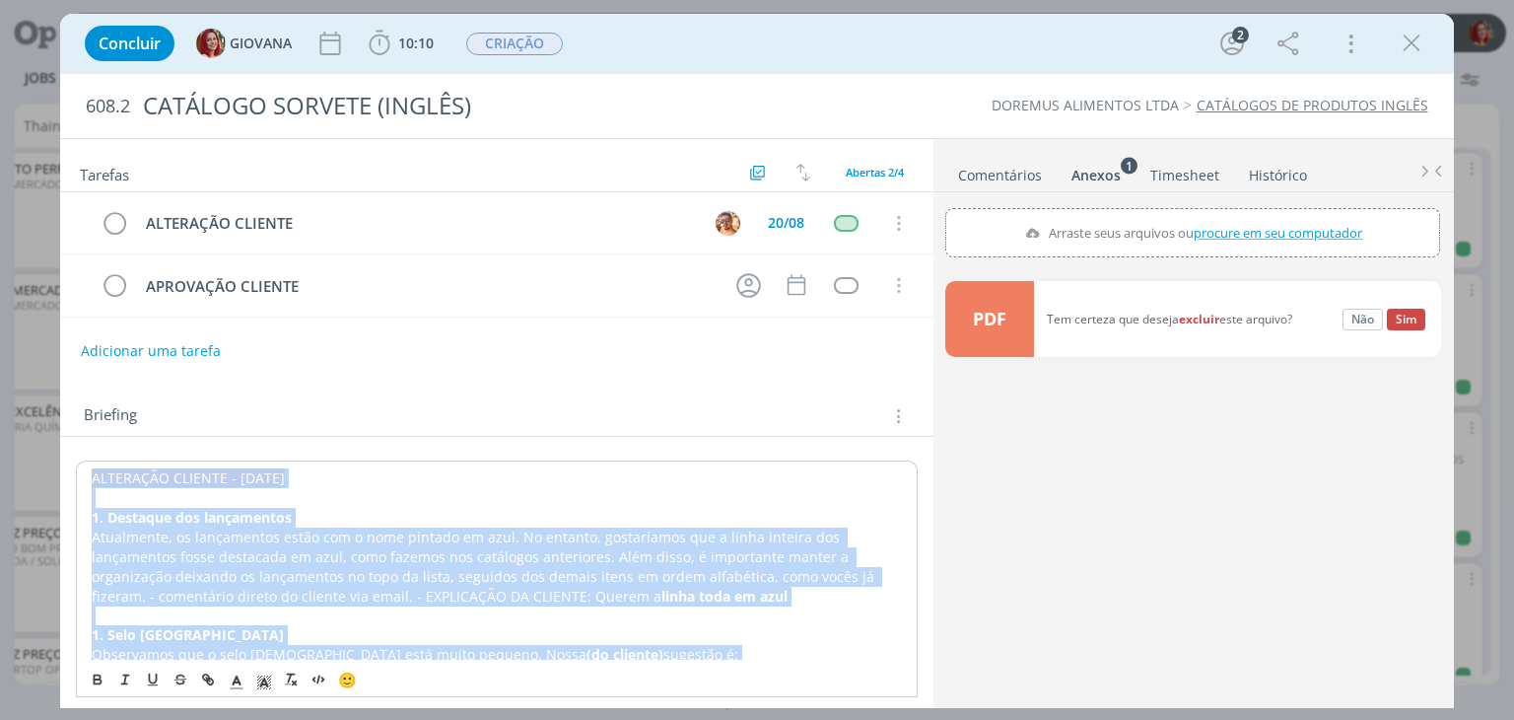
copy div "LOREMIPSU DOLORSI - 15/08/16 0. Ametcons adi elitseddoei Temporinci, ut laboree…"
click at [900, 219] on button "dialog" at bounding box center [899, 224] width 30 height 30
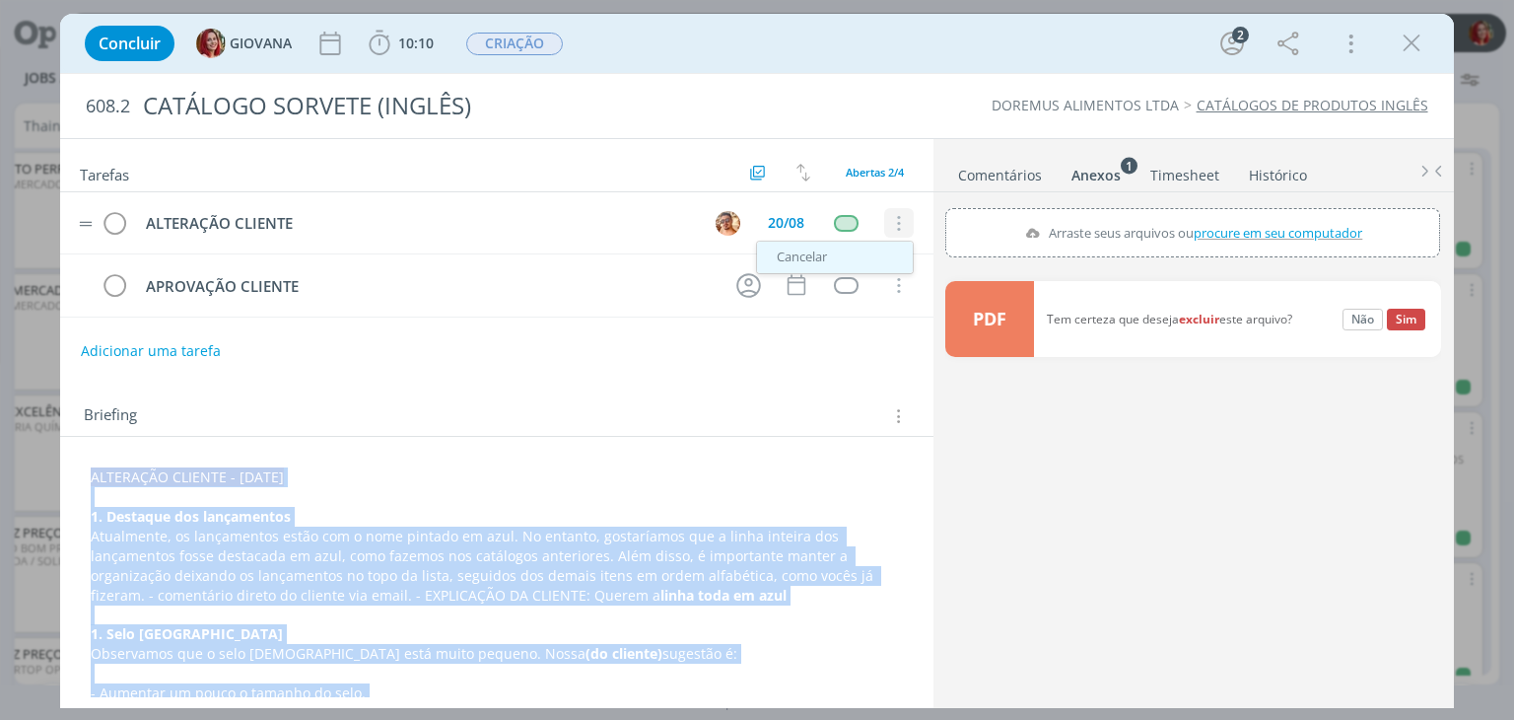
click at [796, 255] on link "Cancelar" at bounding box center [835, 258] width 156 height 32
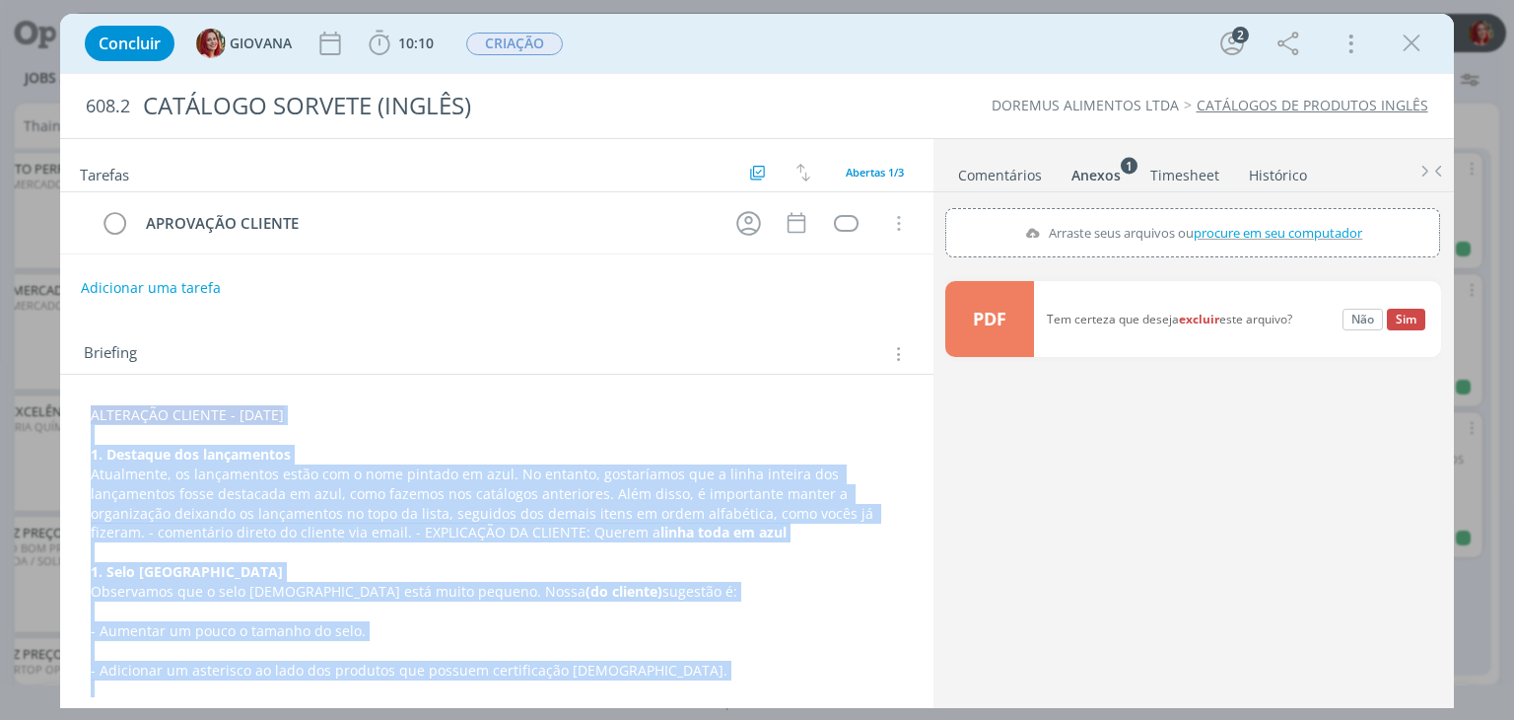
click at [1108, 166] on div "Anexos 1" at bounding box center [1096, 176] width 49 height 20
click at [1294, 238] on span "procure em seu computador" at bounding box center [1279, 233] width 169 height 18
click at [1294, 214] on input "Arraste seus arquivos ou procure em seu computador" at bounding box center [1193, 211] width 495 height 6
type input "C:\fakepath\CATALOGO SORVETES_14_07.pdf"
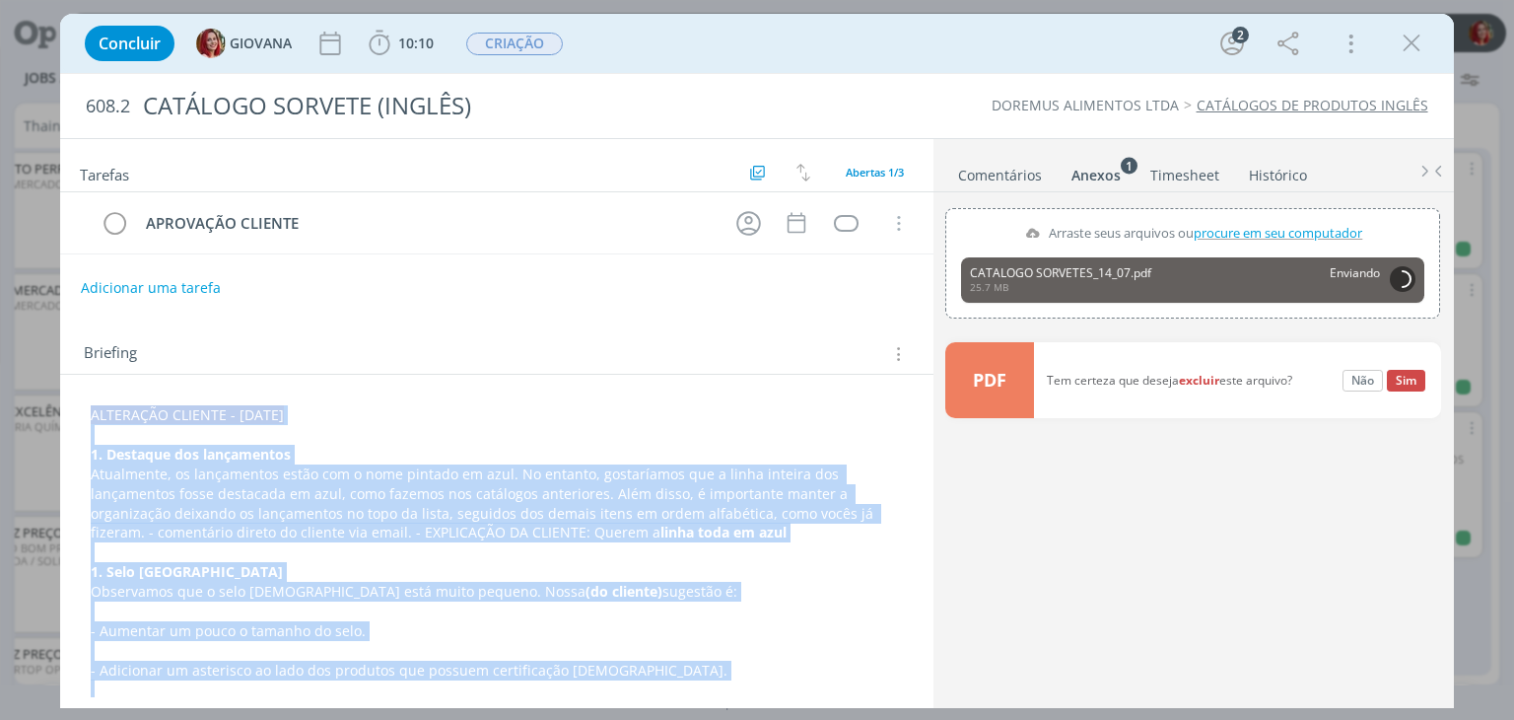
click at [293, 514] on p "Atualmente, os lançamentos estão com o nome pintado em azul. No entanto, gostar…" at bounding box center [496, 503] width 811 height 79
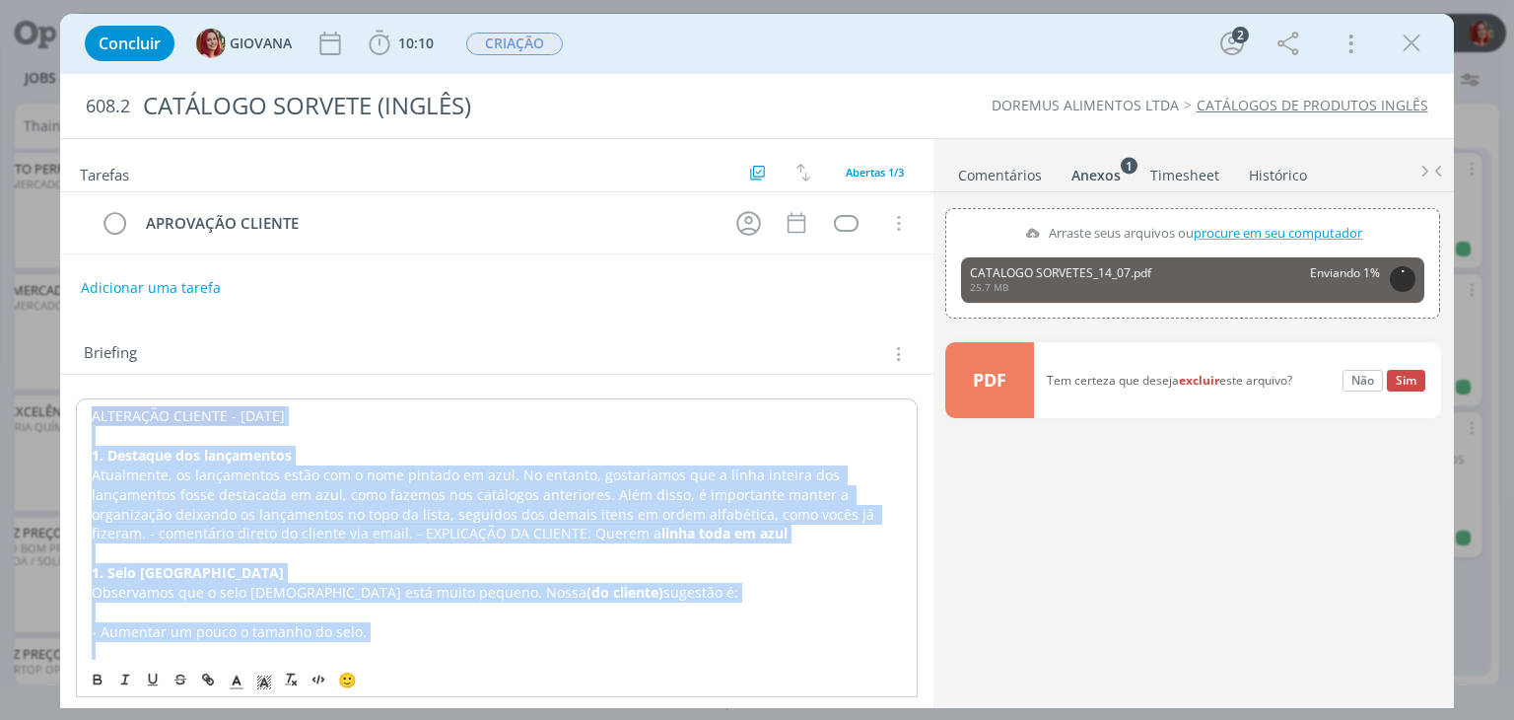
click at [139, 466] on p "Atualmente, os lançamentos estão com o nome pintado em azul. No entanto, gostar…" at bounding box center [496, 504] width 809 height 79
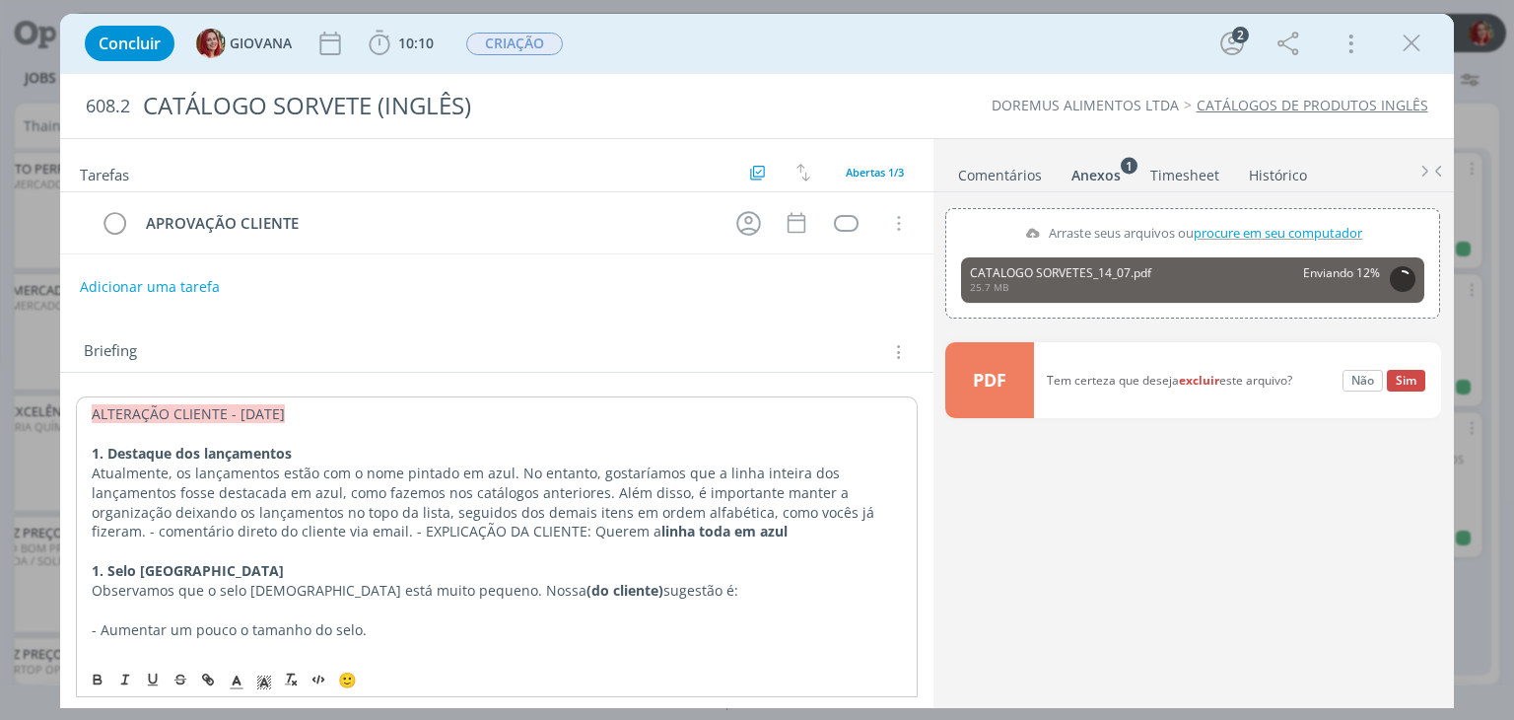
click at [174, 285] on button "Adicionar uma tarefa" at bounding box center [150, 287] width 140 height 34
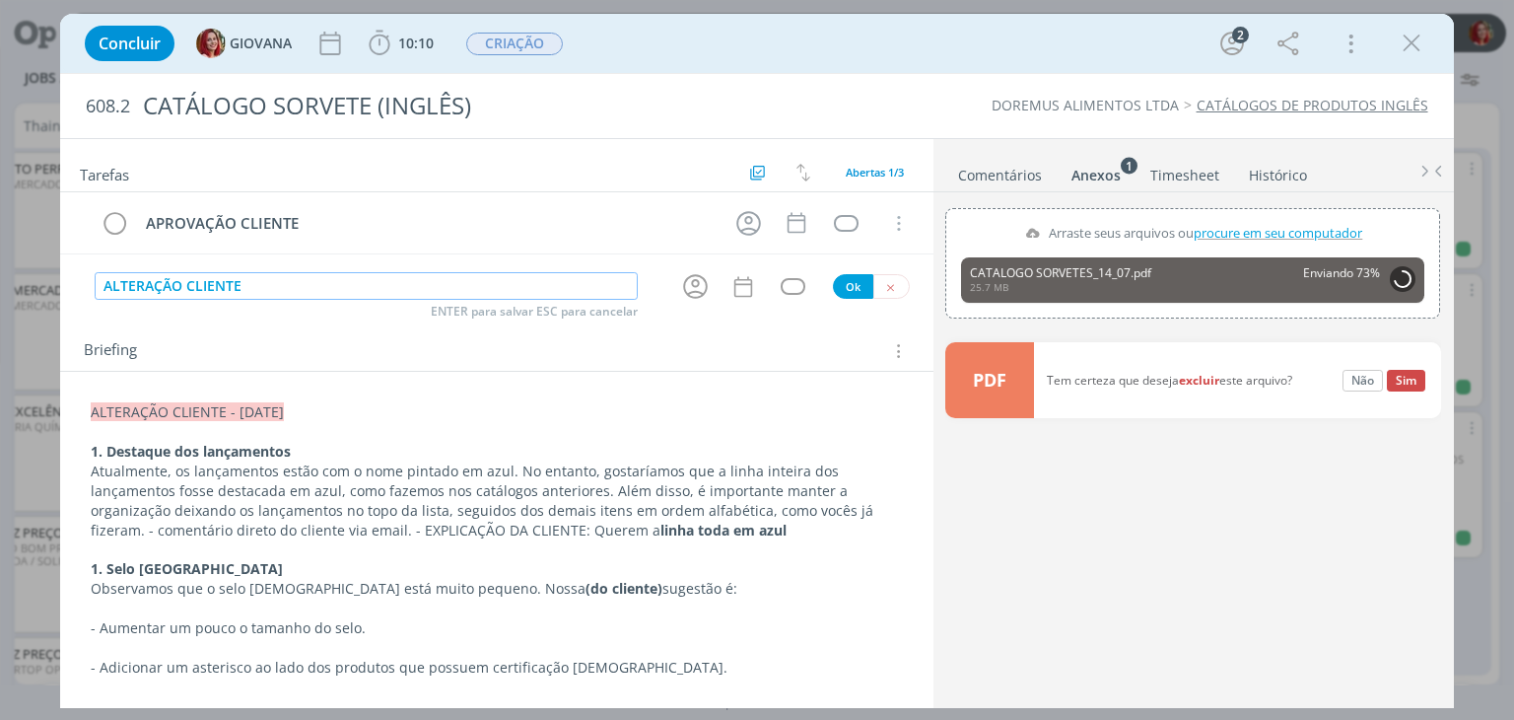
type input "ALTERAÇÃO CLIENTE"
click at [849, 289] on button "Ok" at bounding box center [853, 286] width 40 height 25
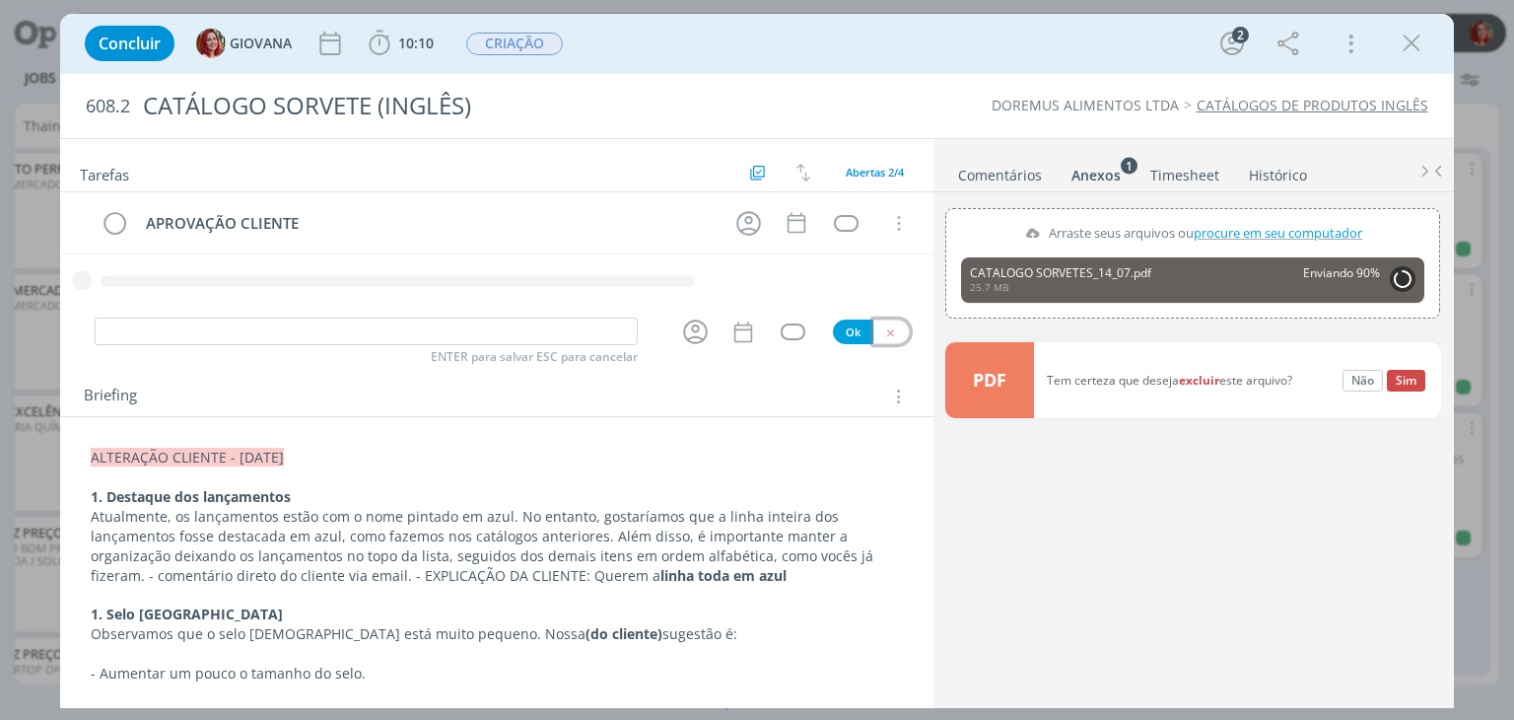
click at [884, 328] on icon "dialog" at bounding box center [890, 332] width 13 height 13
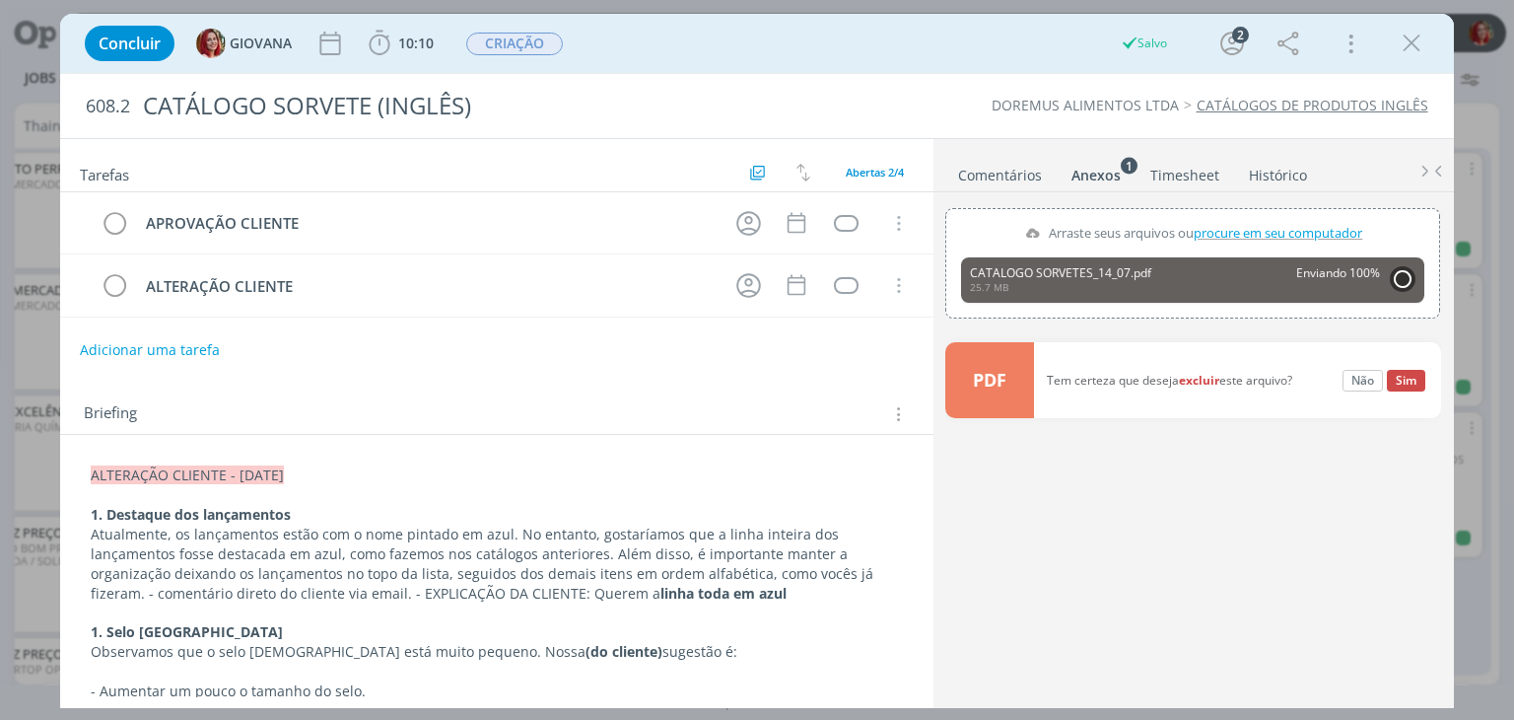
click at [126, 334] on button "Adicionar uma tarefa" at bounding box center [150, 350] width 140 height 34
type input "APROVAÇÃO CLIENTE"
click at [838, 352] on button "Ok" at bounding box center [853, 349] width 40 height 25
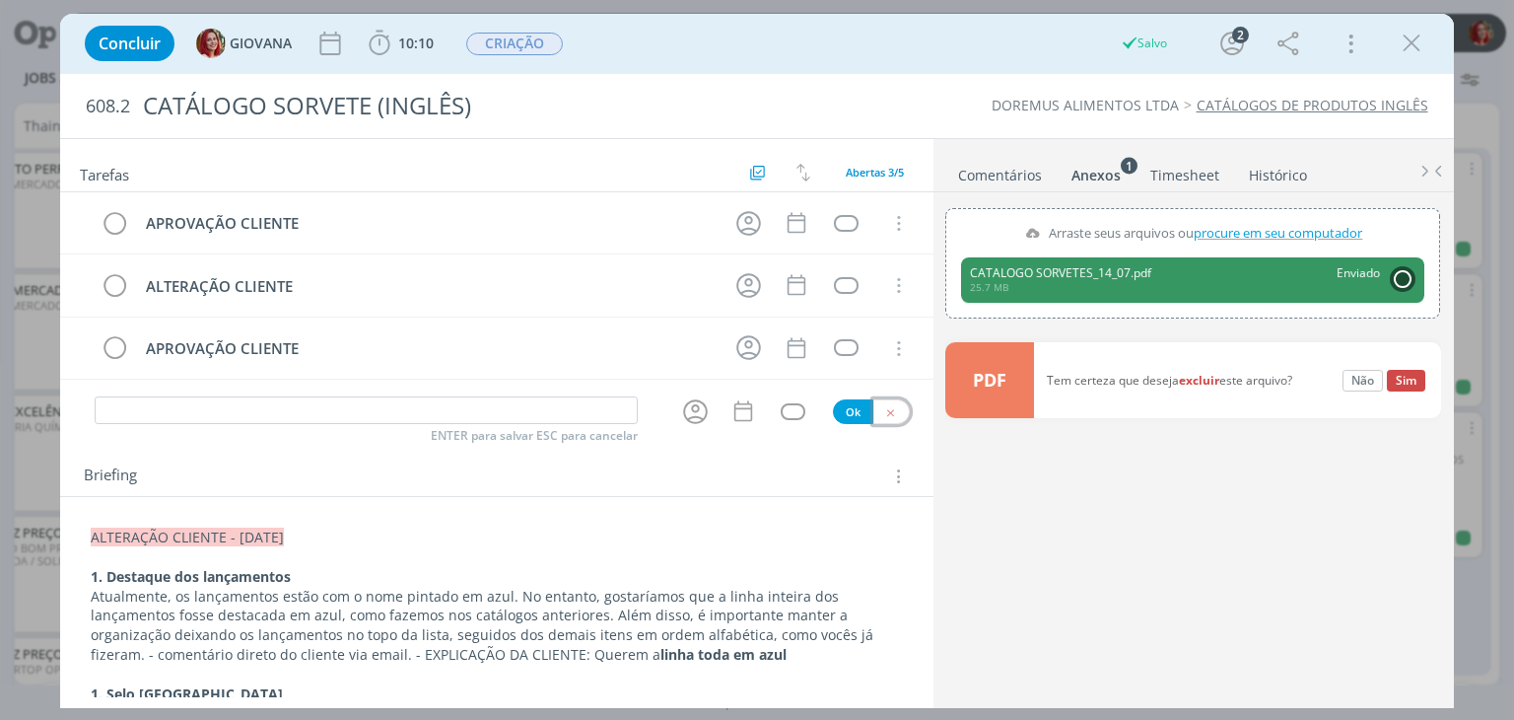
click at [889, 411] on button "dialog" at bounding box center [892, 411] width 36 height 25
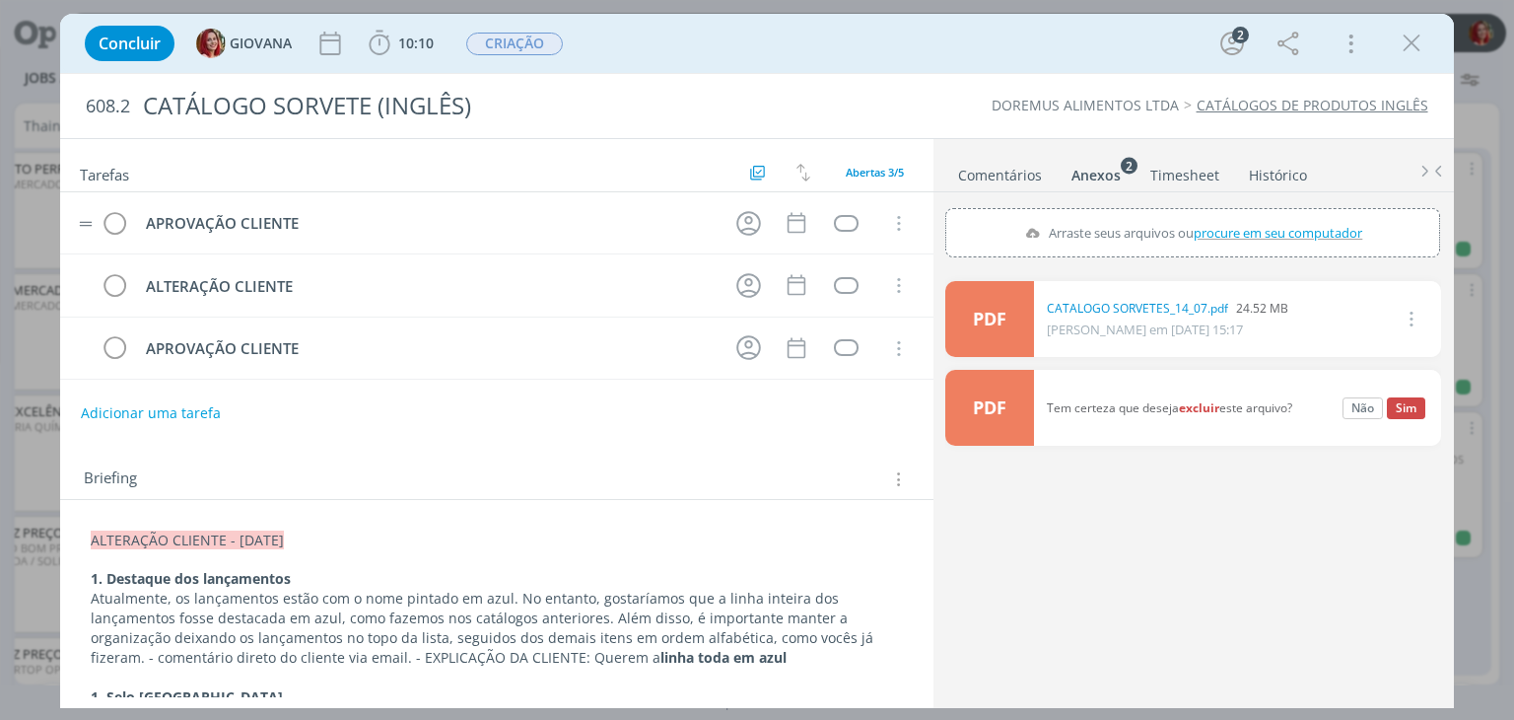
drag, startPoint x: 84, startPoint y: 275, endPoint x: 83, endPoint y: 240, distance: 35.5
click at [83, 240] on div "APROVAÇÃO CLIENTE Cancelar ALTERAÇÃO CLIENTE Cancelar APROVAÇÃO CLIENTE Cancelar" at bounding box center [496, 285] width 873 height 187
click at [1002, 173] on link "Comentários" at bounding box center [1000, 171] width 86 height 29
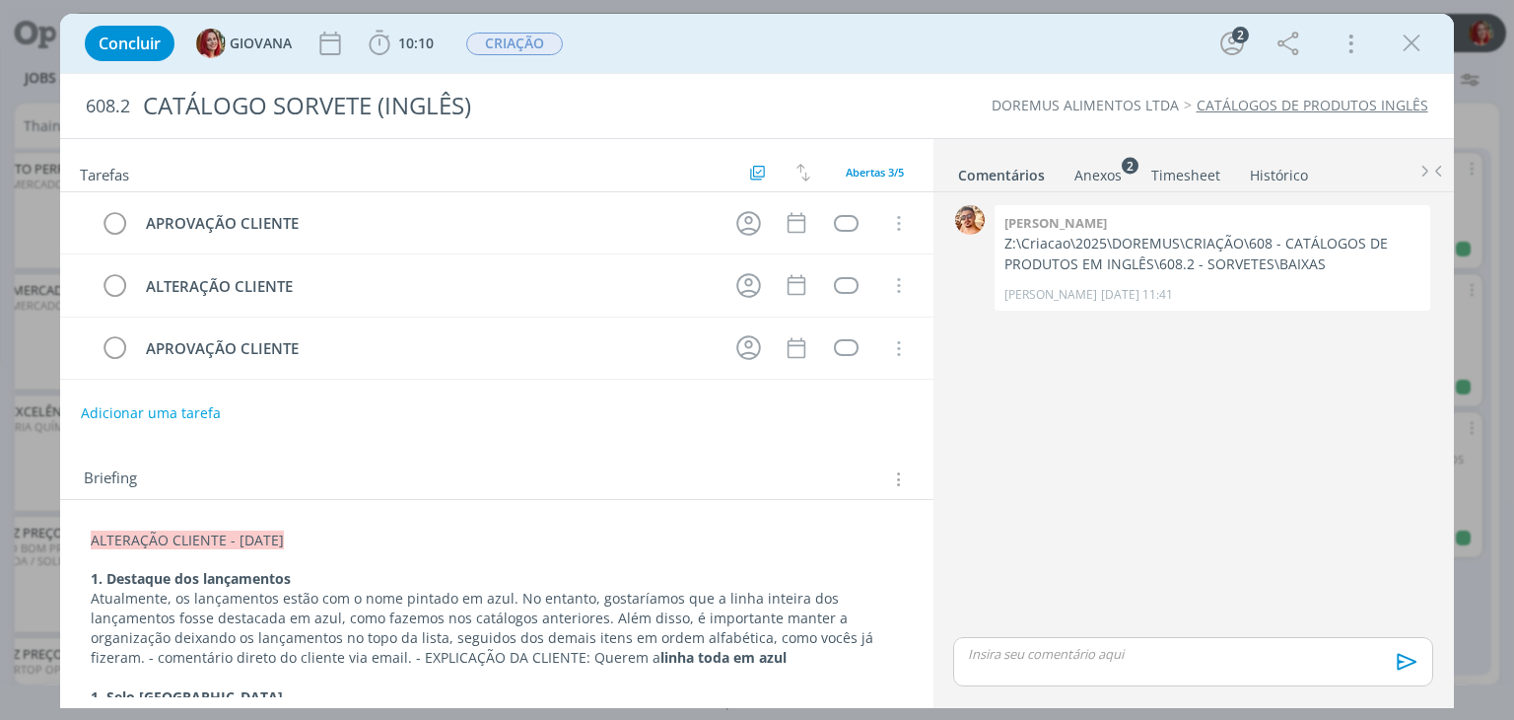
click at [1118, 167] on div "Anexos 2" at bounding box center [1098, 176] width 47 height 20
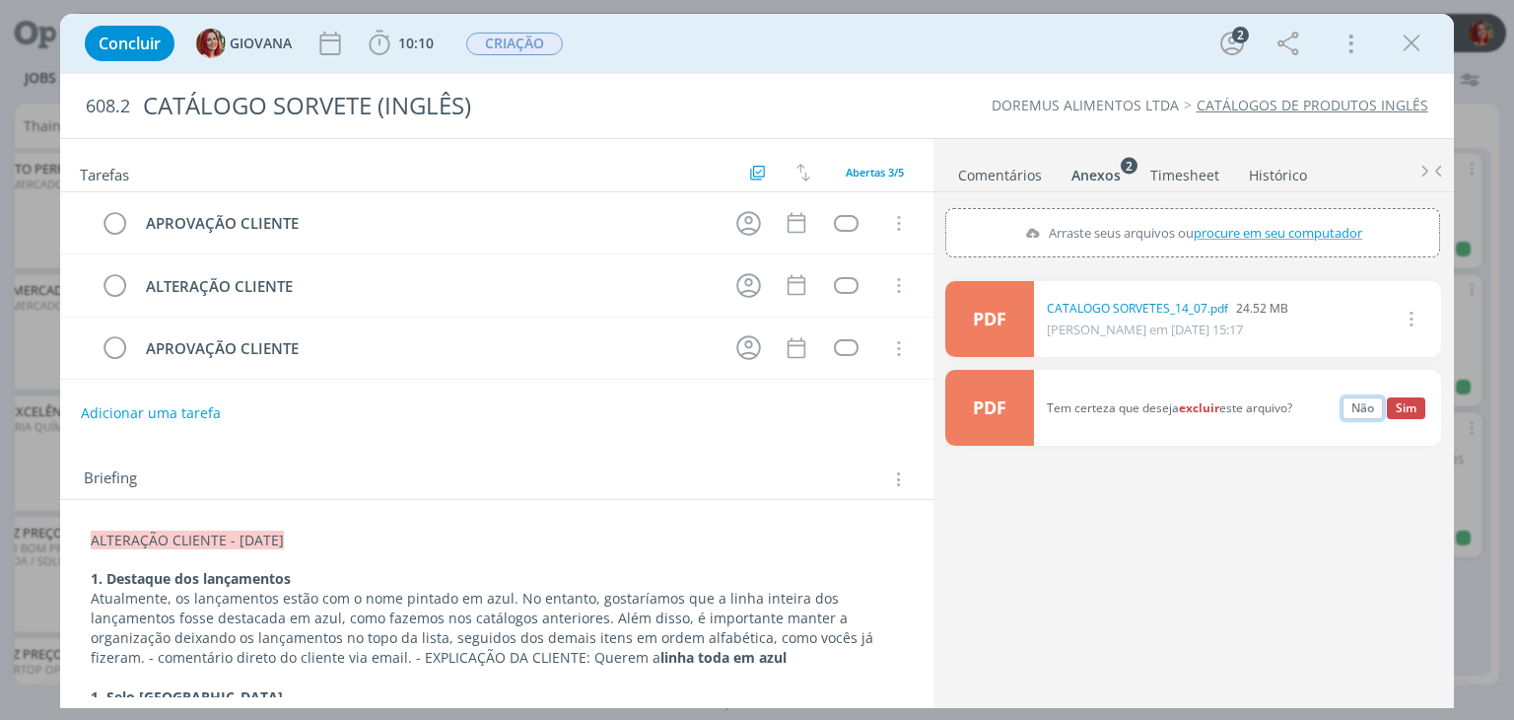
click at [1360, 411] on button "Não" at bounding box center [1363, 408] width 40 height 22
click at [1411, 399] on icon "dialog" at bounding box center [1410, 407] width 22 height 24
click at [1340, 445] on link "Excluir" at bounding box center [1355, 441] width 156 height 32
click at [1412, 407] on button "Sim" at bounding box center [1406, 408] width 38 height 22
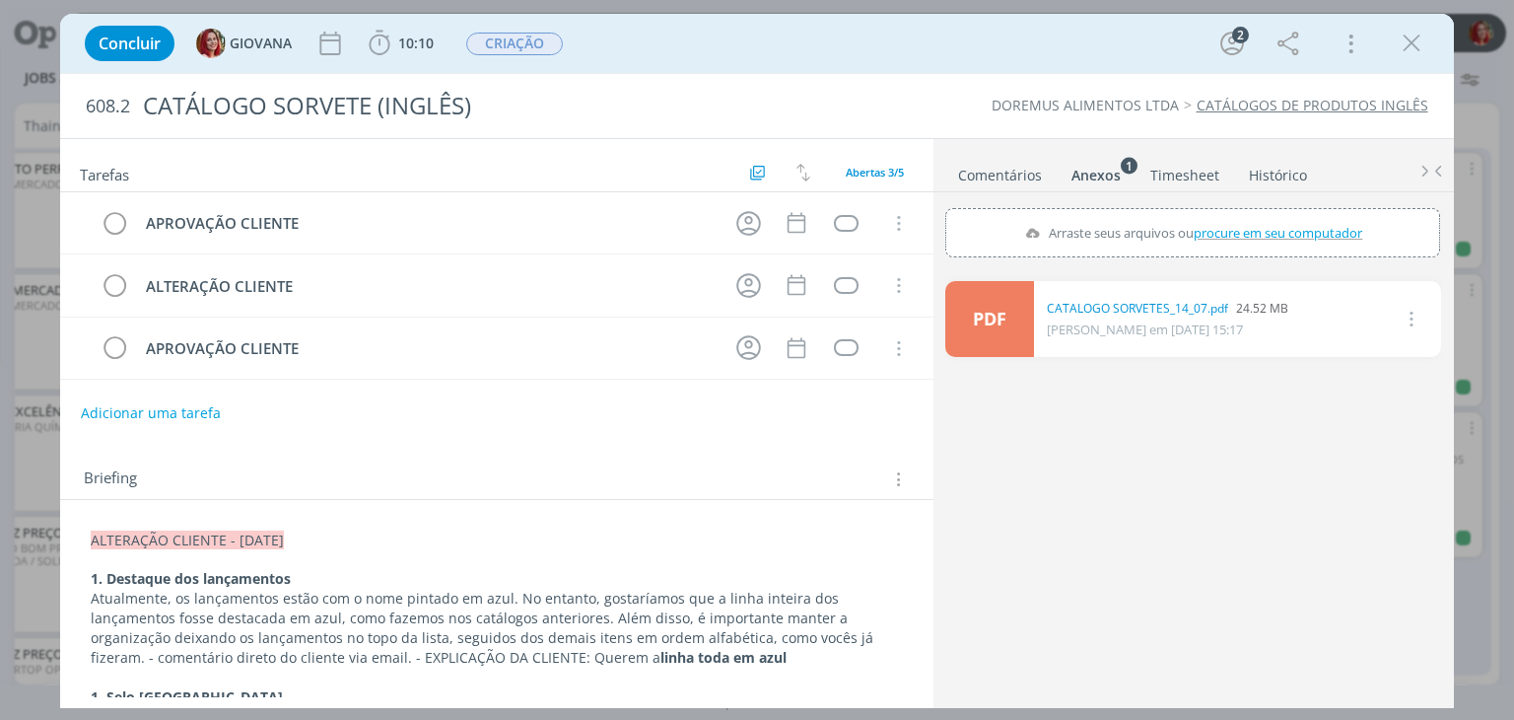
click at [1414, 315] on icon "dialog" at bounding box center [1410, 319] width 22 height 24
click at [1371, 350] on link "Excluir" at bounding box center [1355, 352] width 156 height 32
click at [1402, 322] on button "Sim" at bounding box center [1406, 320] width 38 height 22
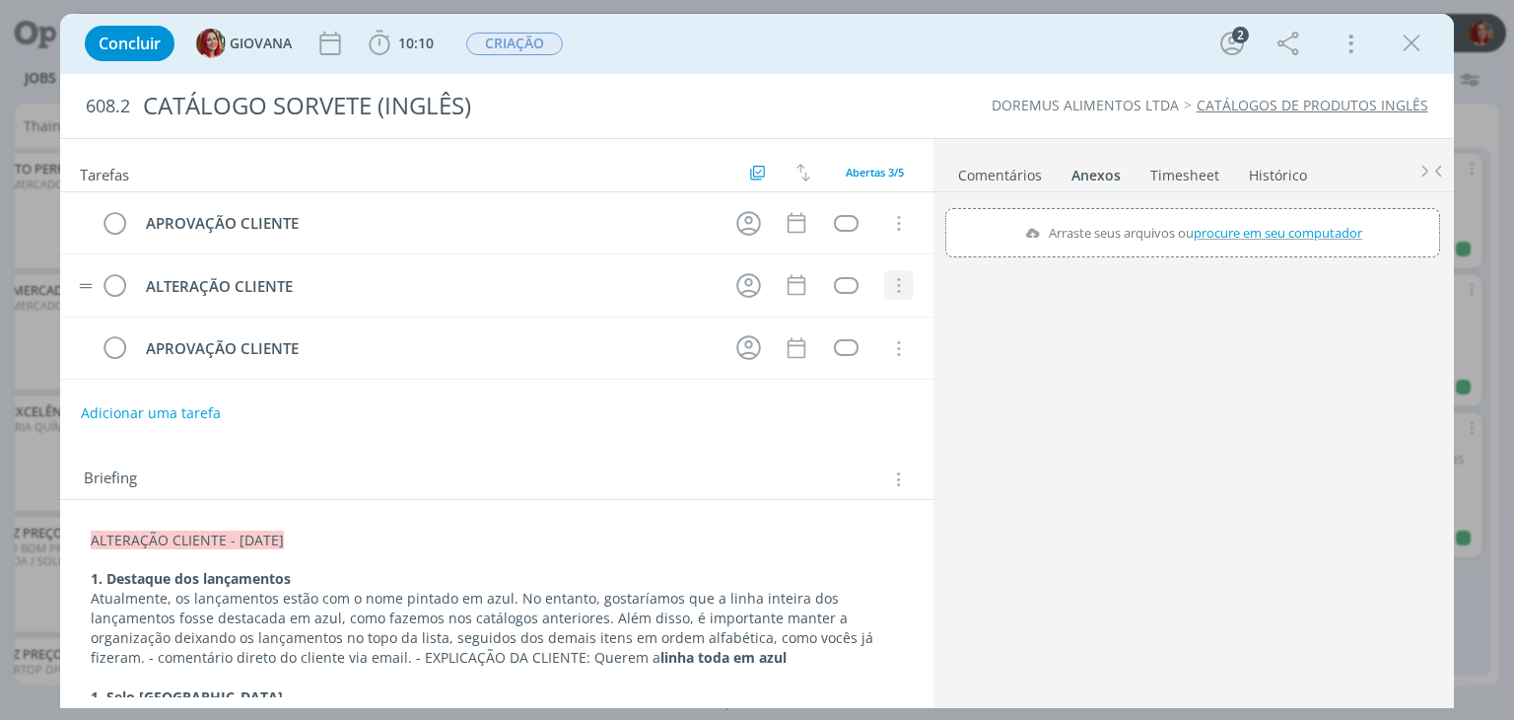
click at [891, 287] on icon "dialog" at bounding box center [898, 286] width 22 height 18
click at [846, 321] on link "Cancelar" at bounding box center [835, 320] width 156 height 32
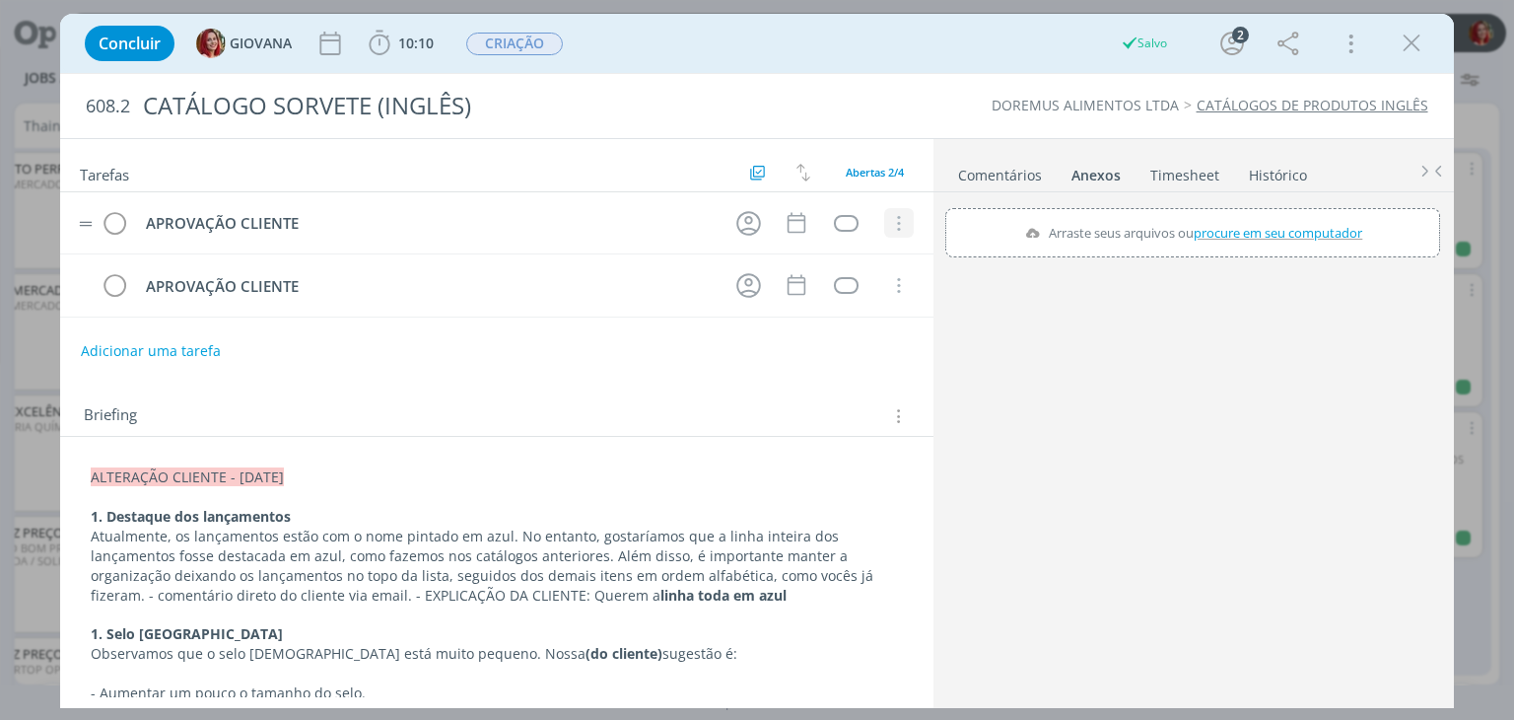
click at [891, 216] on icon "dialog" at bounding box center [898, 224] width 22 height 18
click at [874, 254] on link "Cancelar" at bounding box center [835, 258] width 156 height 32
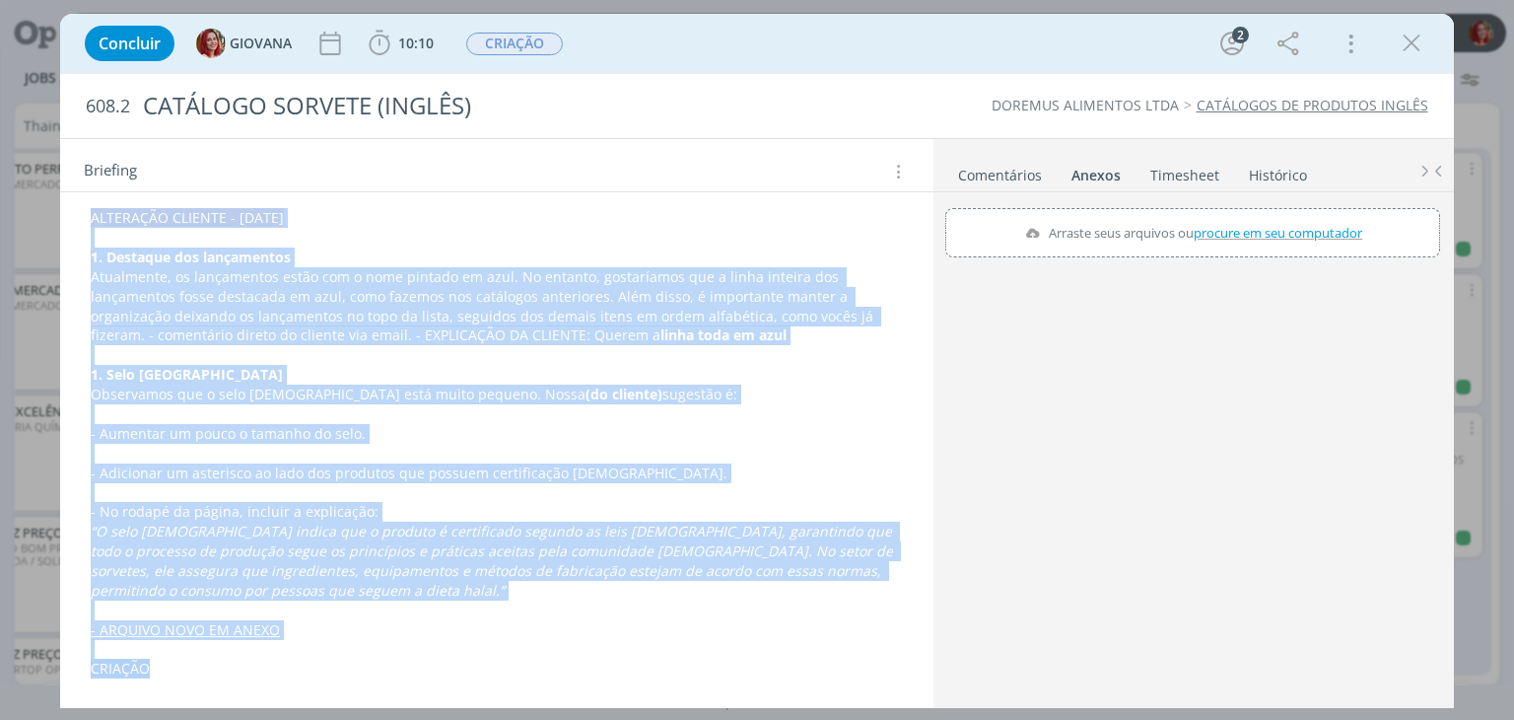
scroll to position [296, 0]
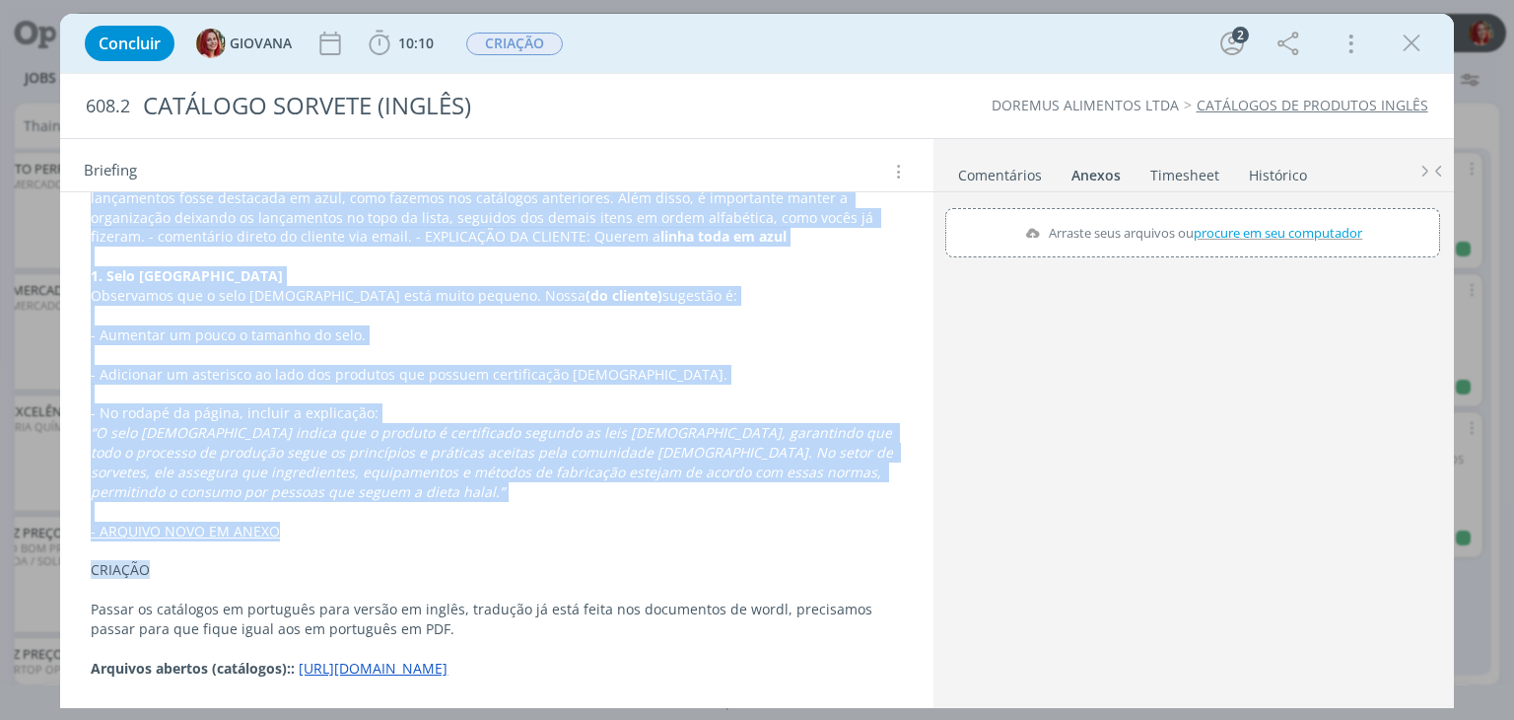
drag, startPoint x: 92, startPoint y: 403, endPoint x: 386, endPoint y: 536, distance: 323.5
click at [386, 536] on div "ALTERAÇÃO CLIENTE - [DATE] 1. Destaque dos lançamentos Atualmente, os lançament…" at bounding box center [496, 472] width 841 height 738
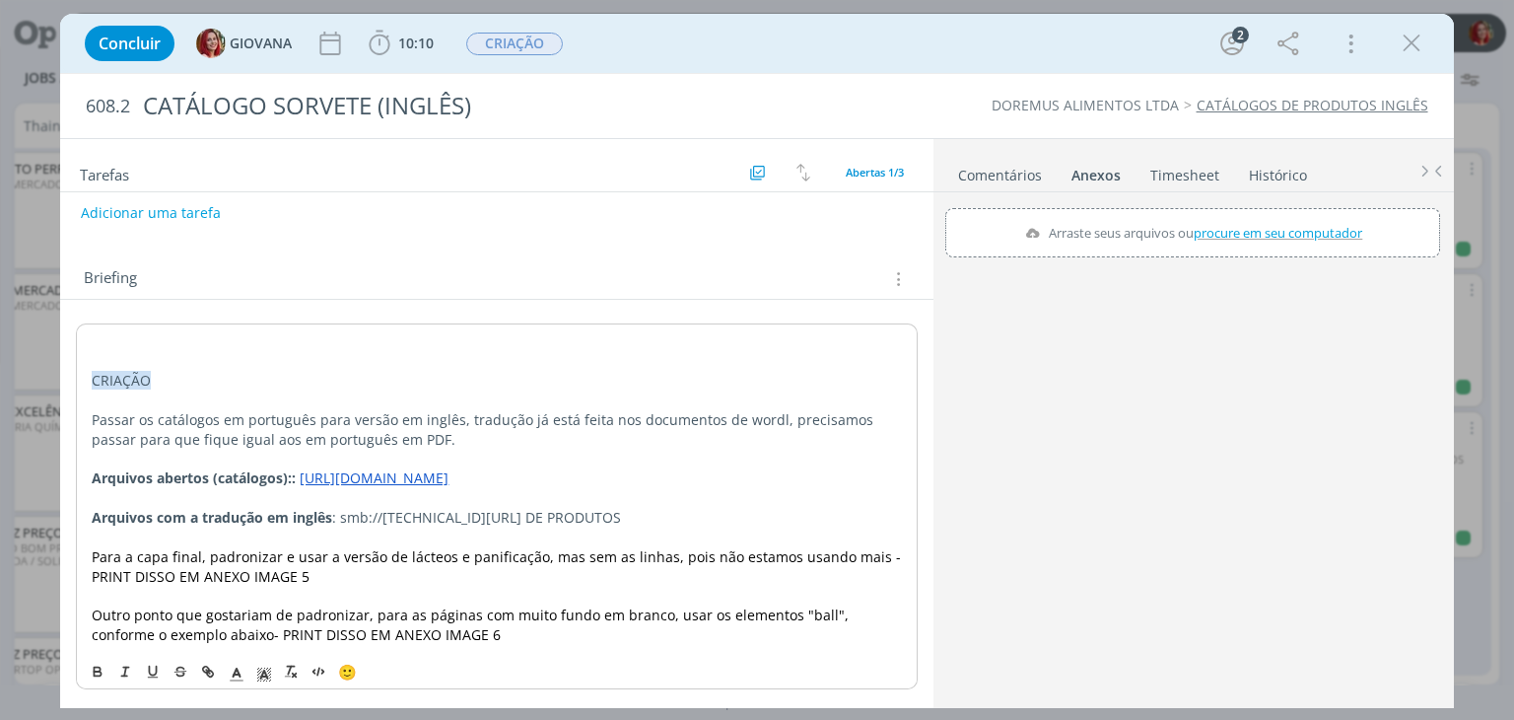
scroll to position [111, 0]
click at [87, 336] on div "CRIAÇÃO Passar os catálogos em português para versão em inglês, tradução já est…" at bounding box center [496, 487] width 841 height 328
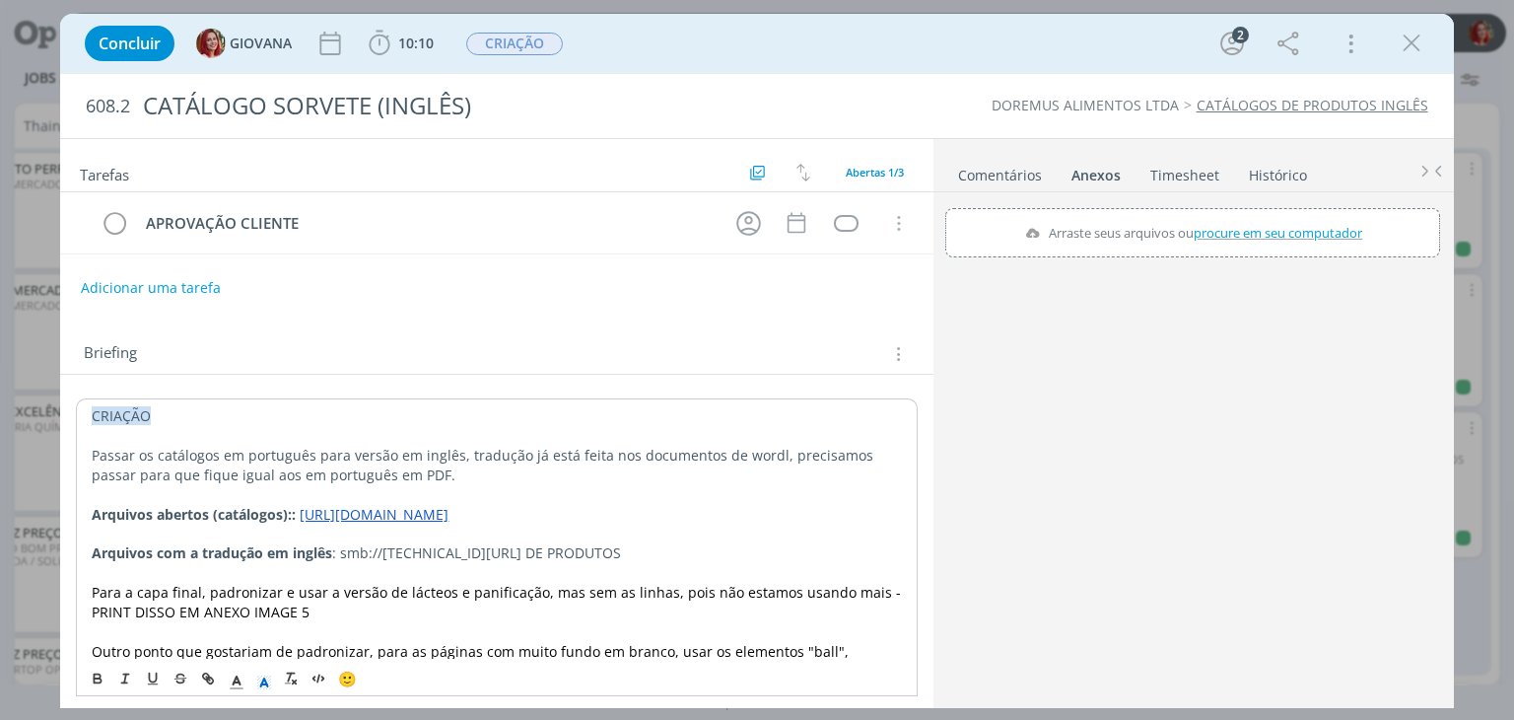
click at [498, 334] on div "Briefing Briefings Predefinidos Versões do Briefing Ver Briefing do Projeto" at bounding box center [496, 347] width 873 height 53
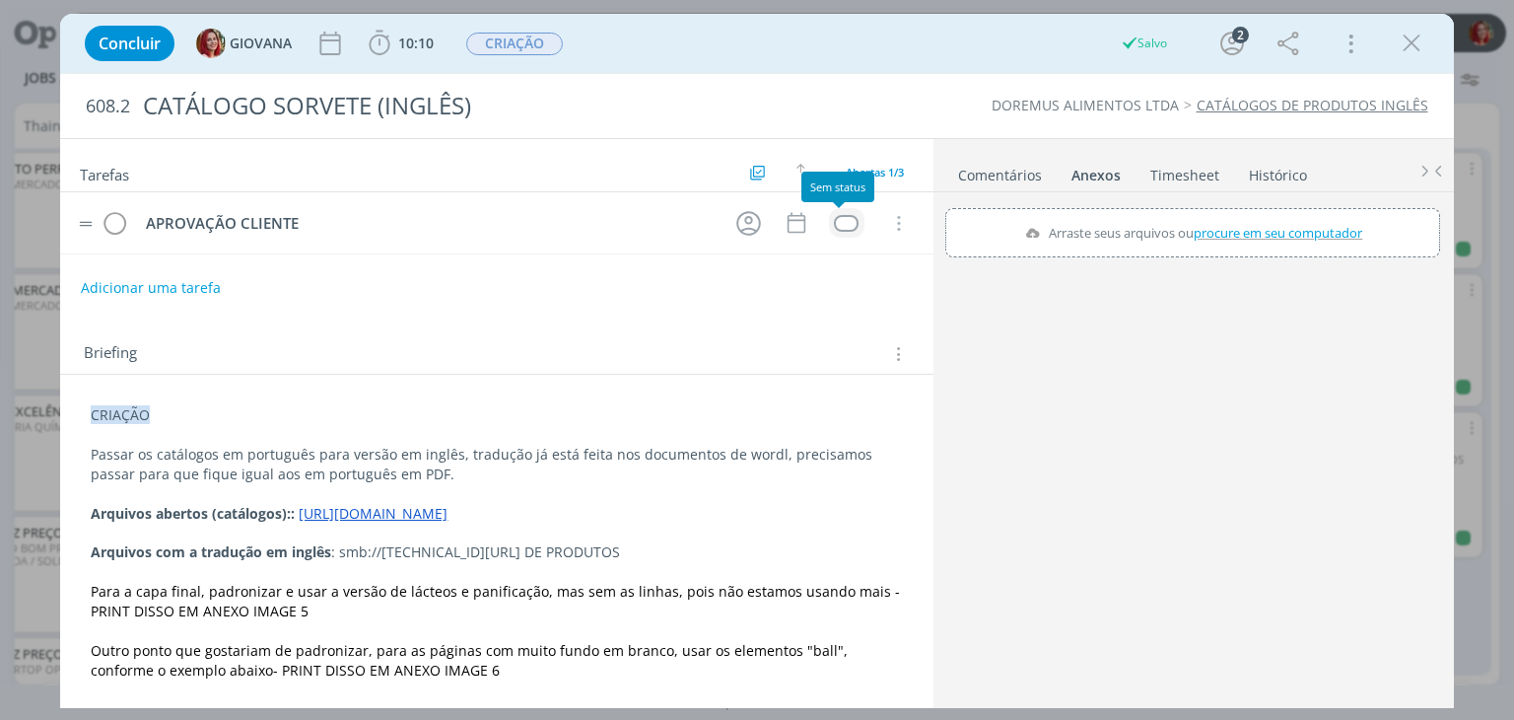
click at [841, 229] on div "dialog" at bounding box center [846, 223] width 25 height 17
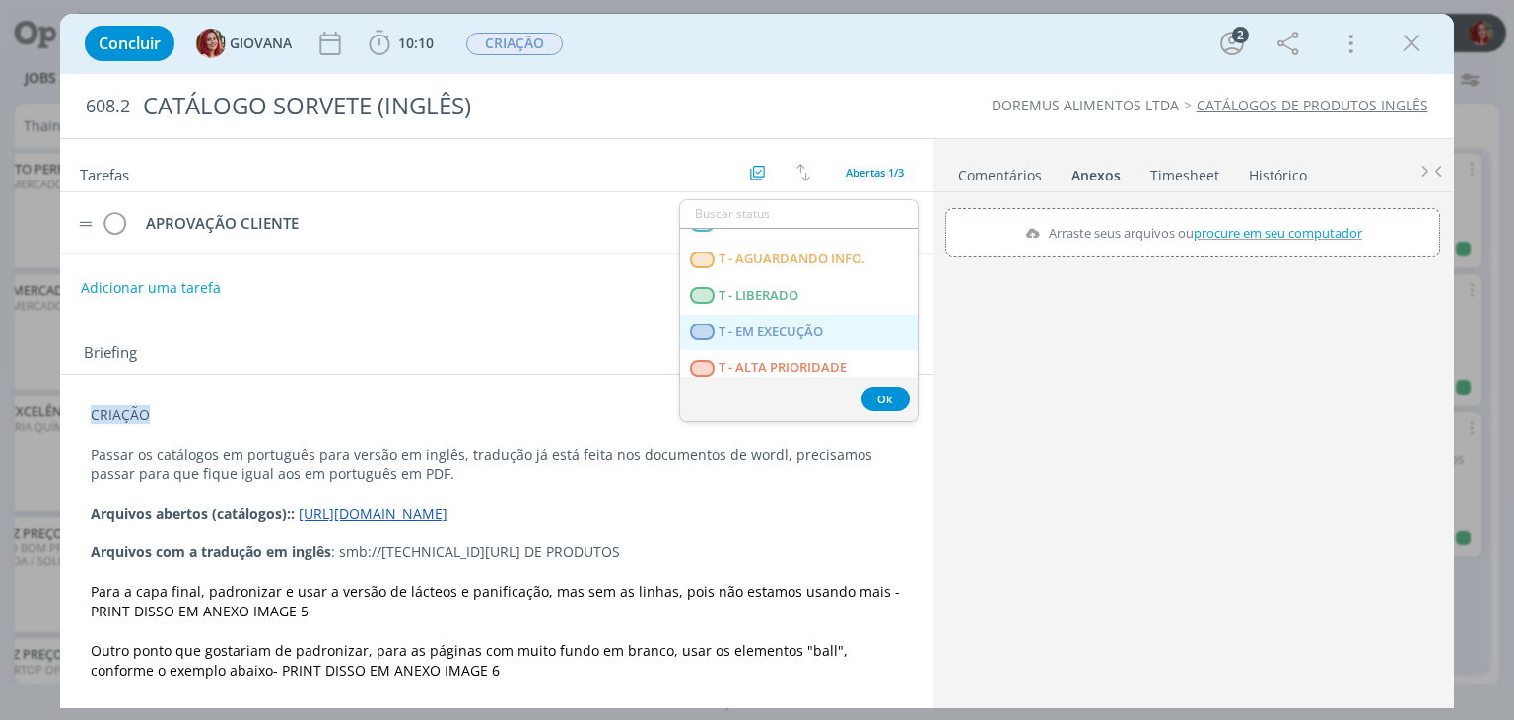
scroll to position [296, 0]
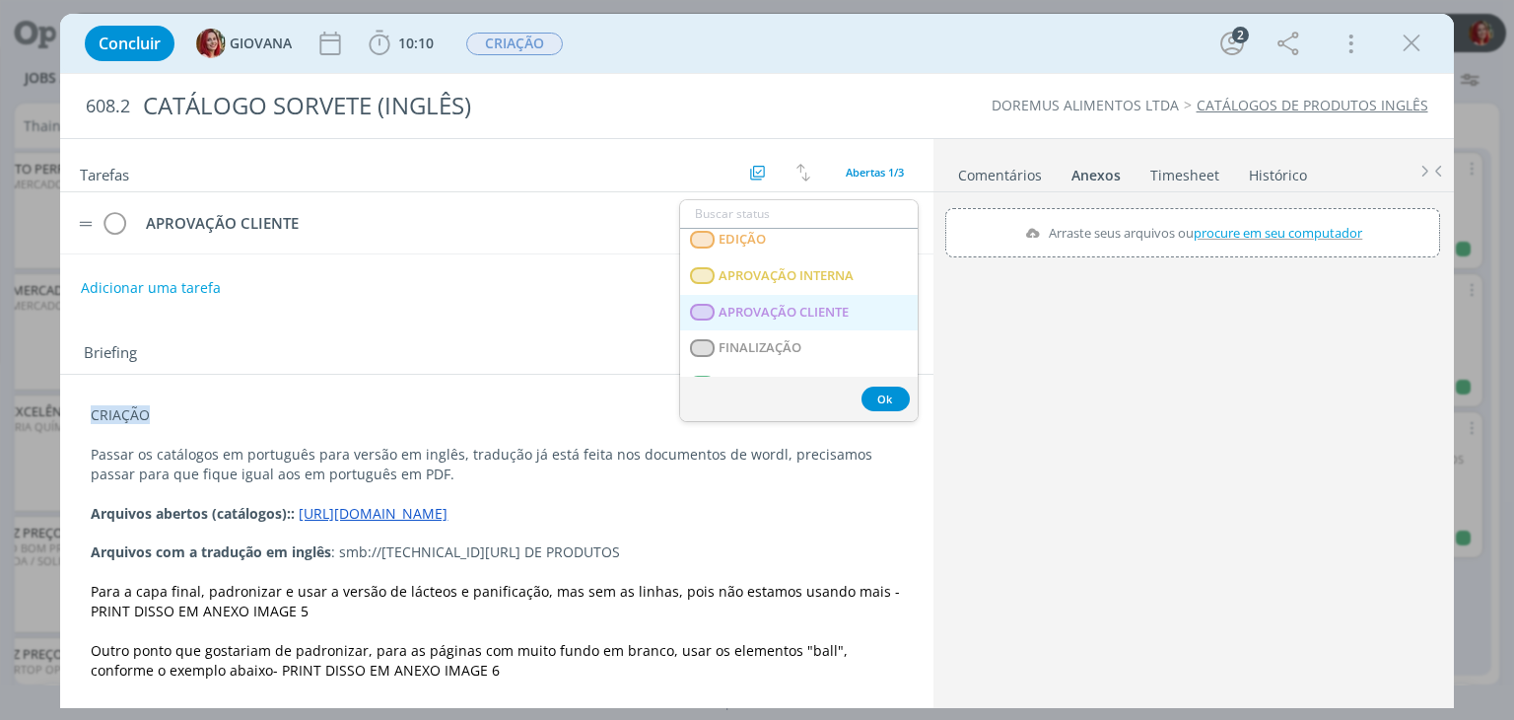
click at [815, 315] on span "APROVAÇÃO CLIENTE" at bounding box center [785, 313] width 130 height 16
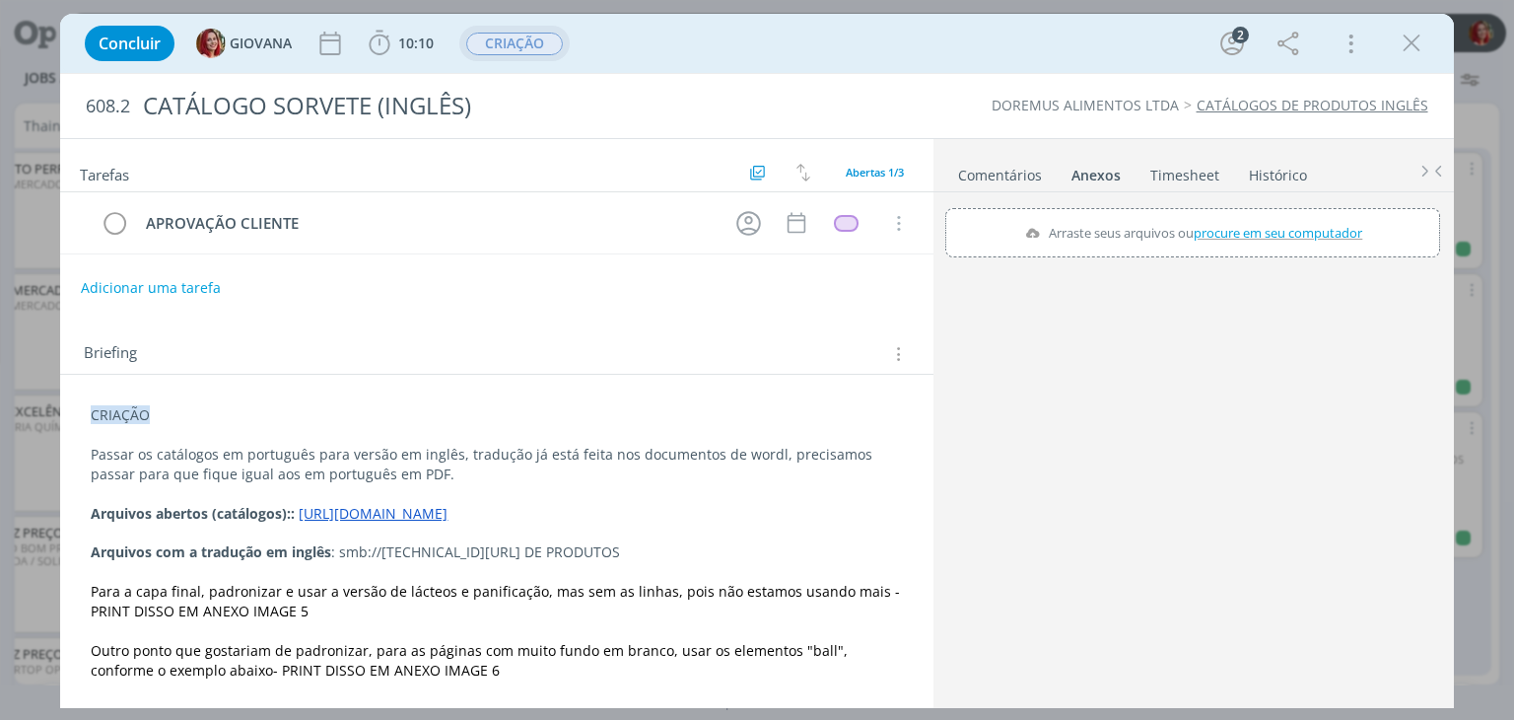
click at [521, 41] on span "CRIAÇÃO" at bounding box center [514, 44] width 97 height 23
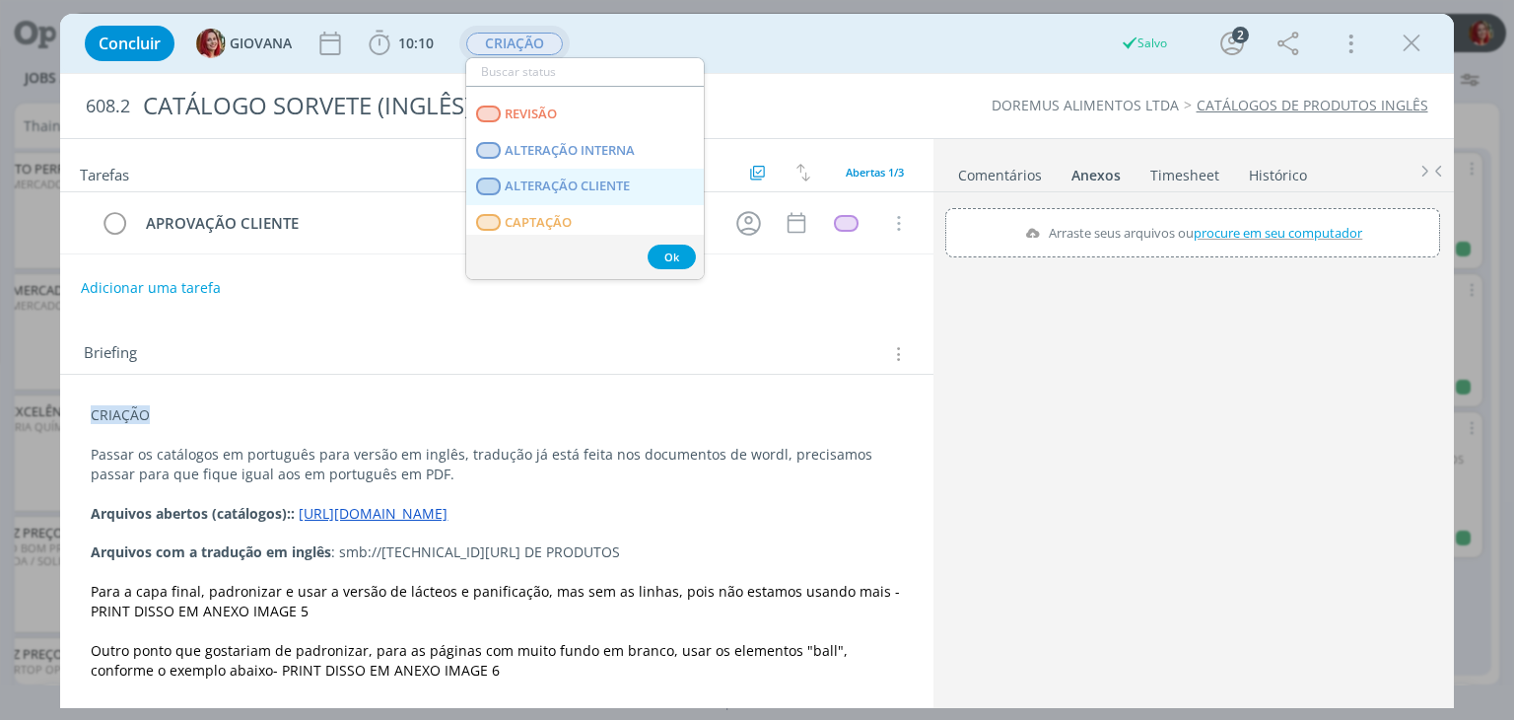
scroll to position [197, 0]
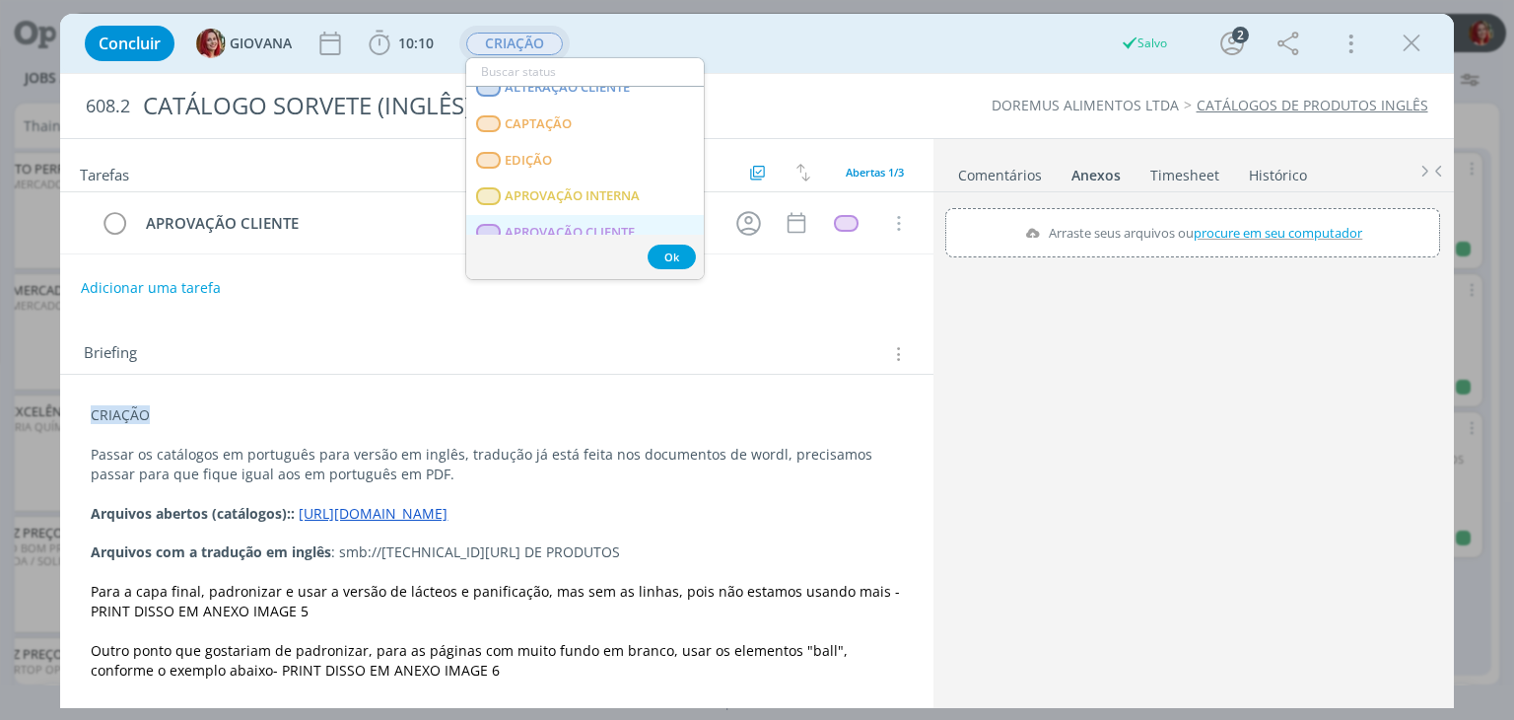
click at [531, 230] on span "APROVAÇÃO CLIENTE" at bounding box center [571, 233] width 130 height 16
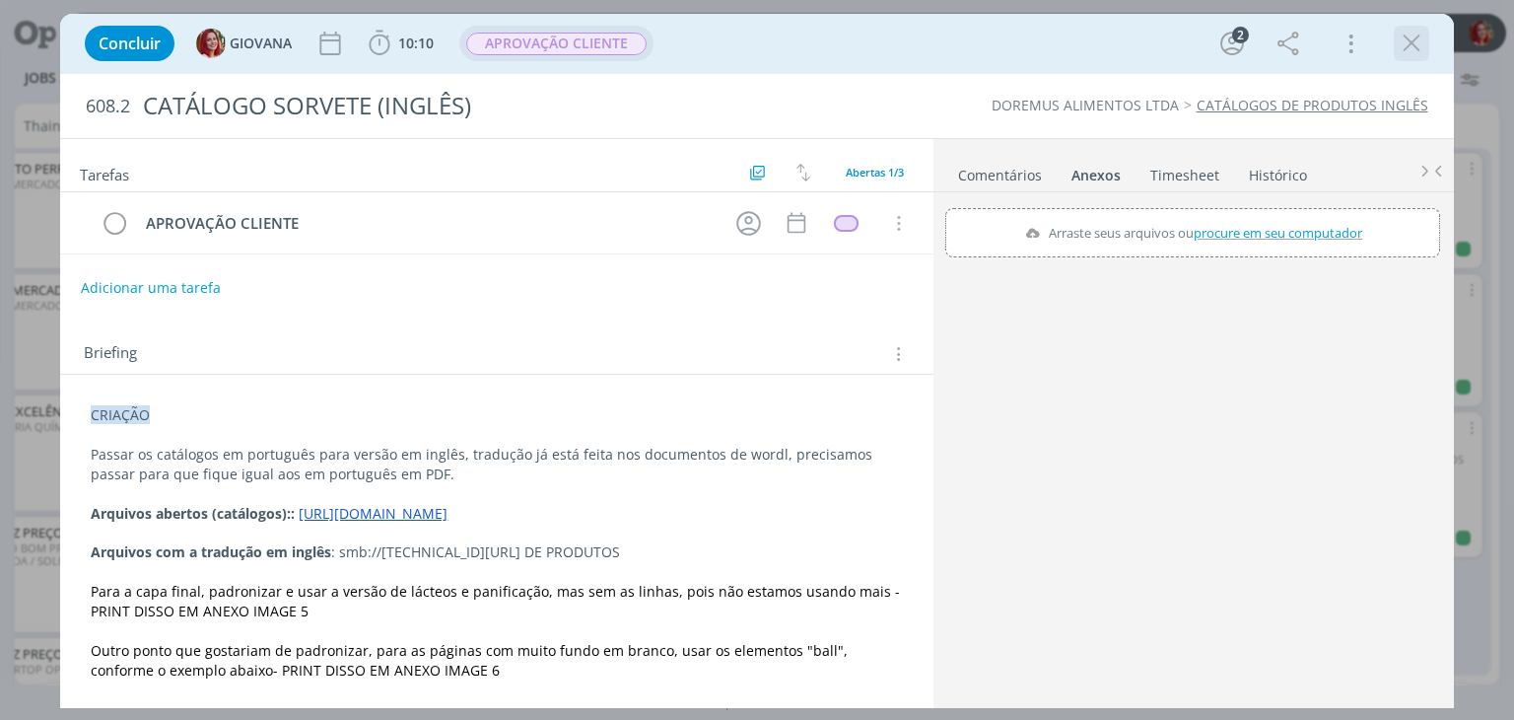
click at [1417, 36] on icon "dialog" at bounding box center [1412, 44] width 30 height 30
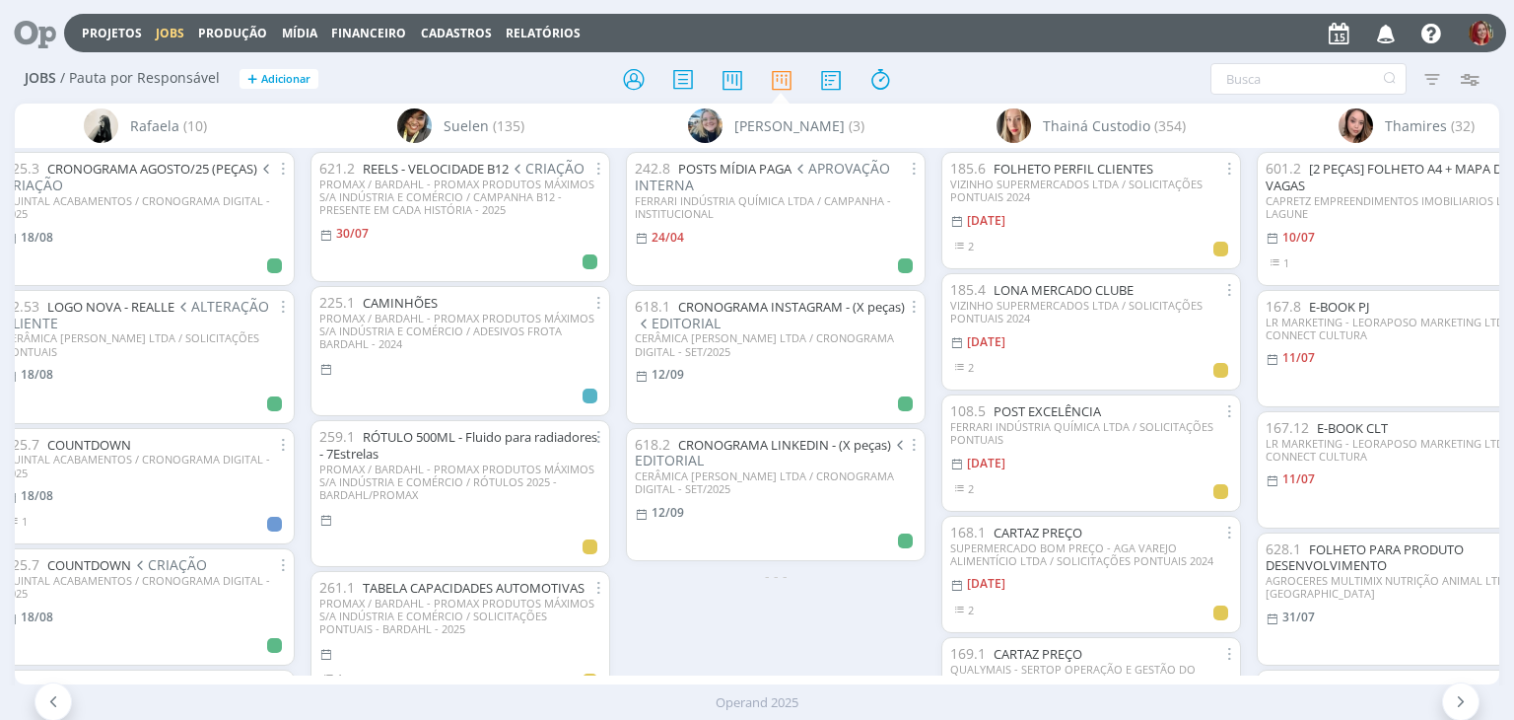
scroll to position [0, 7049]
